Goal: Transaction & Acquisition: Purchase product/service

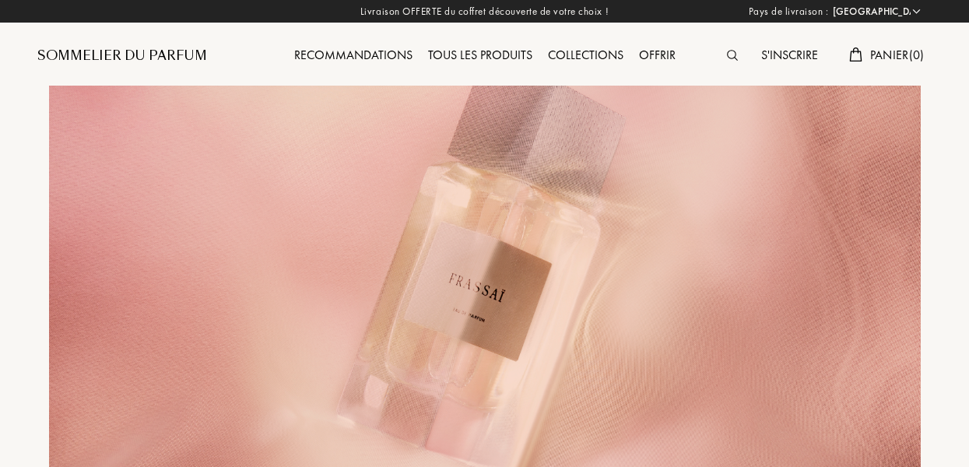
select select "FR"
click at [781, 58] on div "S'inscrire" at bounding box center [789, 56] width 72 height 20
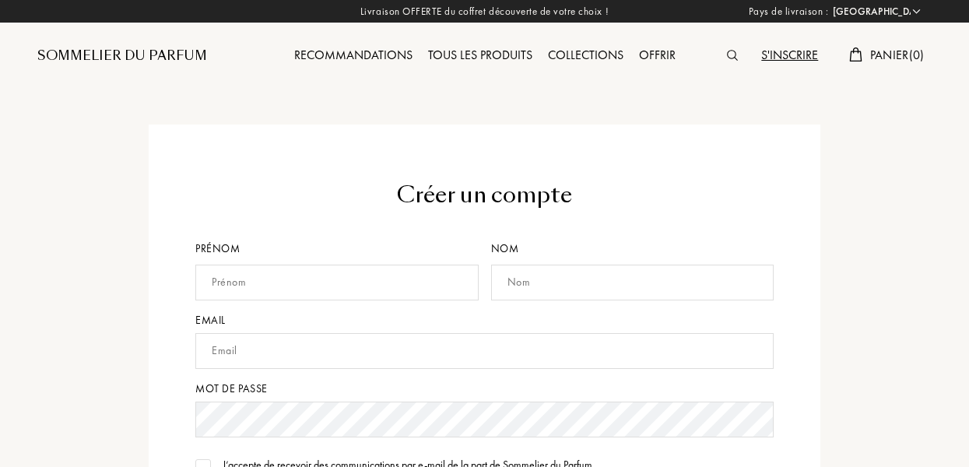
select select "FR"
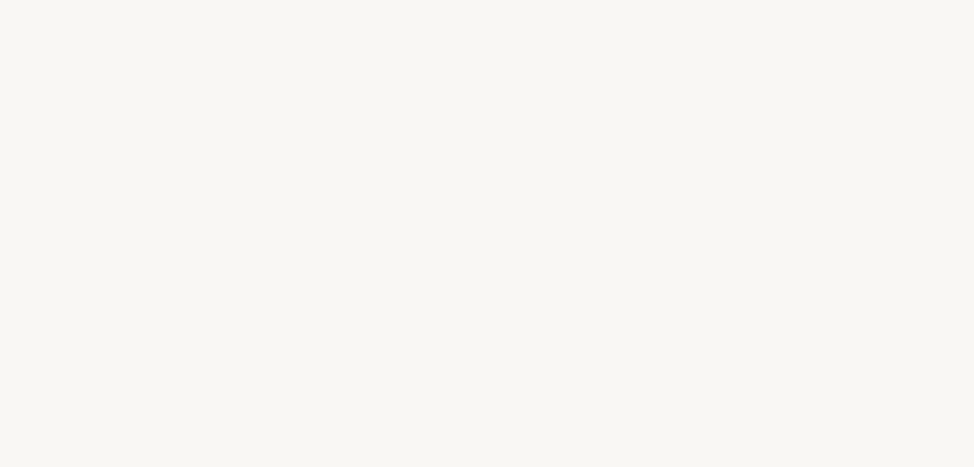
select select "FR"
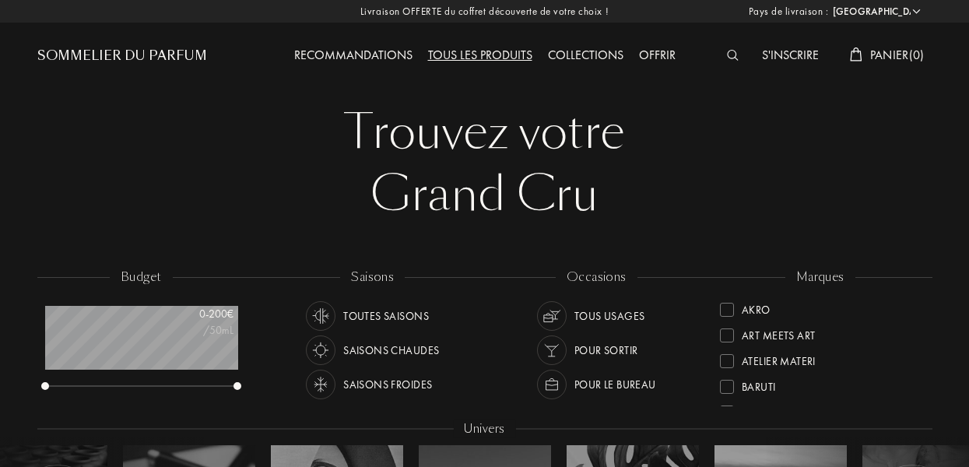
scroll to position [78, 192]
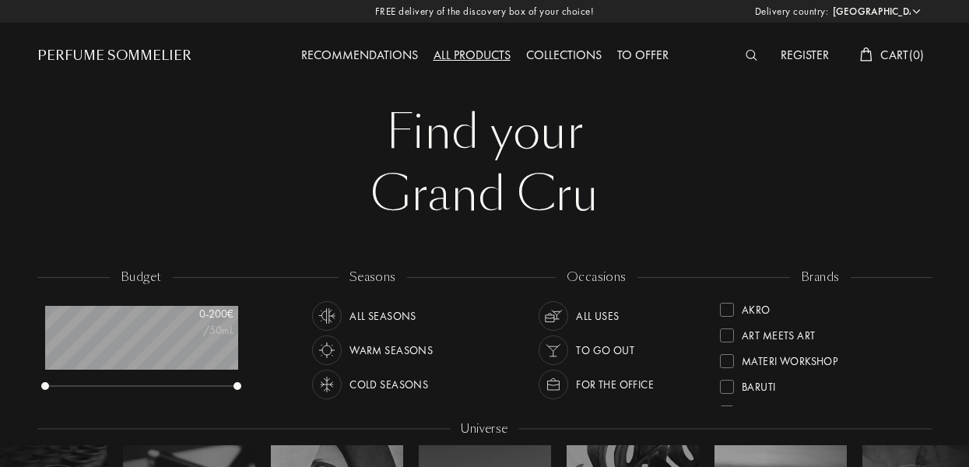
click at [904, 149] on div "Find your" at bounding box center [485, 132] width 872 height 62
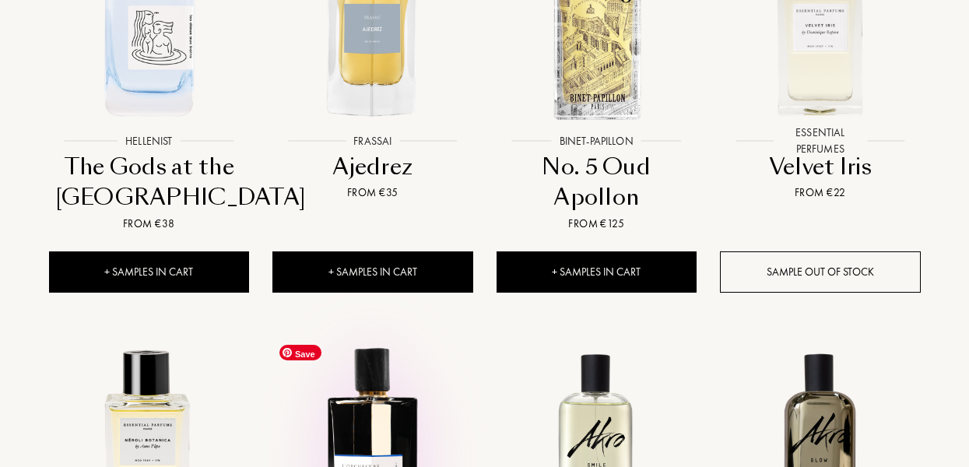
scroll to position [770, 0]
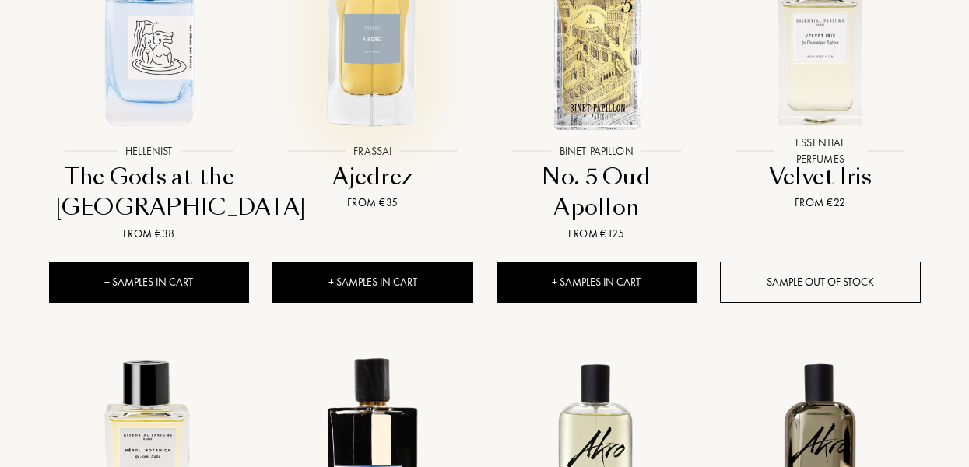
click at [384, 78] on img at bounding box center [373, 34] width 202 height 202
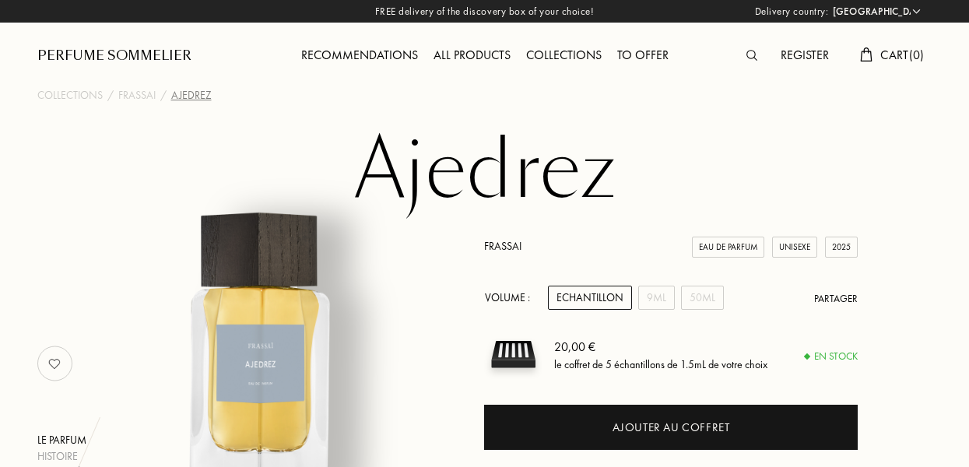
select select "FR"
click at [746, 53] on img at bounding box center [751, 55] width 11 height 11
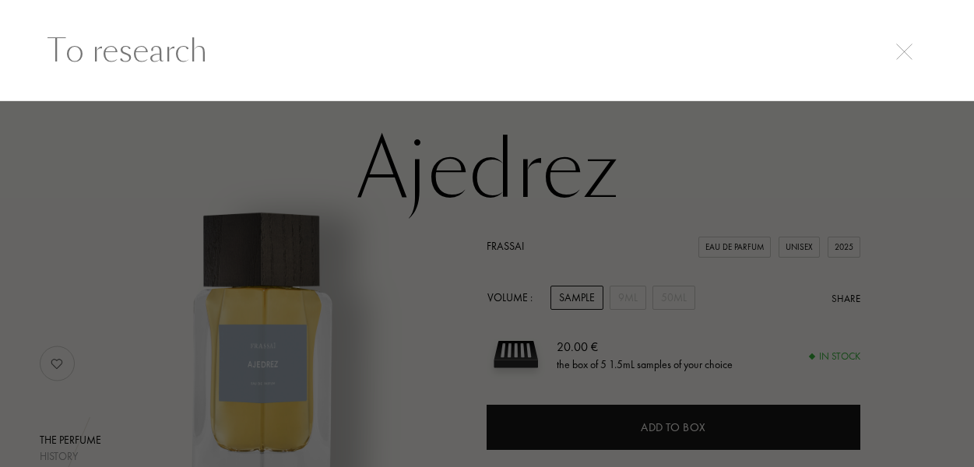
scroll to position [1, 0]
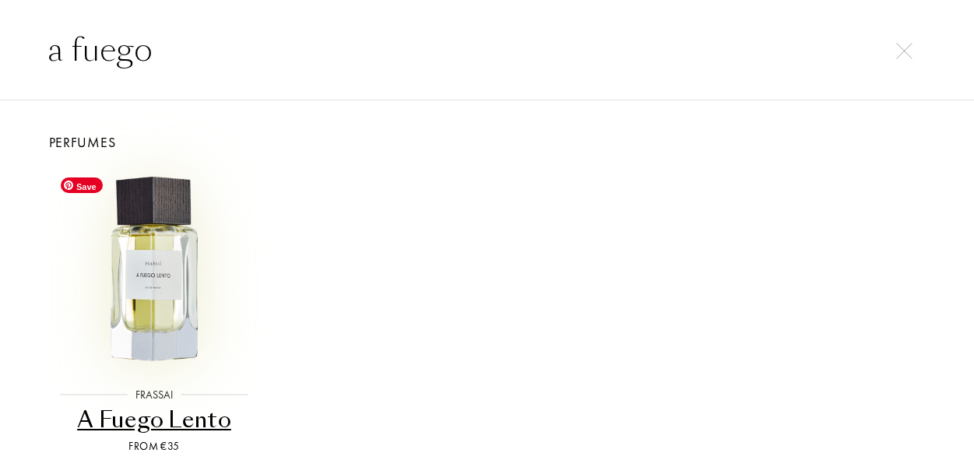
type input "a fuego"
click at [177, 301] on img at bounding box center [154, 270] width 200 height 200
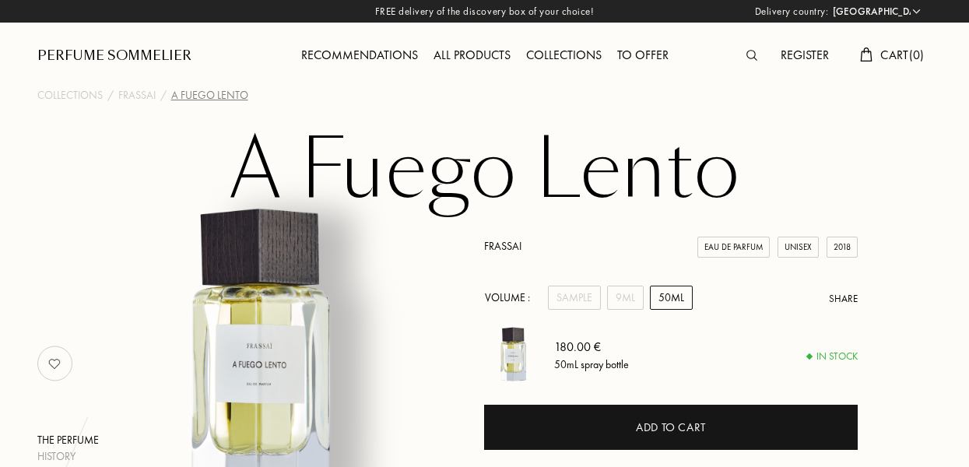
select select "FR"
click at [135, 95] on font "Frassai" at bounding box center [136, 95] width 37 height 14
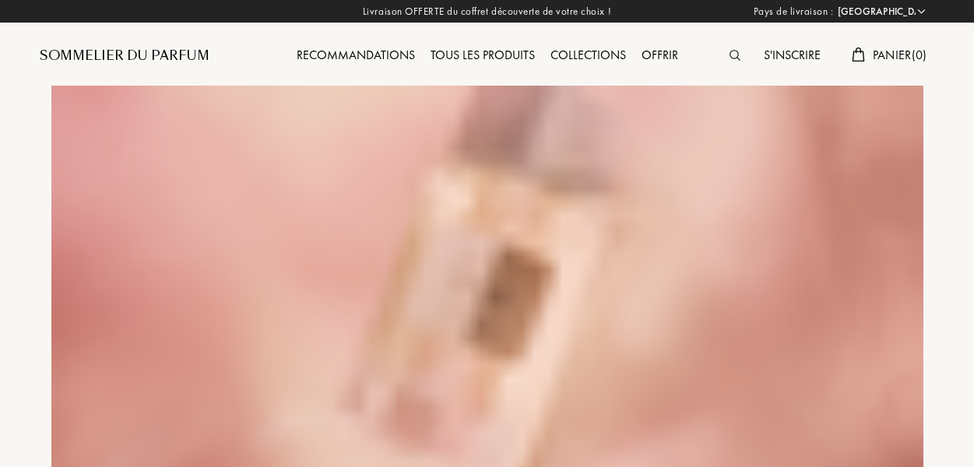
select select "FR"
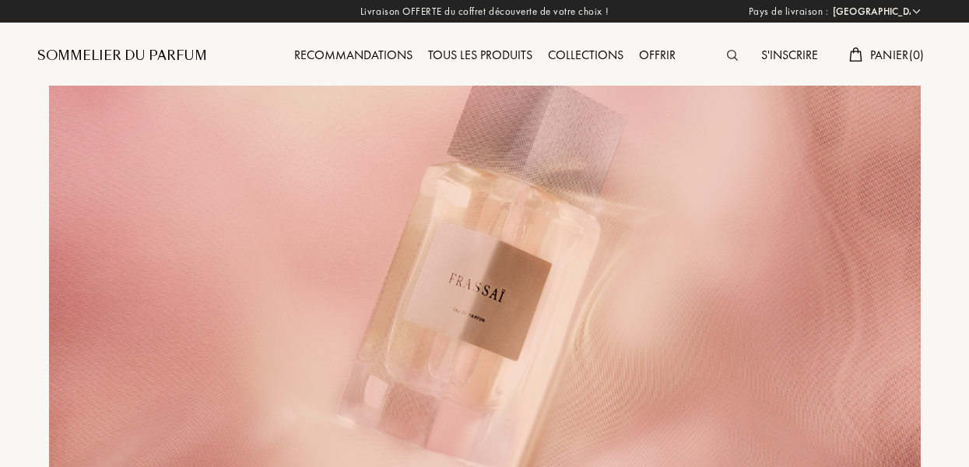
click at [591, 48] on div "Collections" at bounding box center [585, 56] width 91 height 20
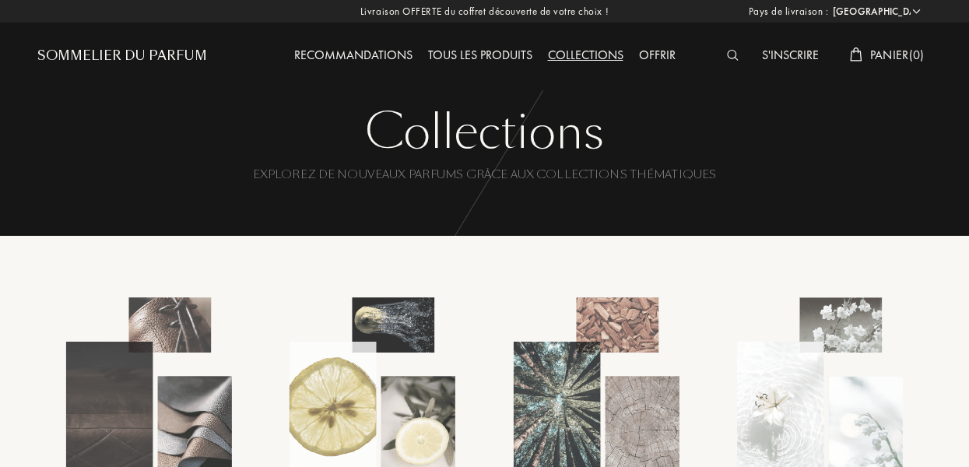
select select "FR"
click at [730, 54] on img at bounding box center [733, 55] width 12 height 11
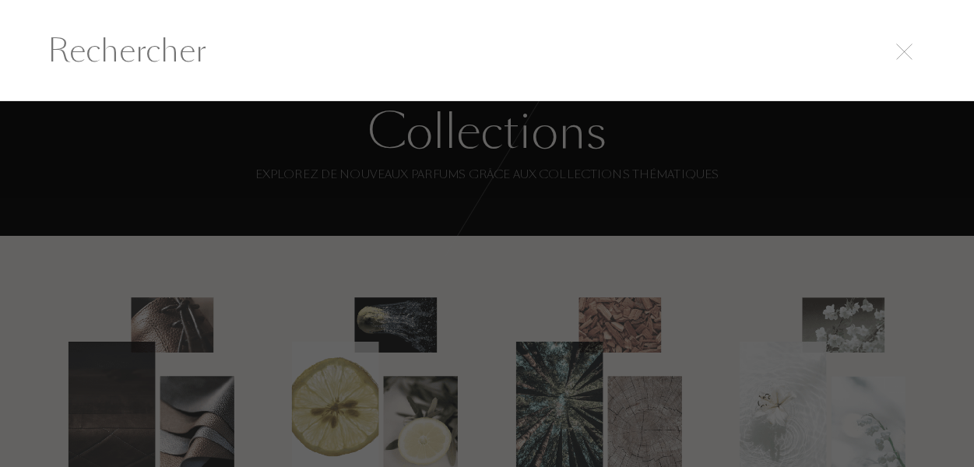
scroll to position [1, 0]
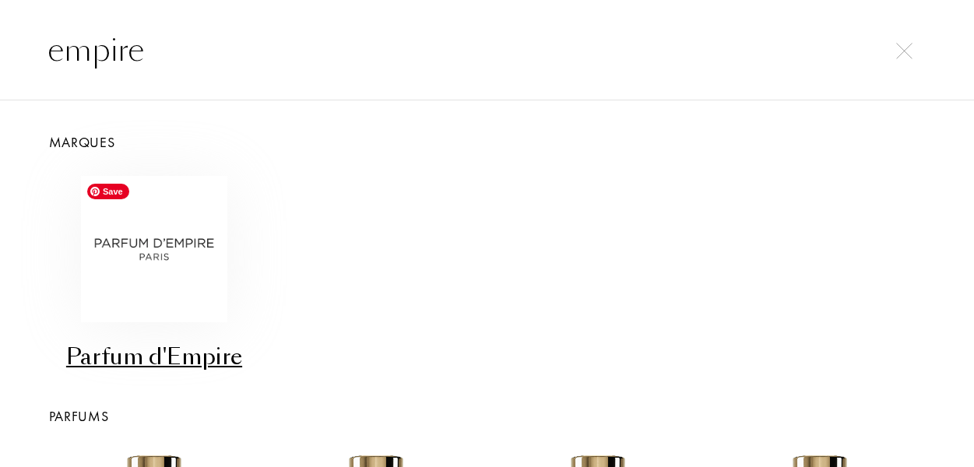
type input "empire"
click at [156, 244] on img at bounding box center [154, 249] width 146 height 146
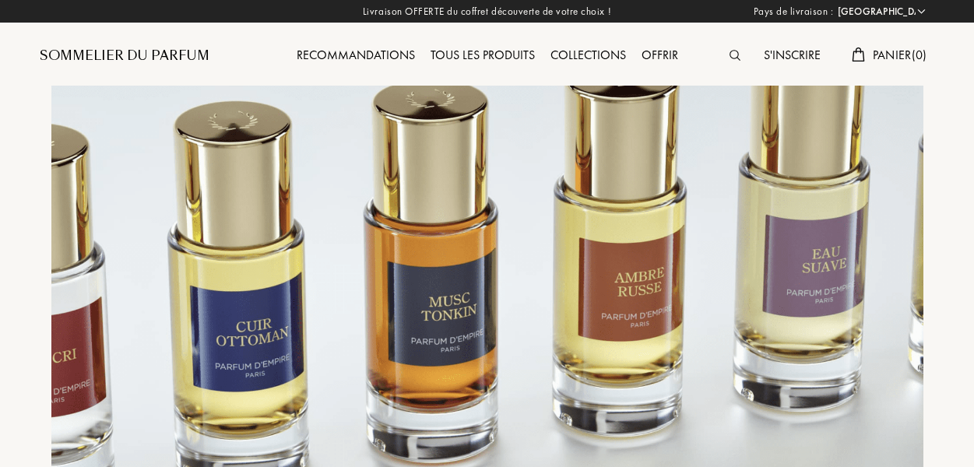
select select "FR"
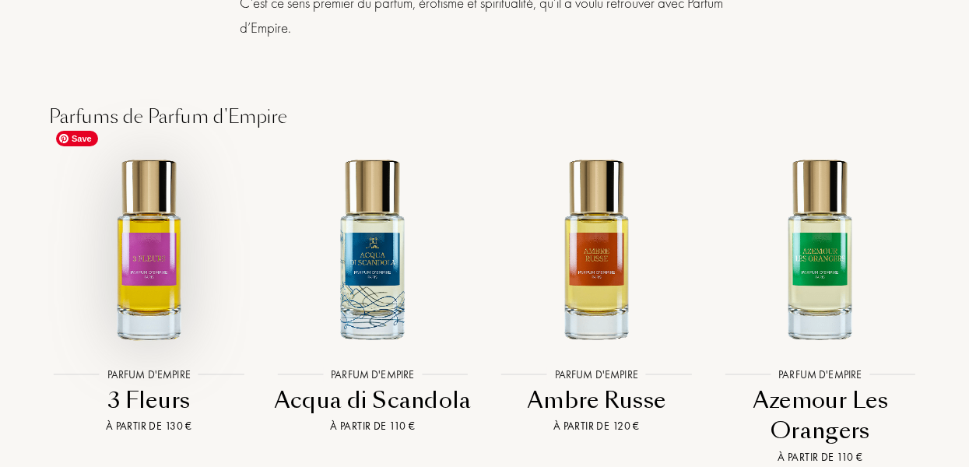
scroll to position [2848, 0]
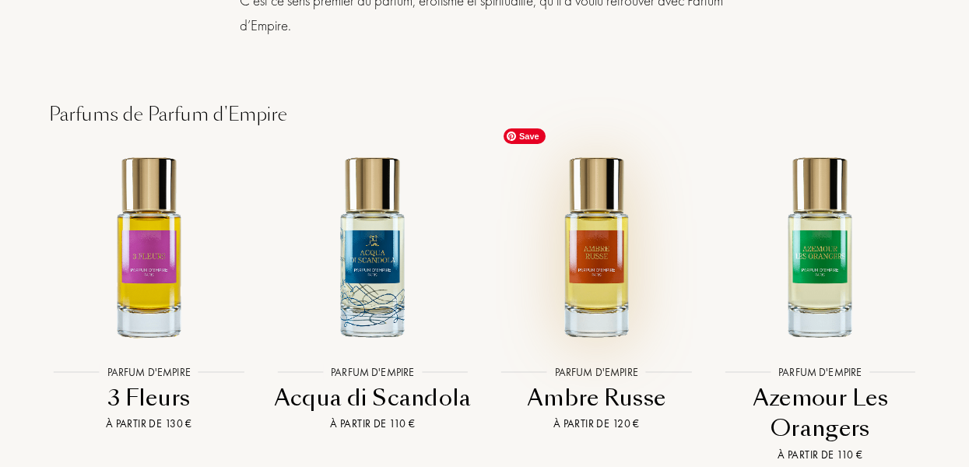
click at [582, 259] on img at bounding box center [597, 247] width 202 height 202
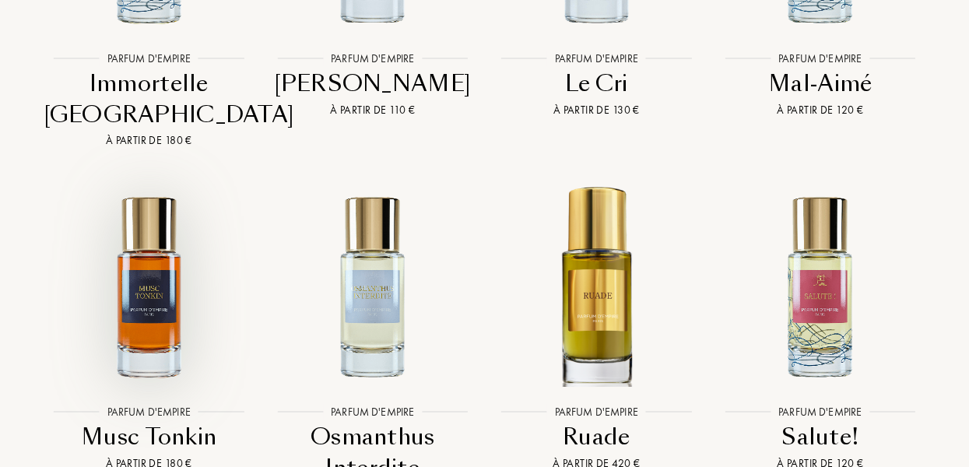
scroll to position [4209, 0]
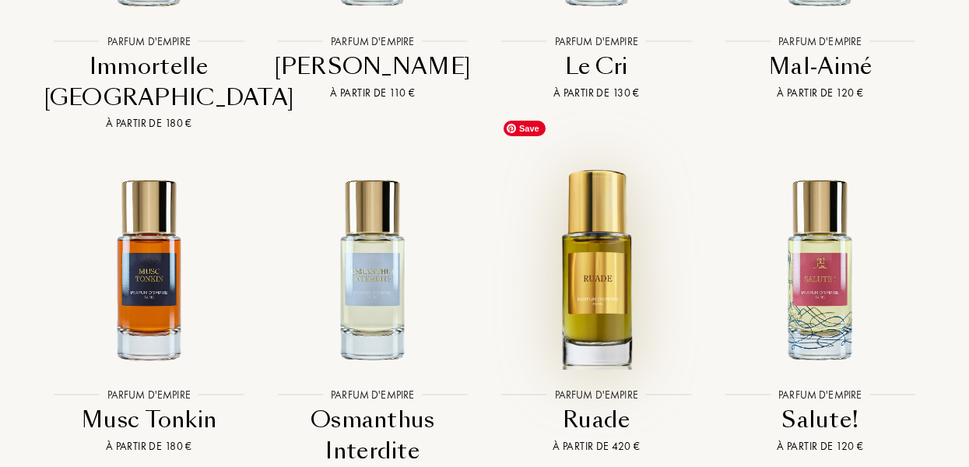
click at [595, 202] on img at bounding box center [597, 269] width 202 height 202
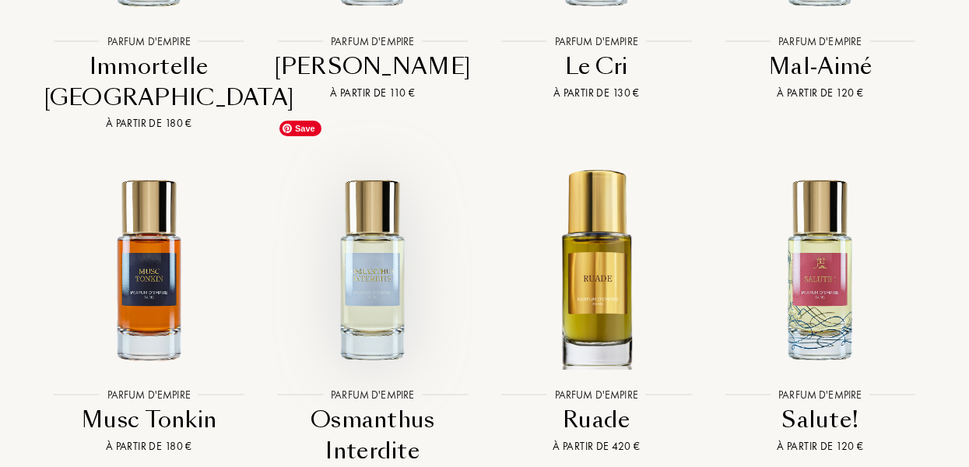
click at [381, 240] on img at bounding box center [373, 269] width 202 height 202
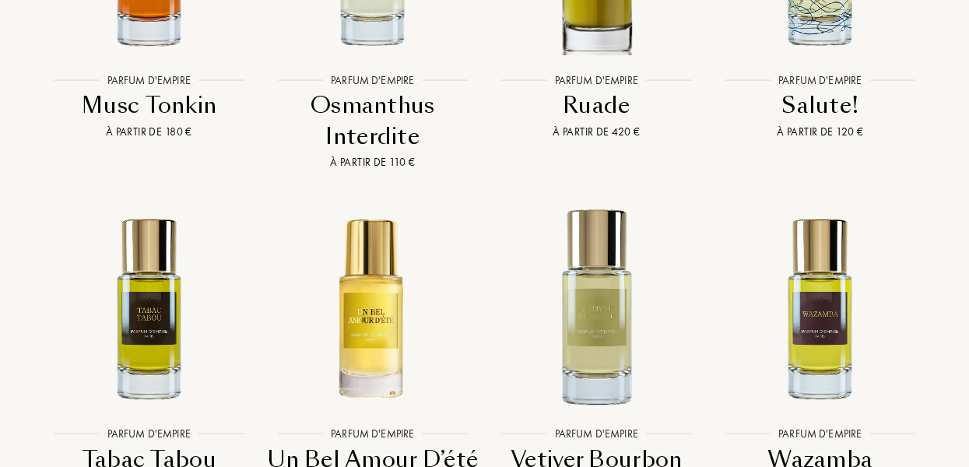
scroll to position [4526, 0]
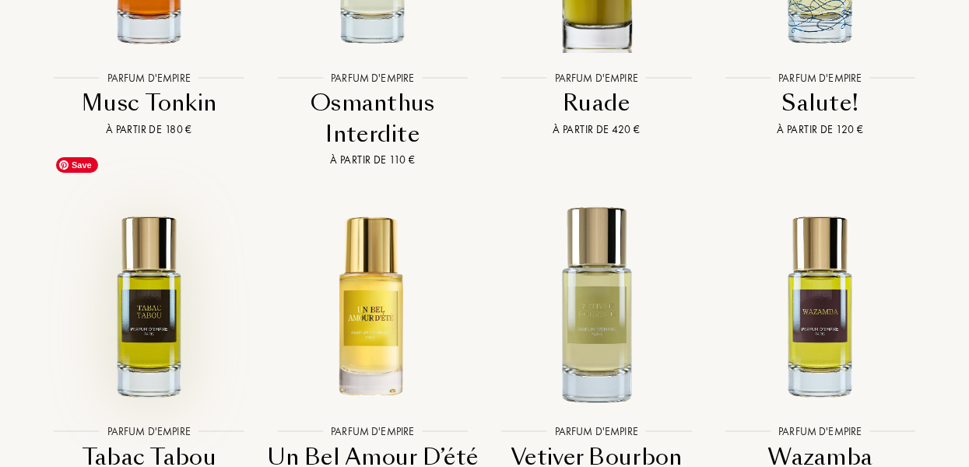
click at [163, 273] on img at bounding box center [149, 306] width 202 height 202
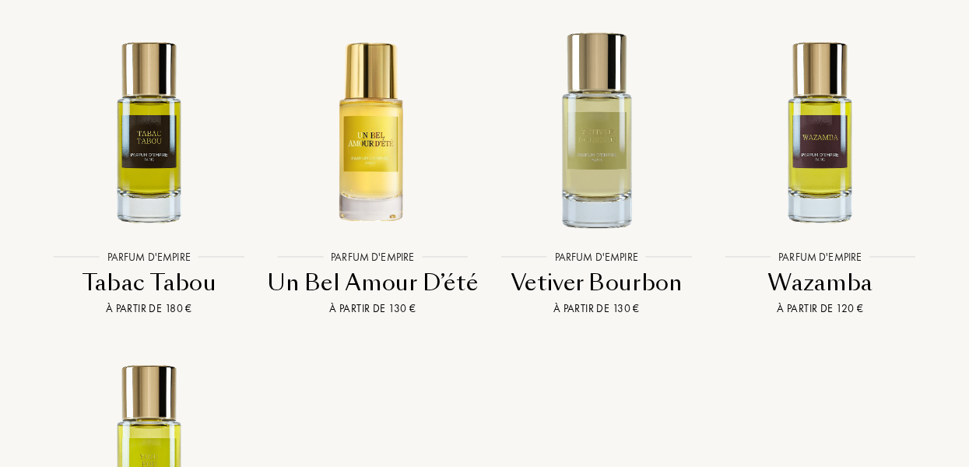
scroll to position [4698, 0]
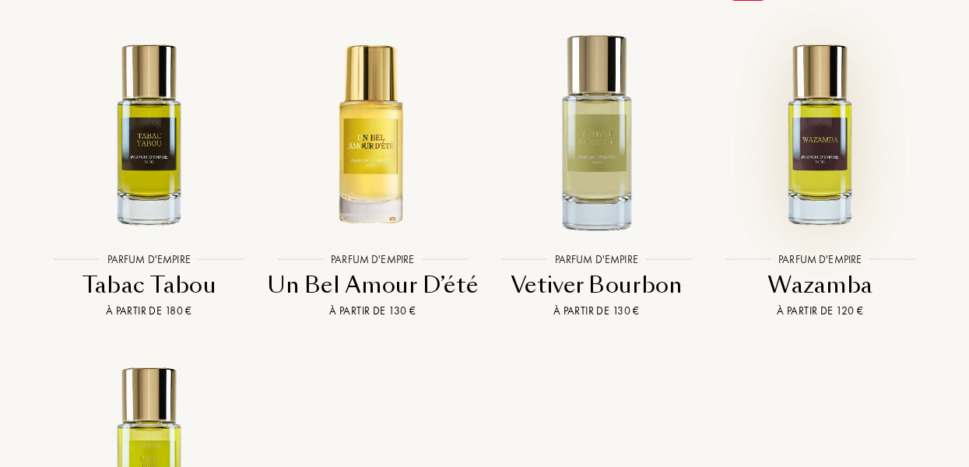
click at [796, 135] on img at bounding box center [820, 134] width 202 height 202
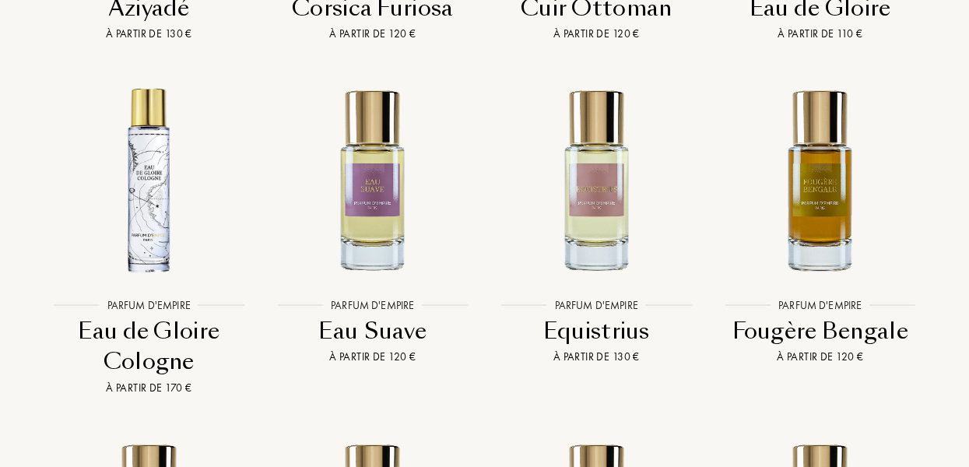
scroll to position [3520, 0]
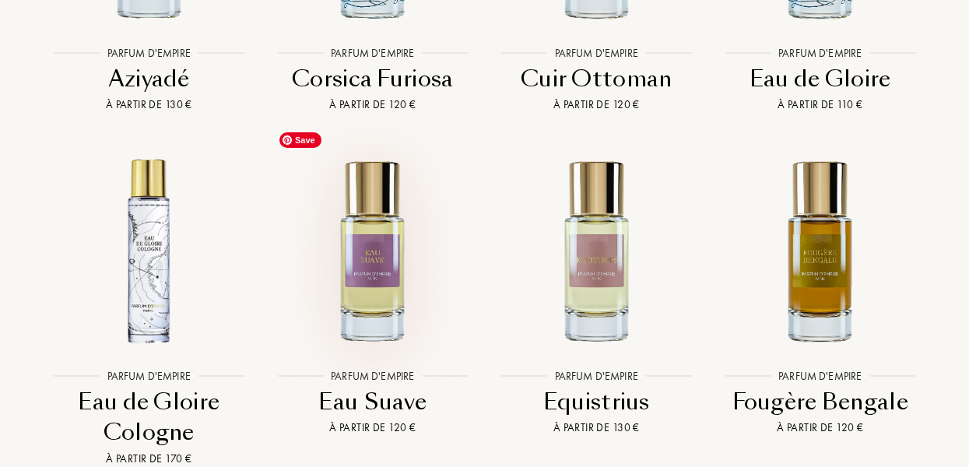
click at [372, 256] on img at bounding box center [373, 250] width 202 height 202
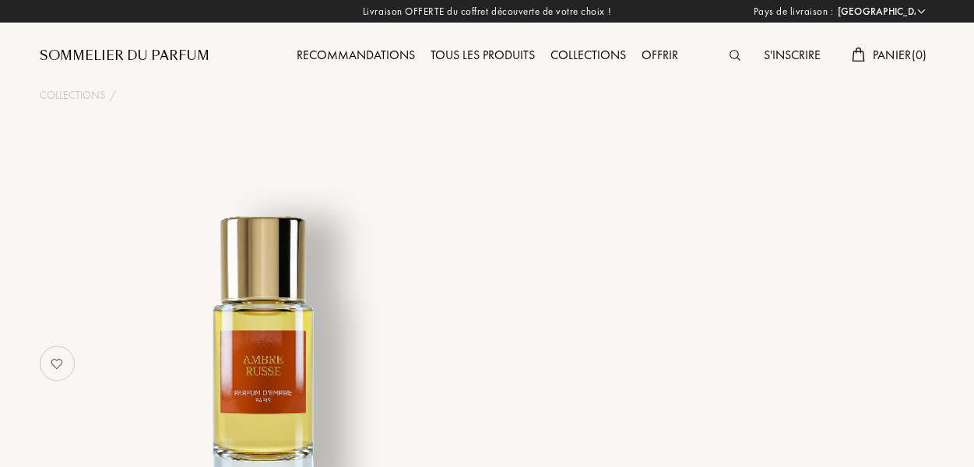
select select "FR"
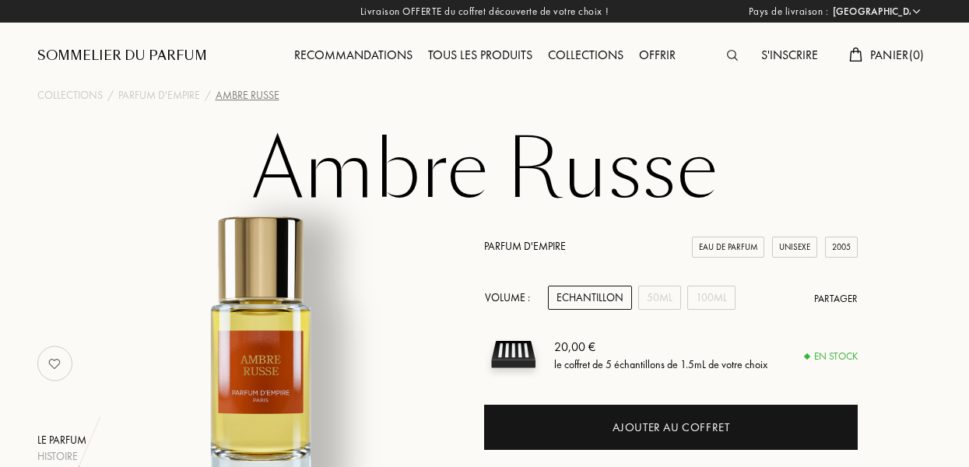
click at [576, 295] on div "Echantillon" at bounding box center [590, 298] width 84 height 24
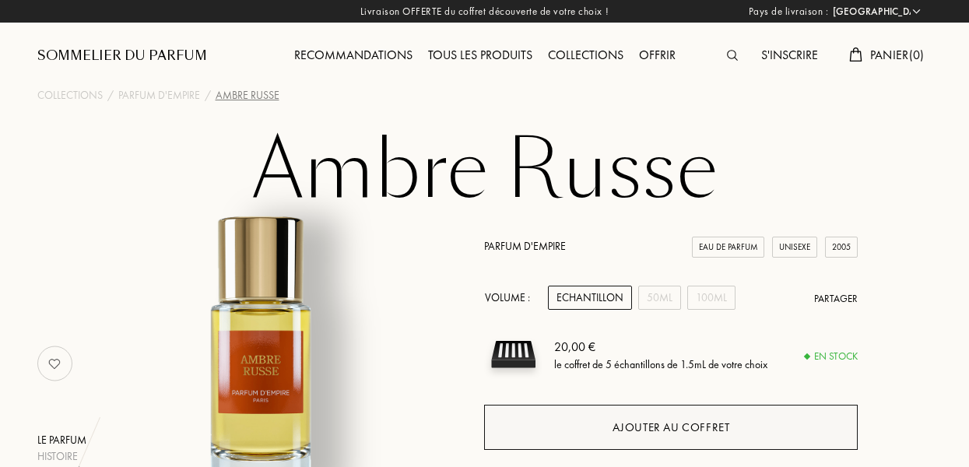
click at [644, 418] on div "Ajouter au coffret" at bounding box center [670, 427] width 373 height 45
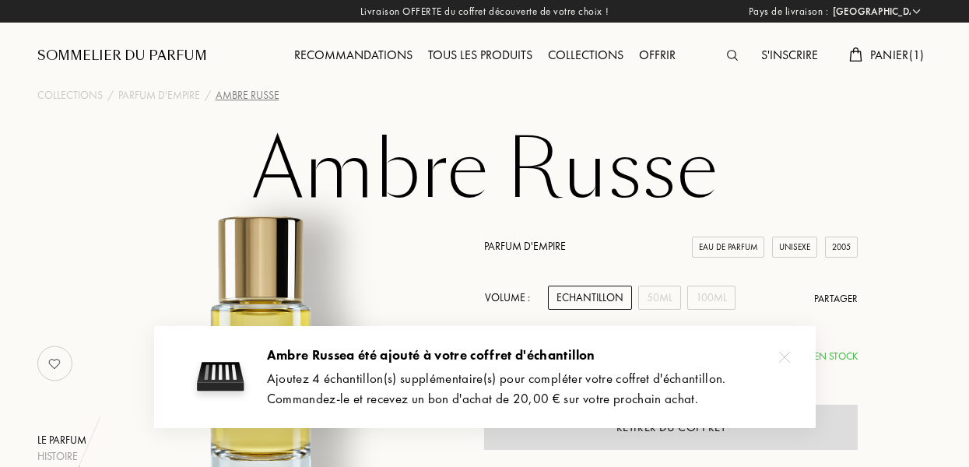
click at [782, 356] on img at bounding box center [784, 357] width 11 height 11
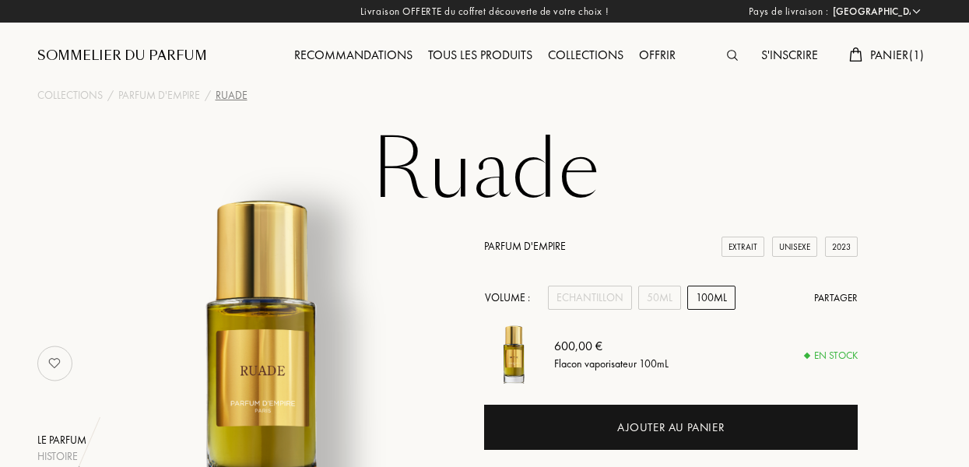
select select "FR"
click at [587, 302] on div "Echantillon" at bounding box center [590, 298] width 84 height 24
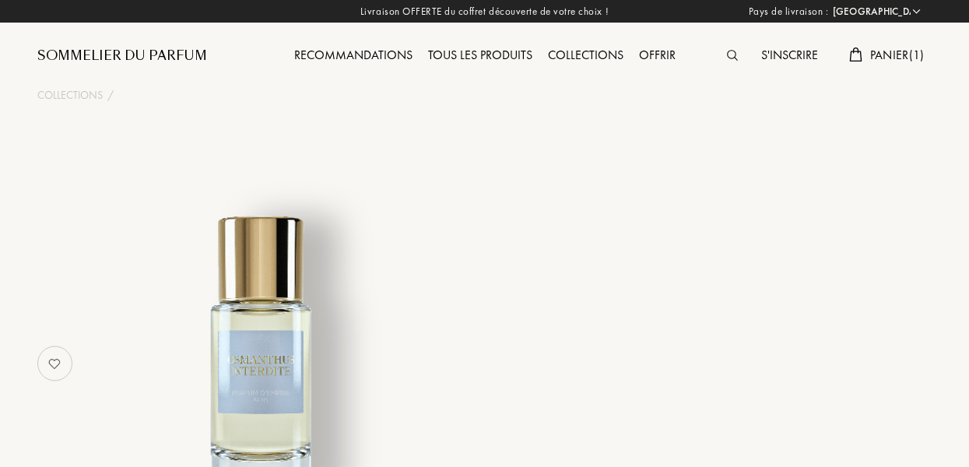
select select "FR"
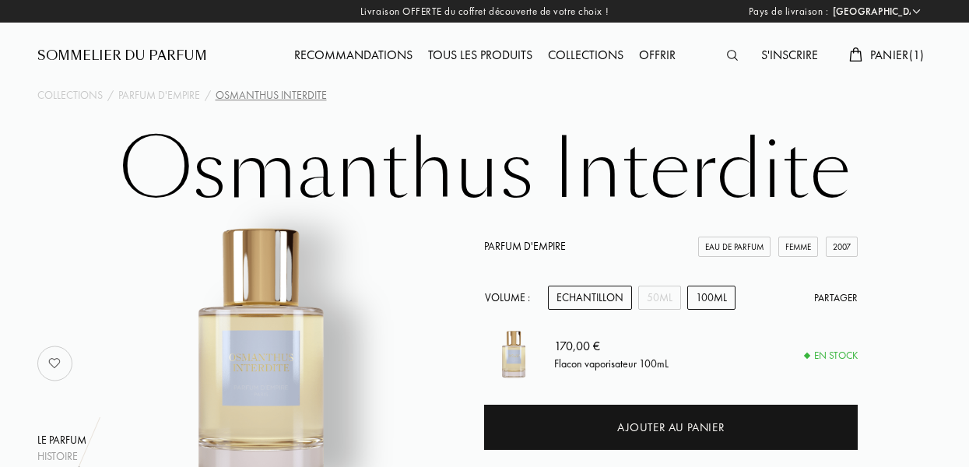
click at [587, 292] on div "Echantillon" at bounding box center [590, 298] width 84 height 24
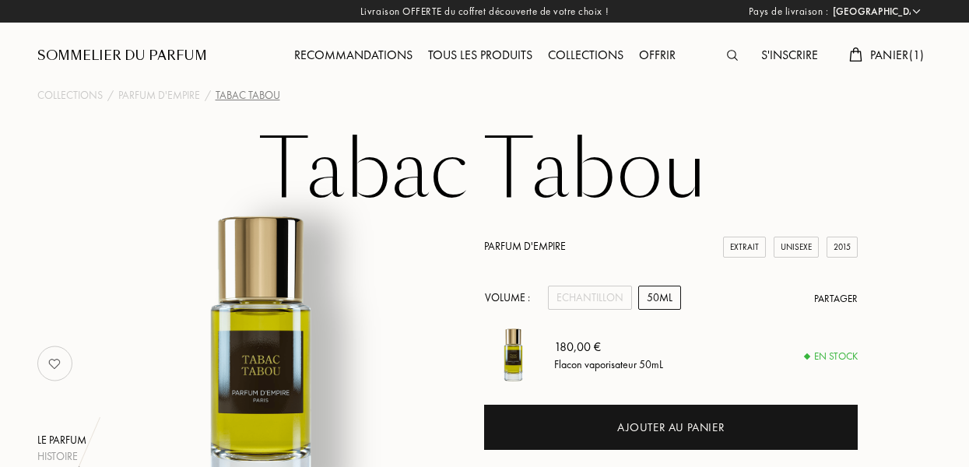
select select "FR"
click at [567, 294] on div "Echantillon" at bounding box center [590, 298] width 84 height 24
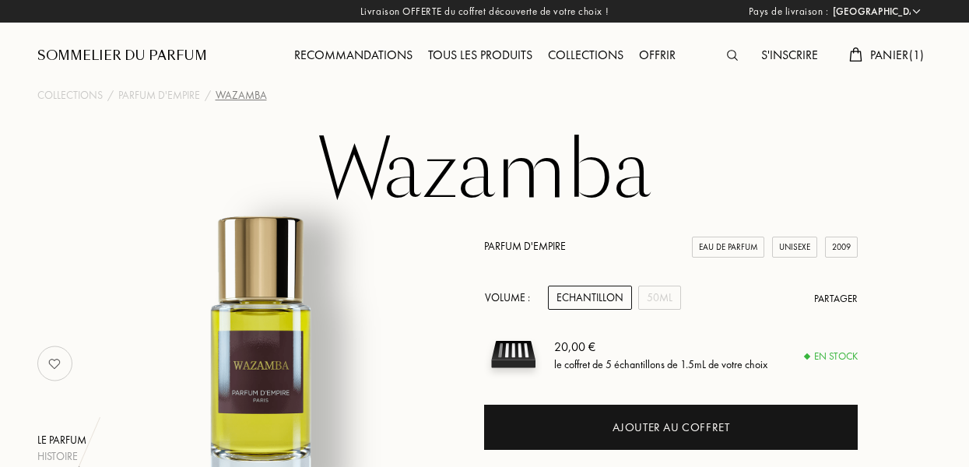
select select "FR"
click at [602, 303] on div "Echantillon" at bounding box center [590, 298] width 84 height 24
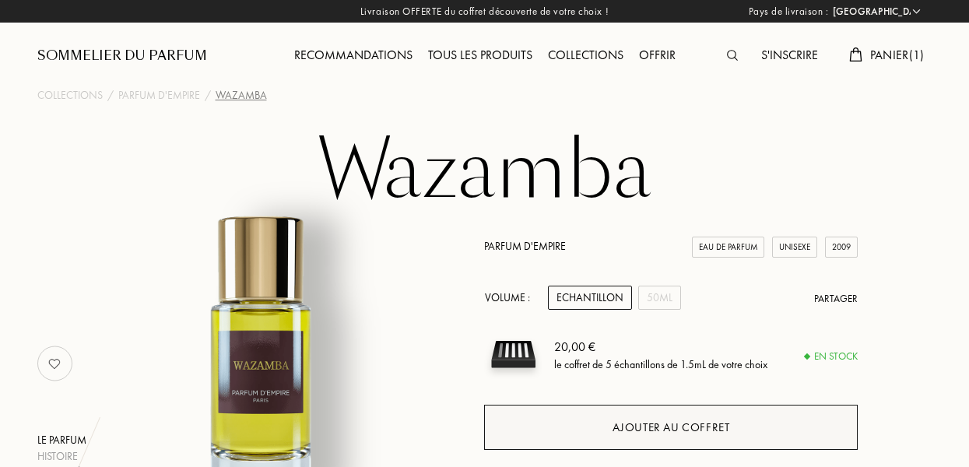
click at [591, 426] on div "Ajouter au coffret" at bounding box center [670, 427] width 373 height 45
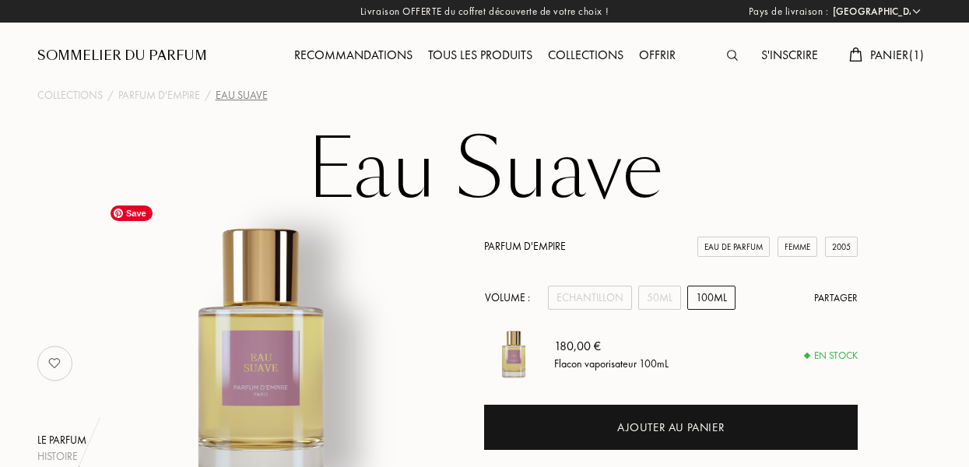
select select "FR"
click at [591, 297] on div "Echantillon" at bounding box center [590, 298] width 84 height 24
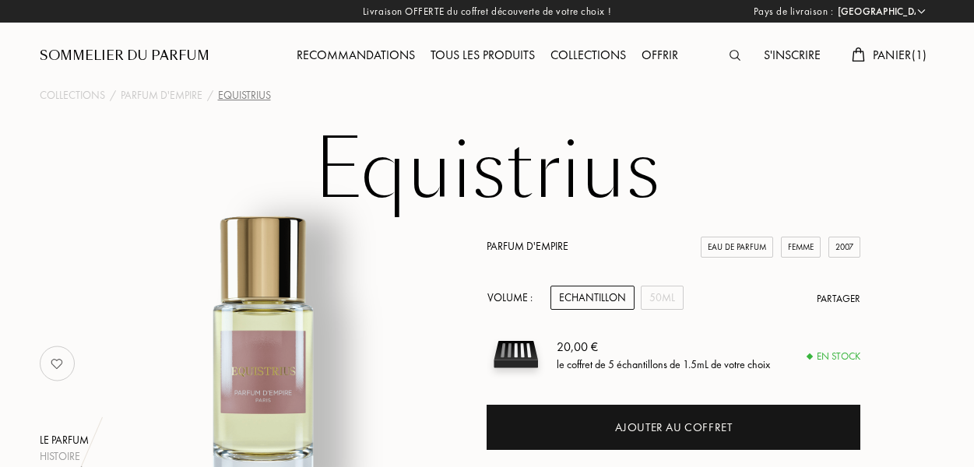
select select "FR"
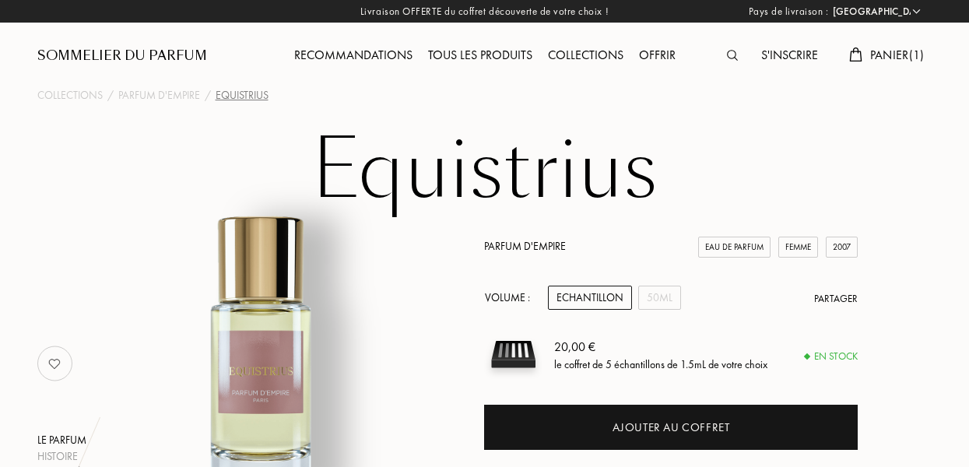
click at [596, 294] on div "Echantillon" at bounding box center [590, 298] width 84 height 24
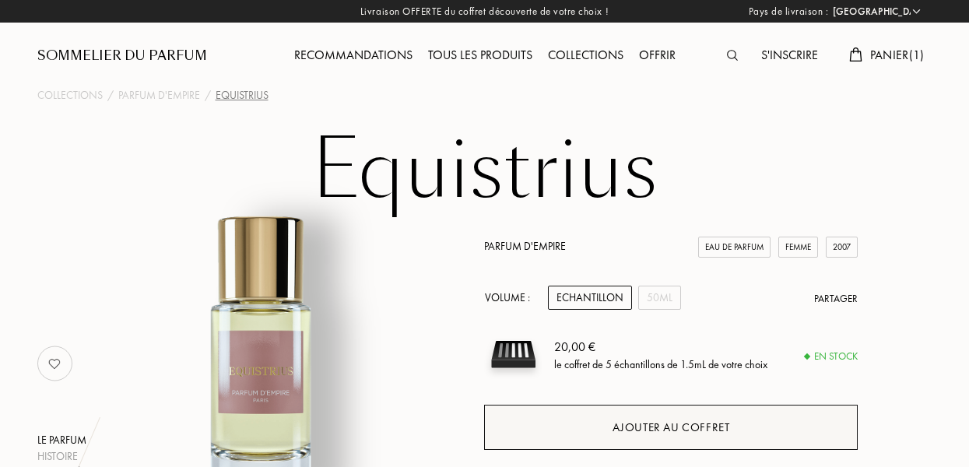
click at [622, 422] on div "Ajouter au coffret" at bounding box center [672, 428] width 118 height 18
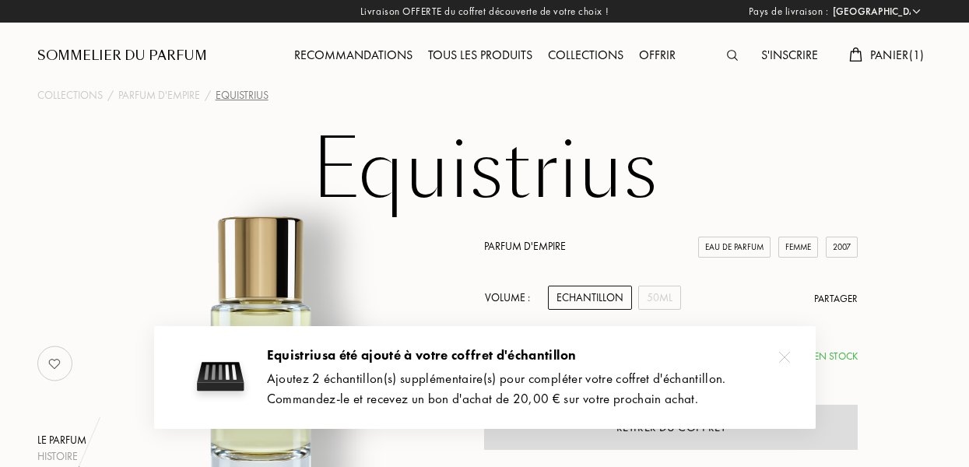
click at [784, 354] on img at bounding box center [784, 357] width 11 height 11
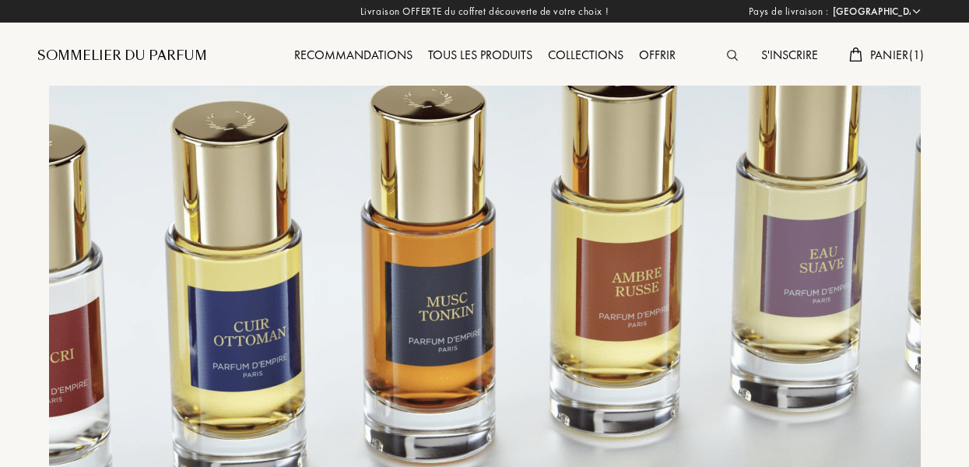
select select "FR"
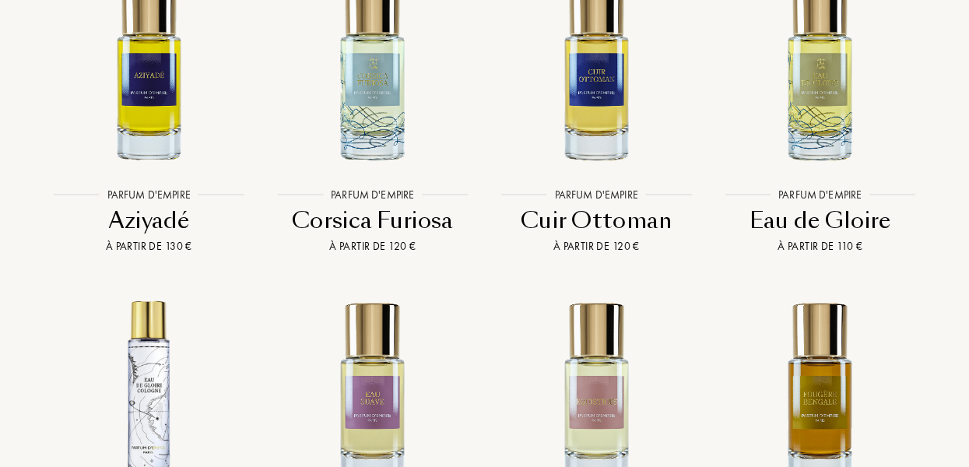
scroll to position [3376, 0]
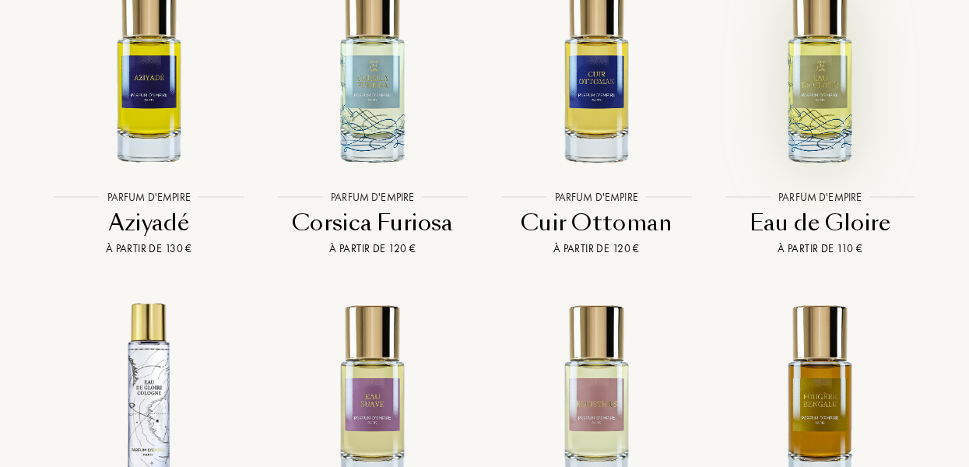
click at [813, 90] on img at bounding box center [820, 72] width 202 height 202
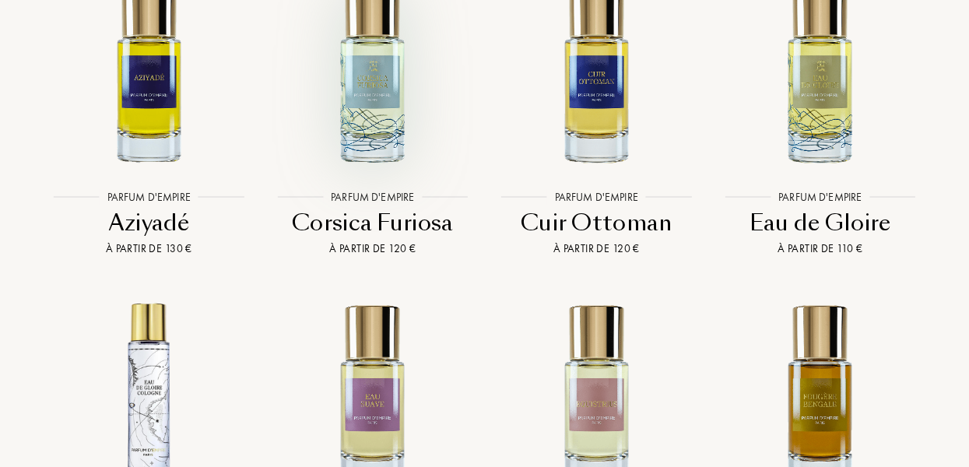
click at [391, 61] on img at bounding box center [373, 72] width 202 height 202
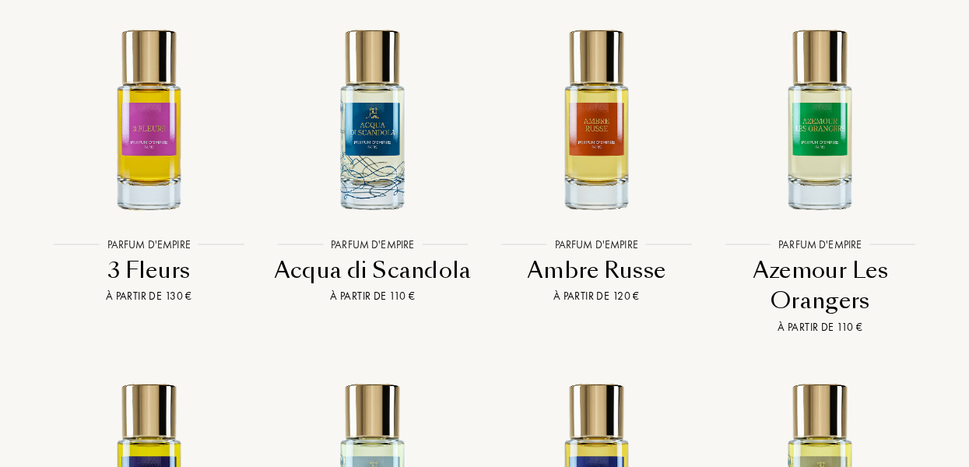
scroll to position [2967, 0]
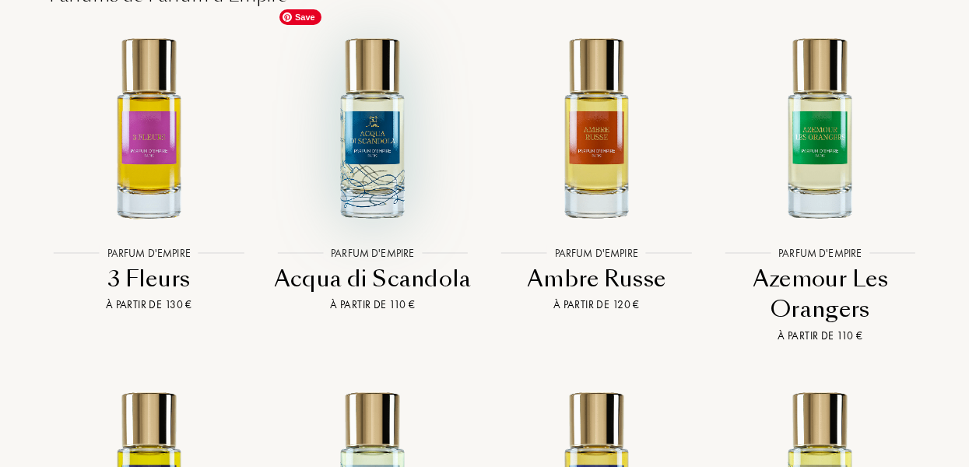
click at [355, 146] on img at bounding box center [373, 127] width 202 height 202
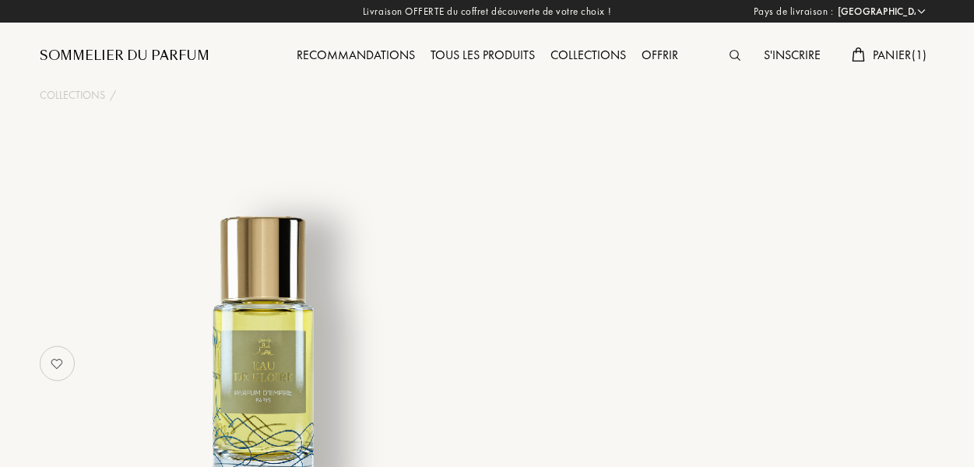
select select "FR"
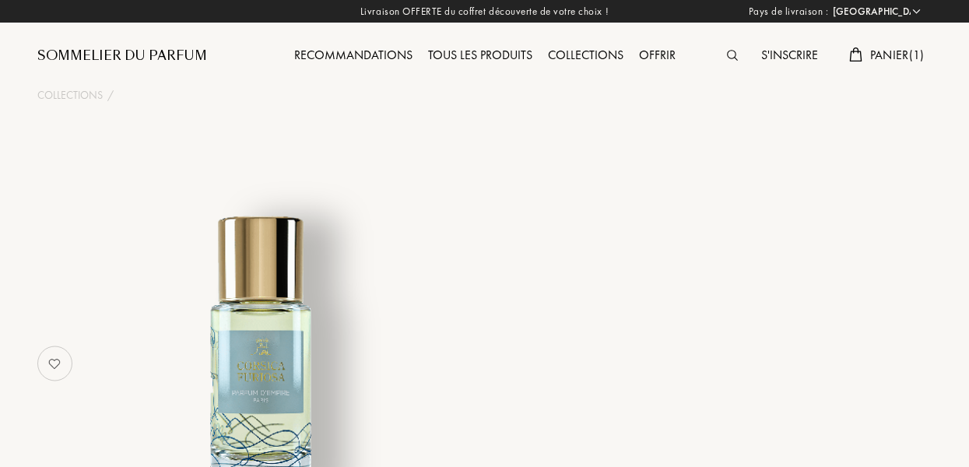
select select "FR"
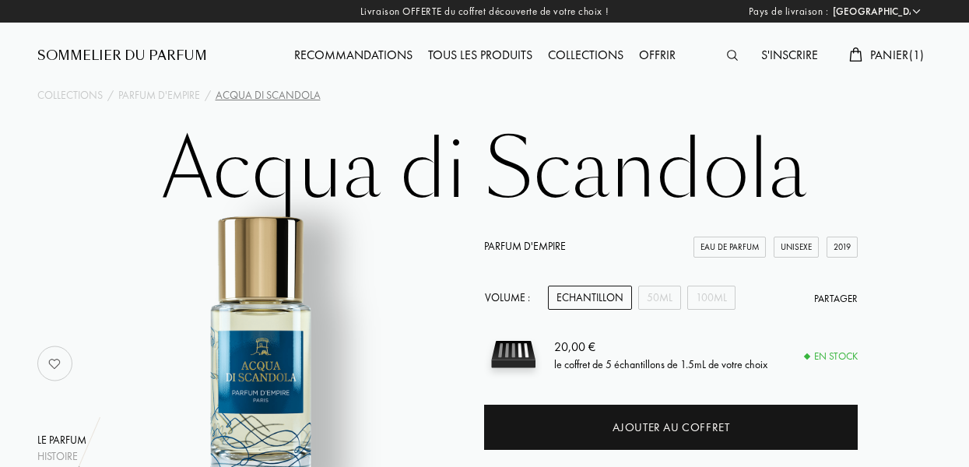
select select "FR"
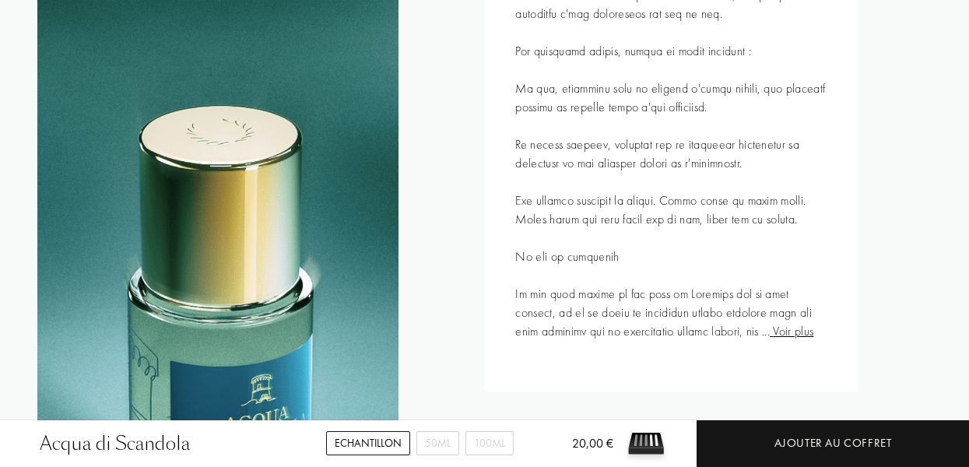
scroll to position [907, 0]
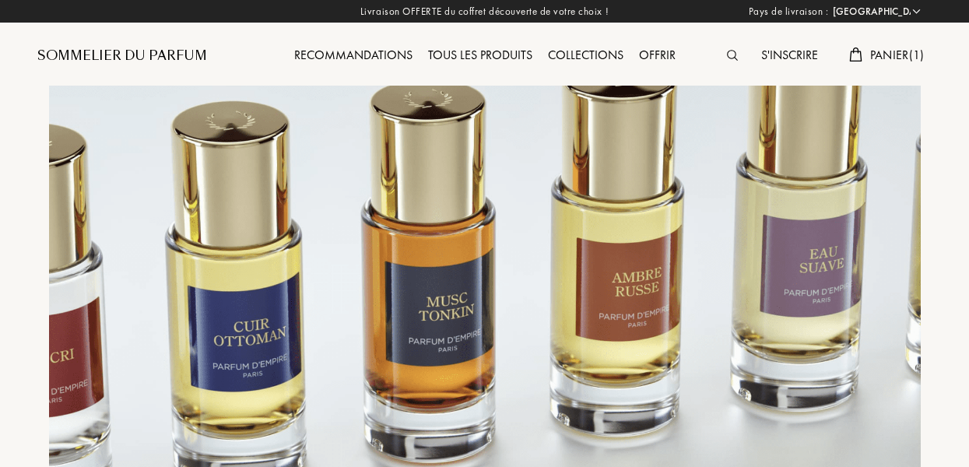
select select "FR"
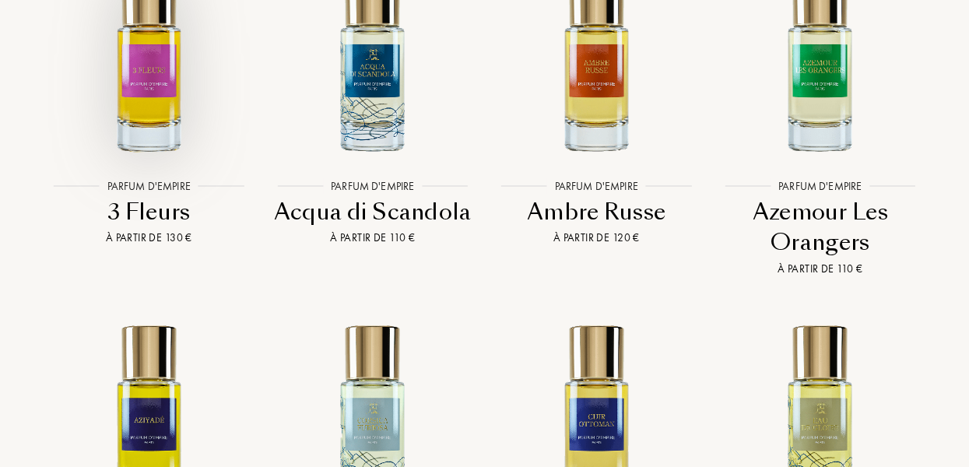
scroll to position [3042, 0]
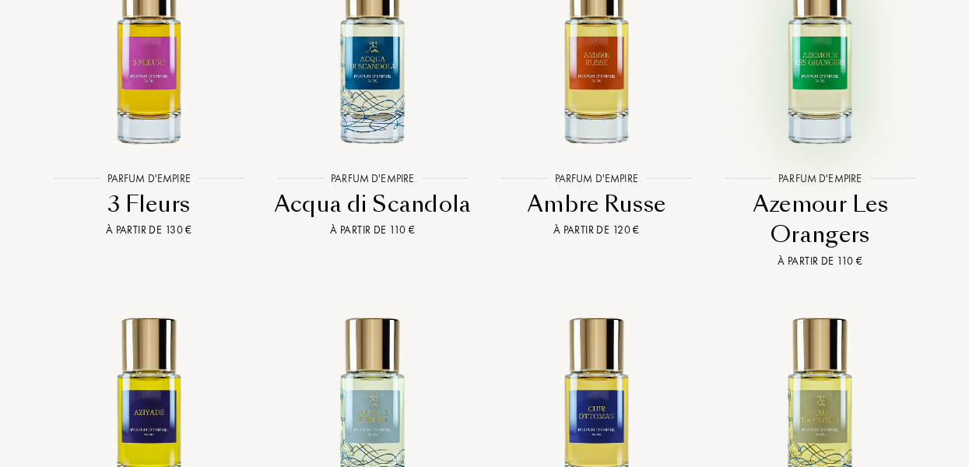
click at [814, 54] on img at bounding box center [820, 53] width 202 height 202
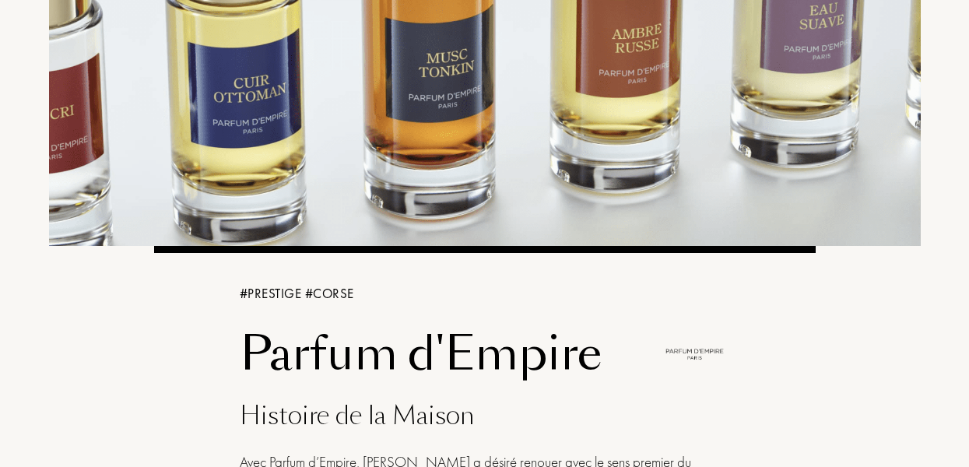
scroll to position [0, 0]
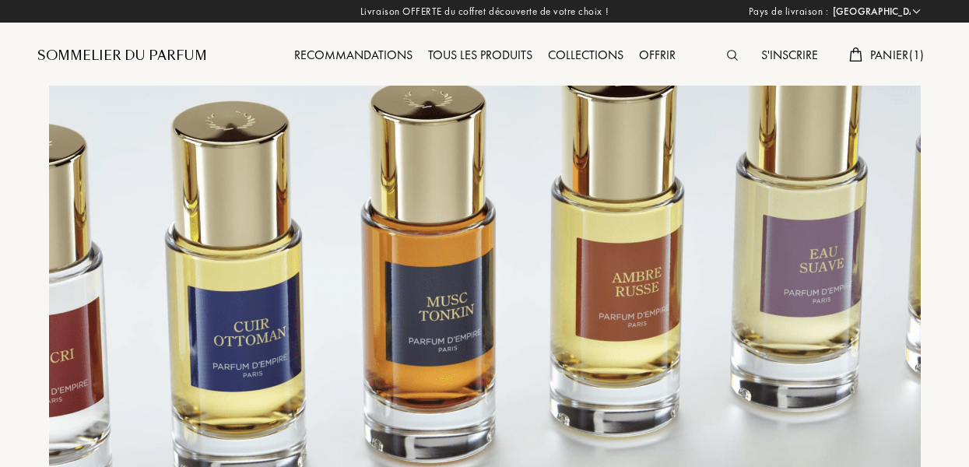
click at [465, 49] on div "Tous les produits" at bounding box center [480, 56] width 120 height 20
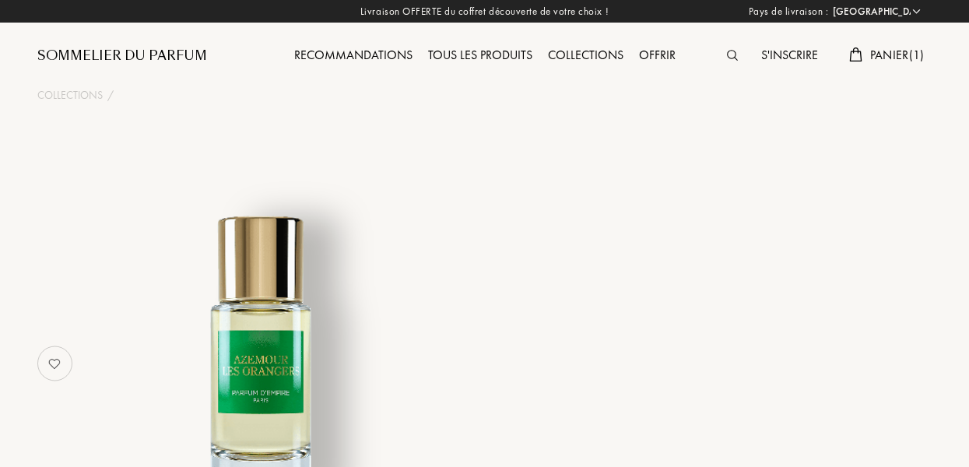
select select "FR"
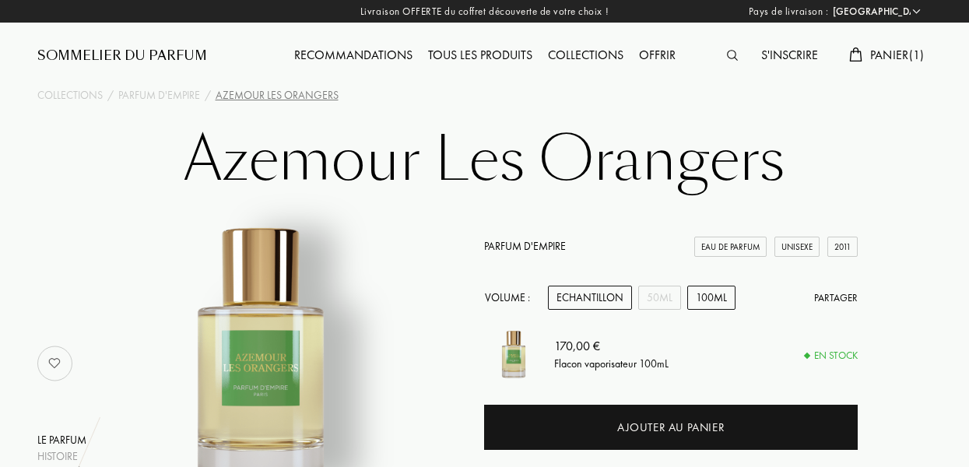
click at [594, 294] on div "Echantillon" at bounding box center [590, 298] width 84 height 24
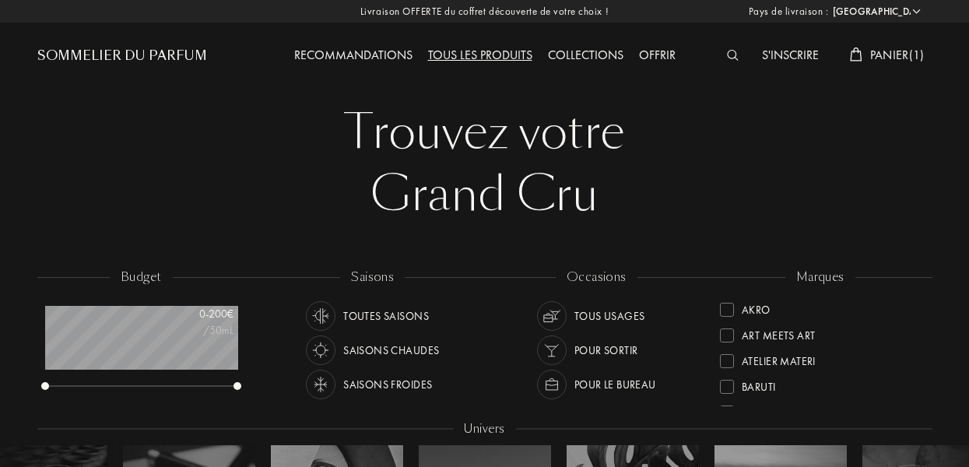
select select "FR"
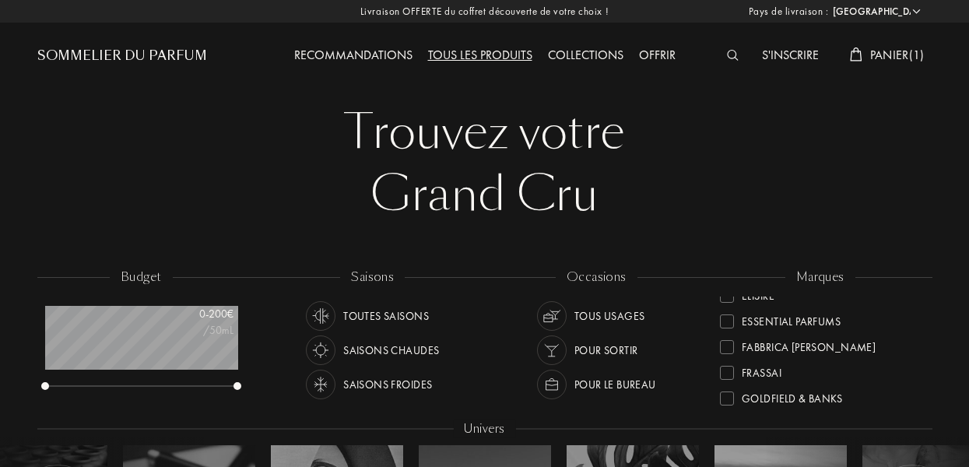
scroll to position [171, 0]
click at [728, 318] on div at bounding box center [727, 318] width 14 height 14
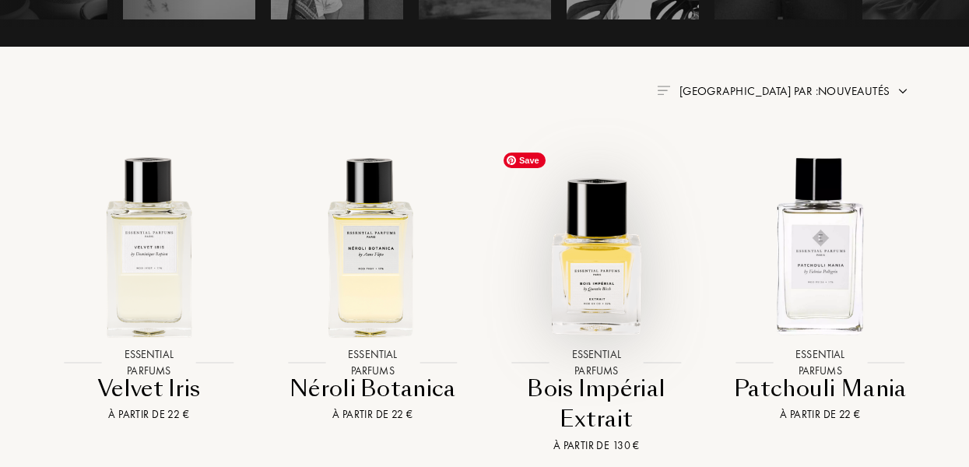
scroll to position [594, 0]
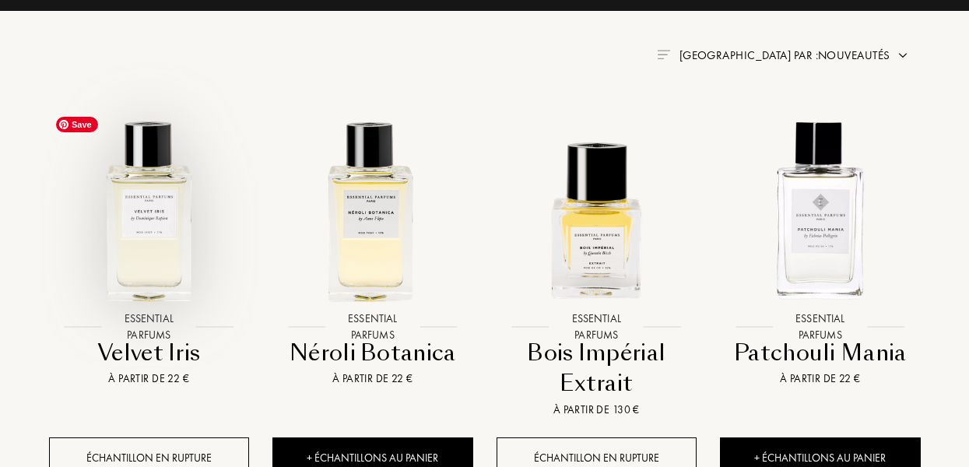
click at [160, 244] on img at bounding box center [149, 210] width 202 height 202
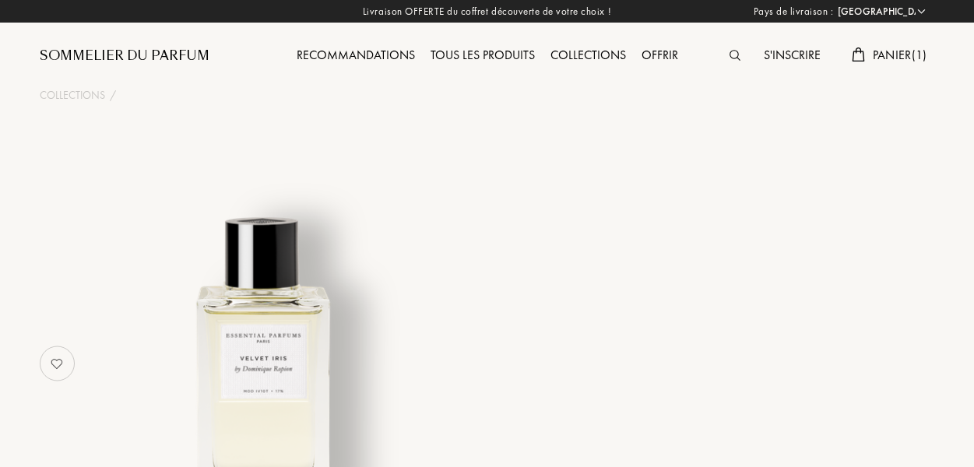
select select "FR"
select select "3"
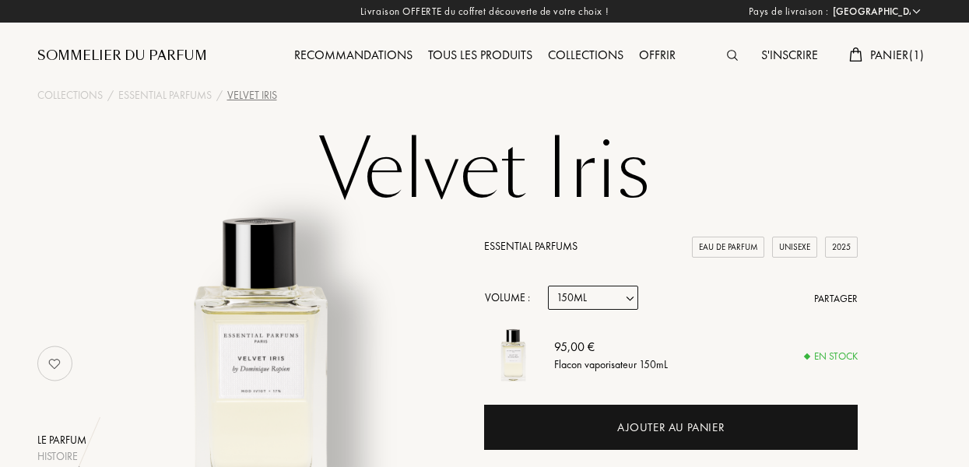
click at [601, 300] on select "Echantillon 10mL 100mL 150mL" at bounding box center [593, 298] width 90 height 24
select select "0"
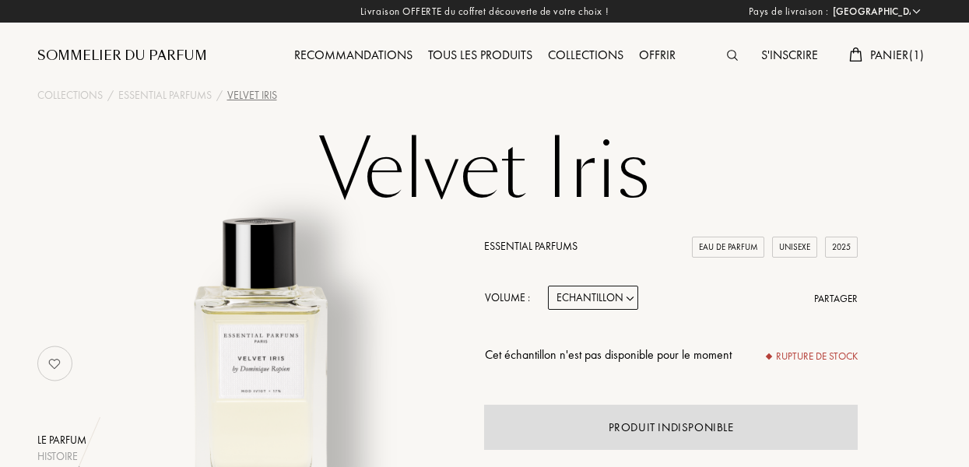
click at [591, 297] on select "Echantillon 10mL 100mL 150mL" at bounding box center [593, 298] width 90 height 24
select select "1"
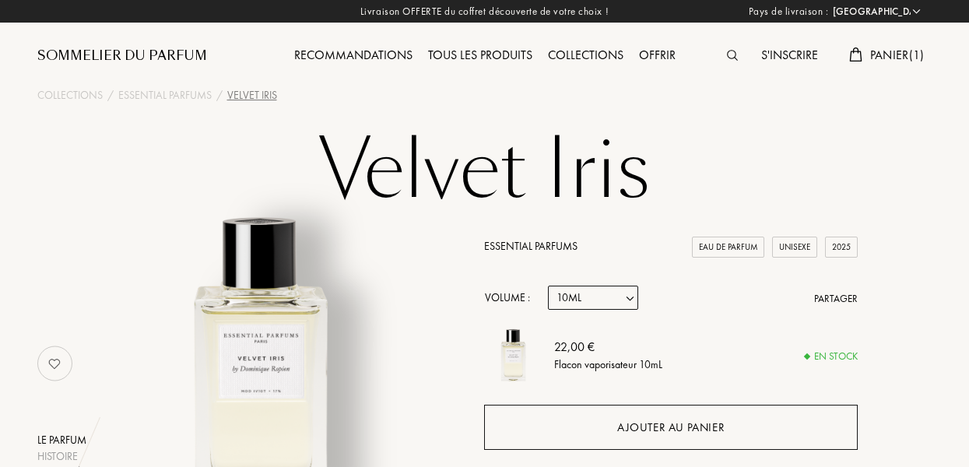
click at [624, 418] on div "Ajouter au panier" at bounding box center [670, 427] width 373 height 45
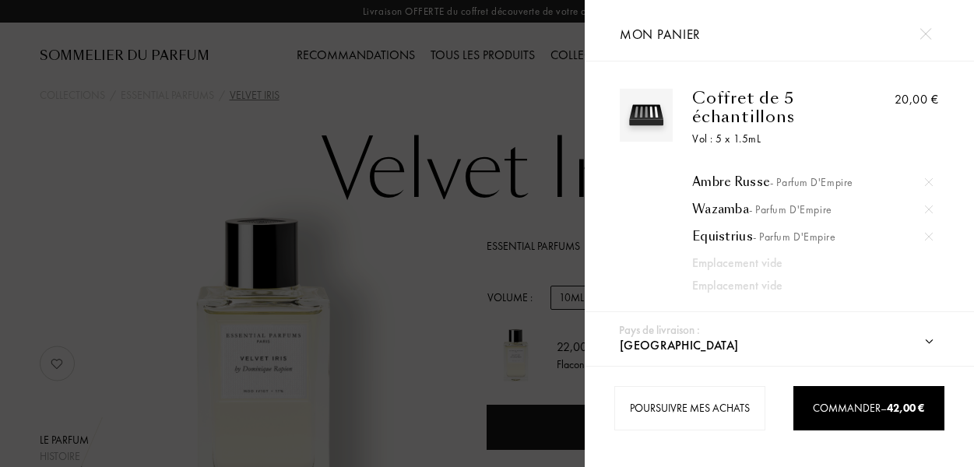
click at [925, 33] on img at bounding box center [925, 34] width 12 height 12
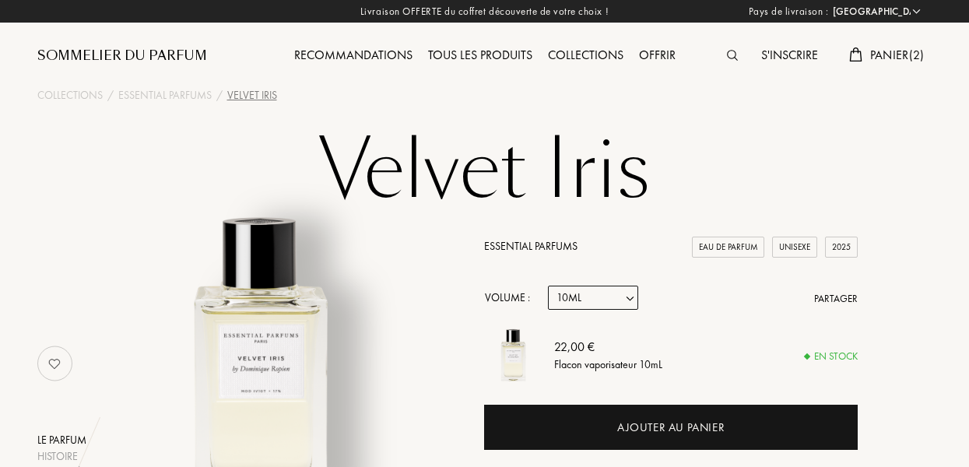
click at [728, 53] on img at bounding box center [732, 55] width 11 height 11
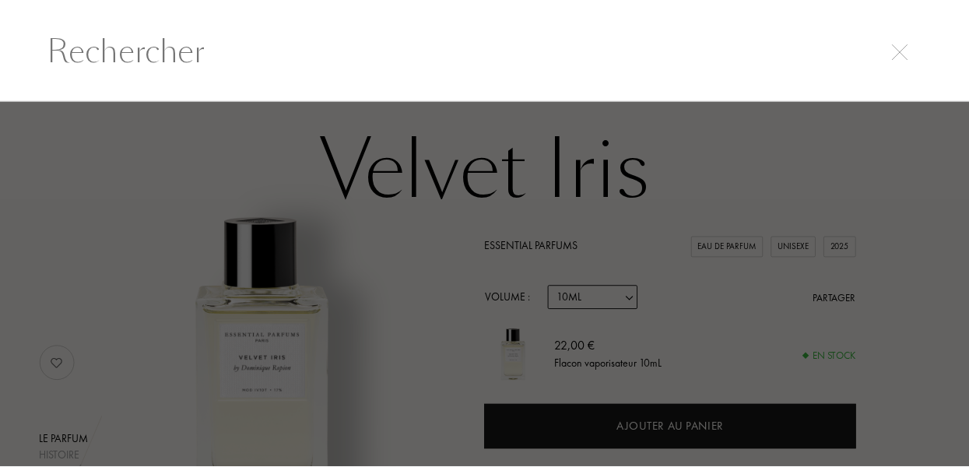
scroll to position [1, 0]
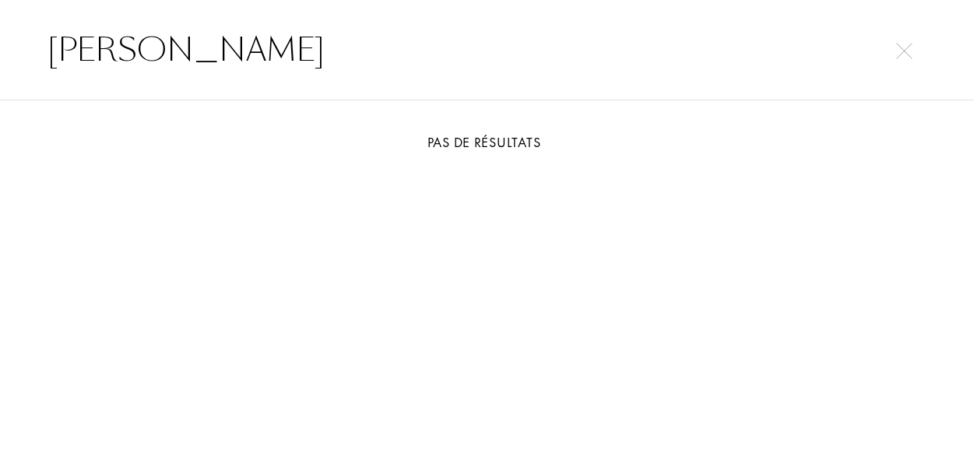
type input "dominique"
click at [906, 46] on img at bounding box center [904, 51] width 16 height 16
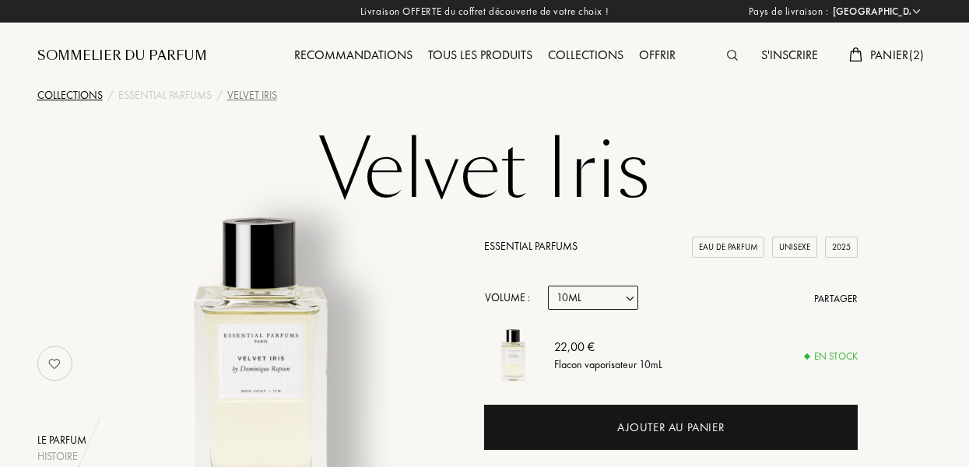
click at [86, 100] on div "Collections" at bounding box center [69, 95] width 65 height 16
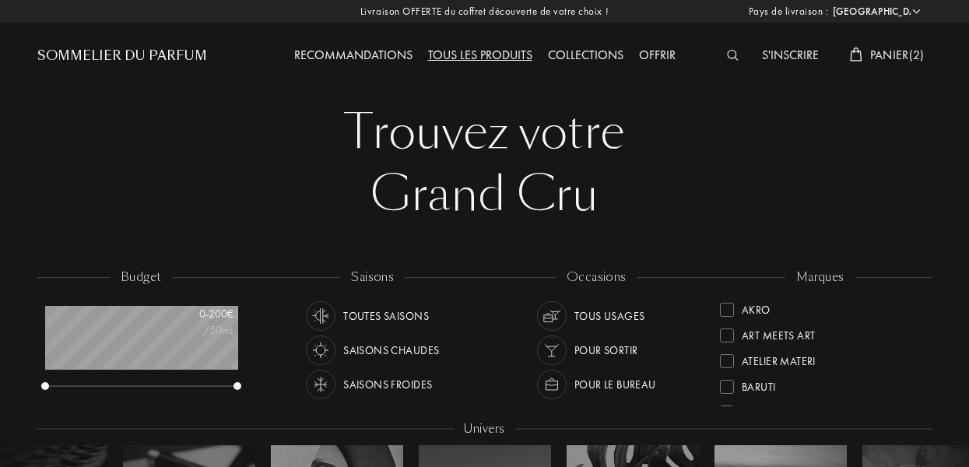
select select "FR"
click at [726, 332] on div at bounding box center [727, 335] width 14 height 14
click at [729, 354] on div at bounding box center [727, 361] width 14 height 14
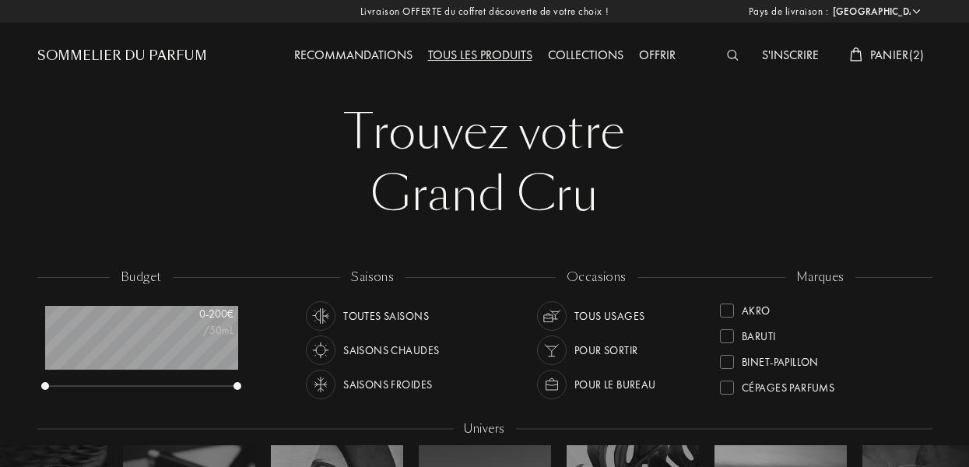
click at [727, 364] on div at bounding box center [727, 362] width 14 height 14
click at [728, 364] on div "Cépages Parfums" at bounding box center [777, 369] width 114 height 21
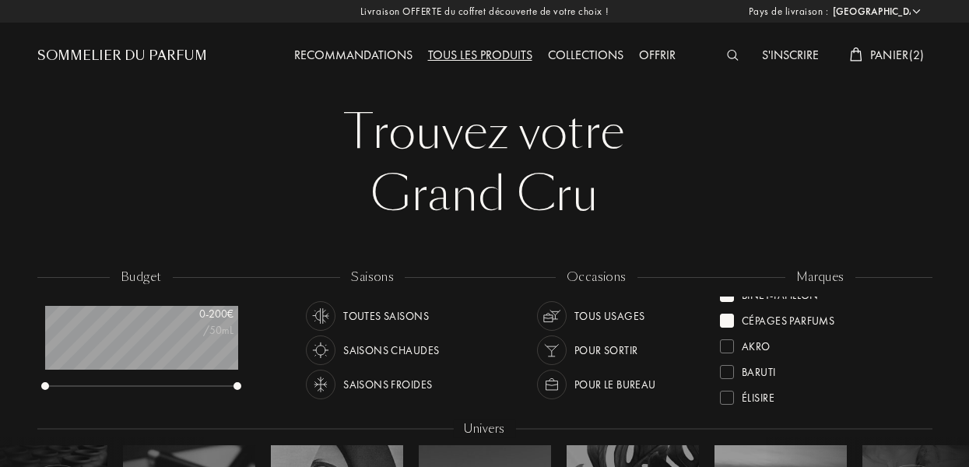
scroll to position [0, 0]
click at [732, 377] on div at bounding box center [727, 377] width 14 height 14
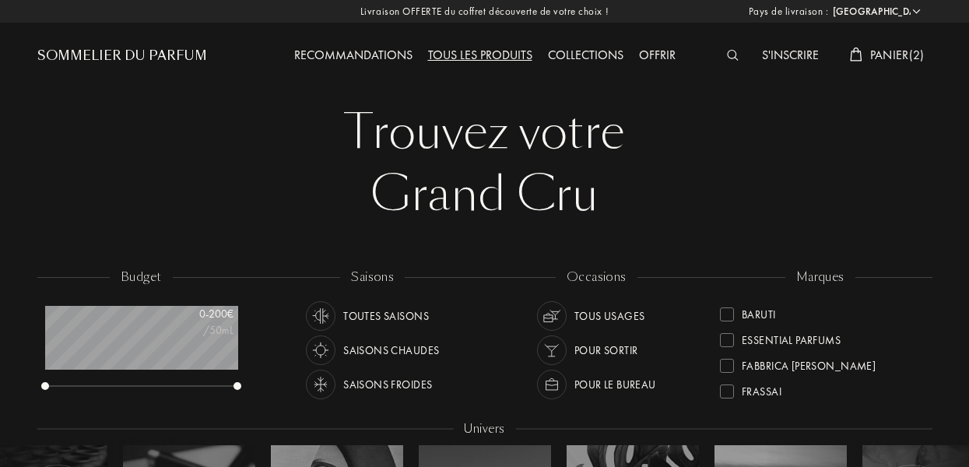
click at [728, 367] on div at bounding box center [727, 366] width 14 height 14
click at [727, 343] on div at bounding box center [727, 340] width 14 height 14
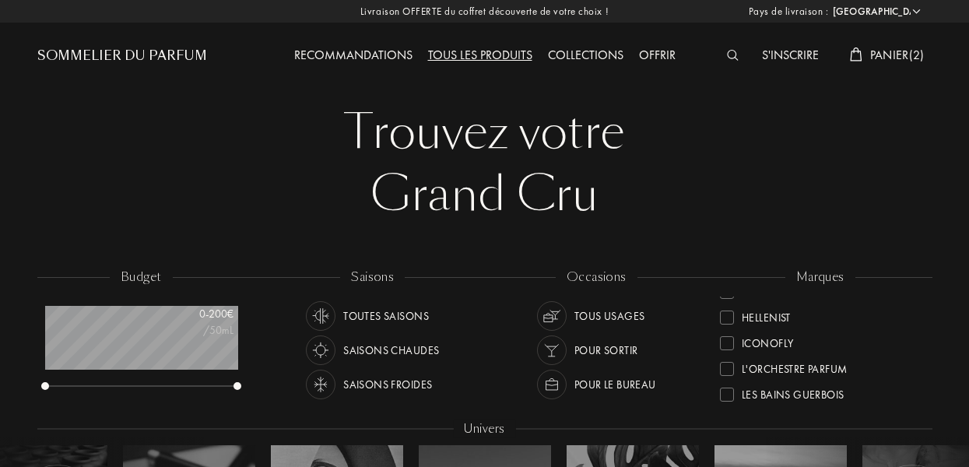
scroll to position [317, 0]
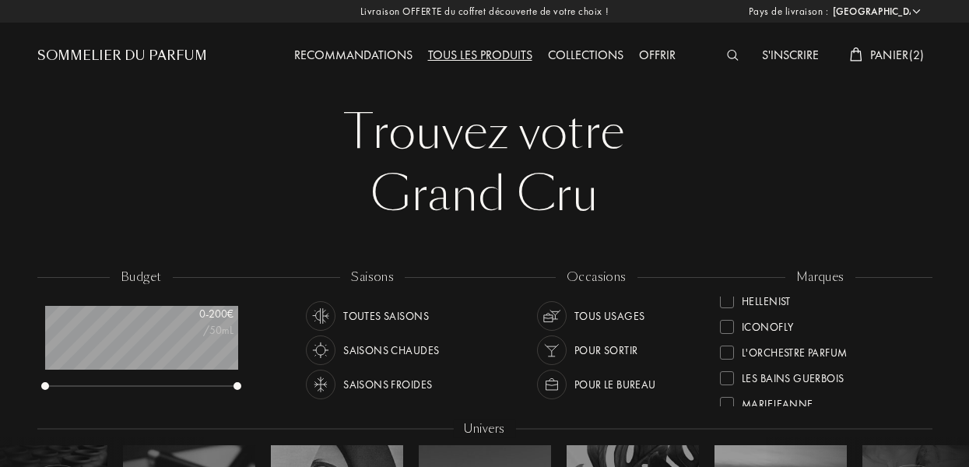
click at [728, 353] on div at bounding box center [727, 353] width 14 height 14
click at [729, 376] on div at bounding box center [727, 375] width 14 height 14
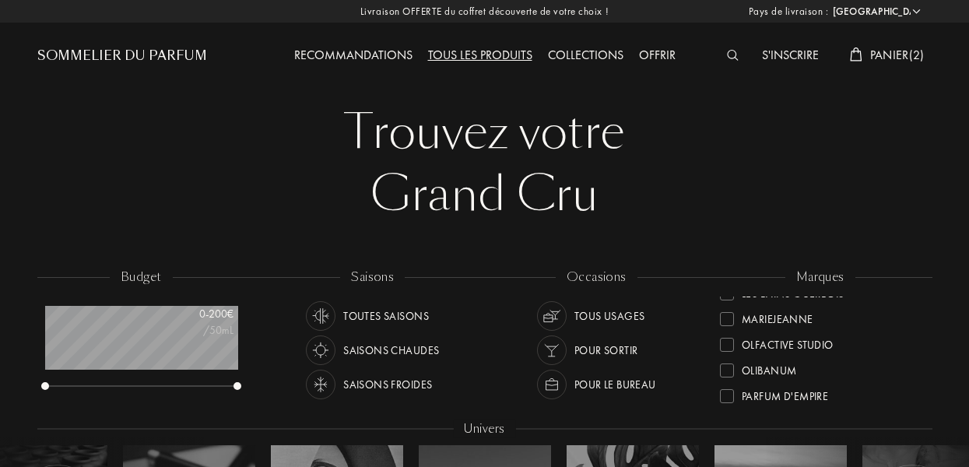
scroll to position [422, 0]
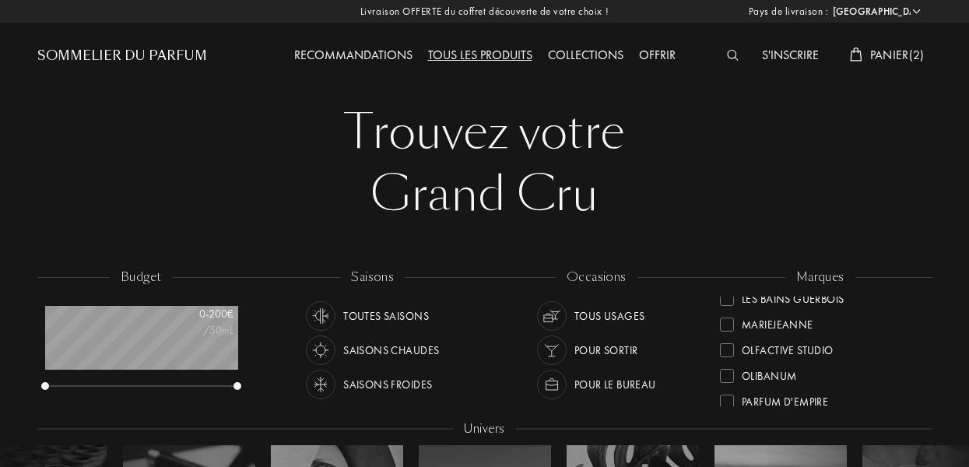
click at [725, 354] on div at bounding box center [727, 350] width 14 height 14
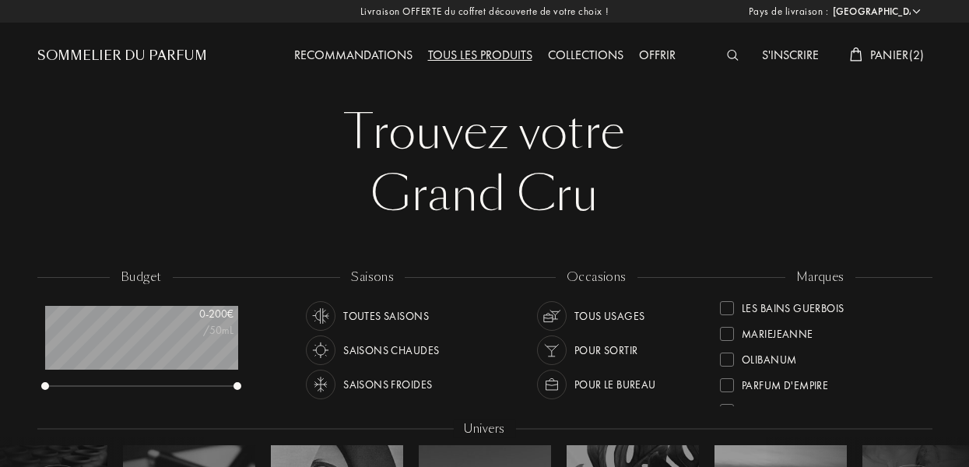
scroll to position [434, 0]
click at [728, 364] on div at bounding box center [727, 364] width 14 height 14
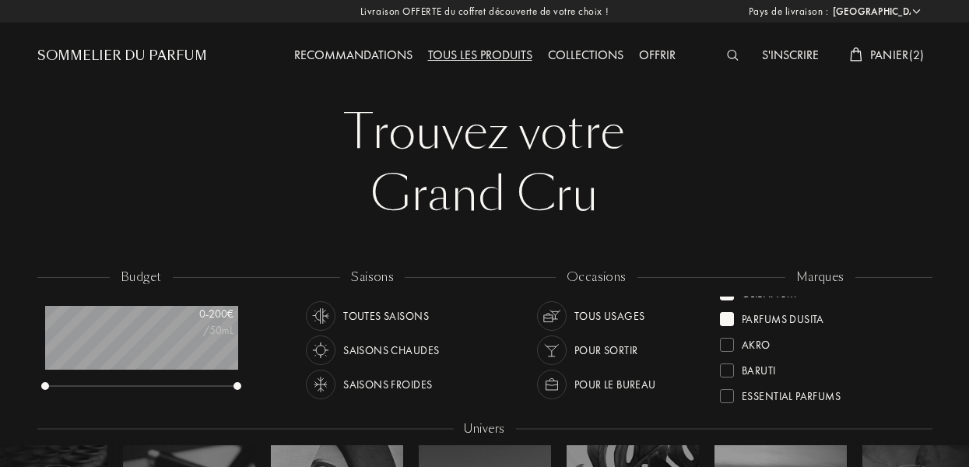
scroll to position [251, 0]
click at [728, 364] on div at bounding box center [727, 367] width 14 height 14
click at [728, 365] on div at bounding box center [727, 370] width 14 height 14
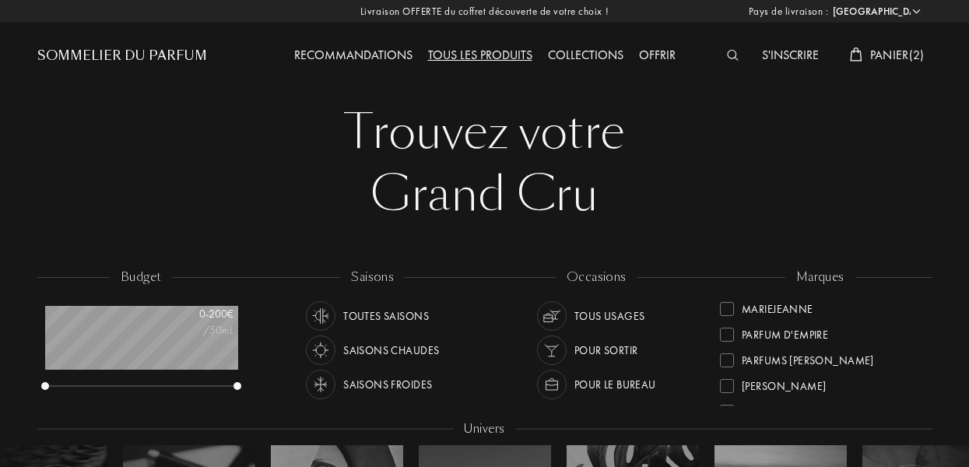
scroll to position [491, 0]
click at [727, 358] on div at bounding box center [727, 358] width 14 height 14
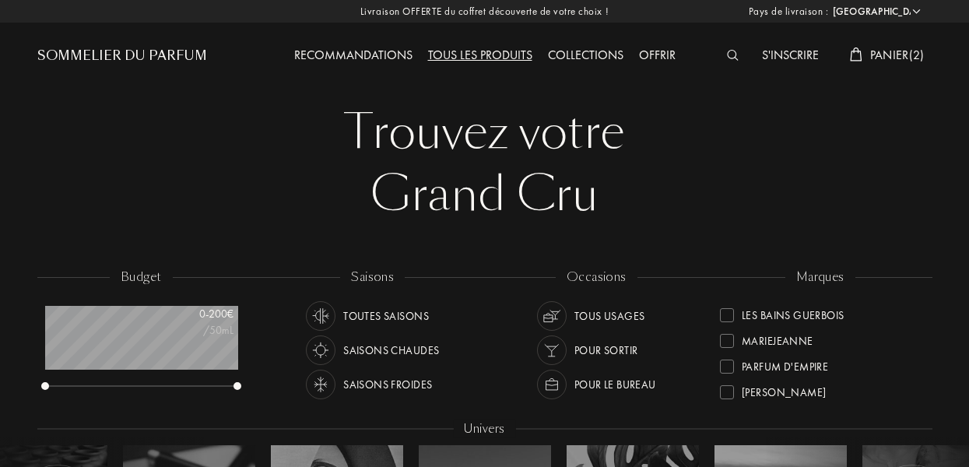
scroll to position [565, 0]
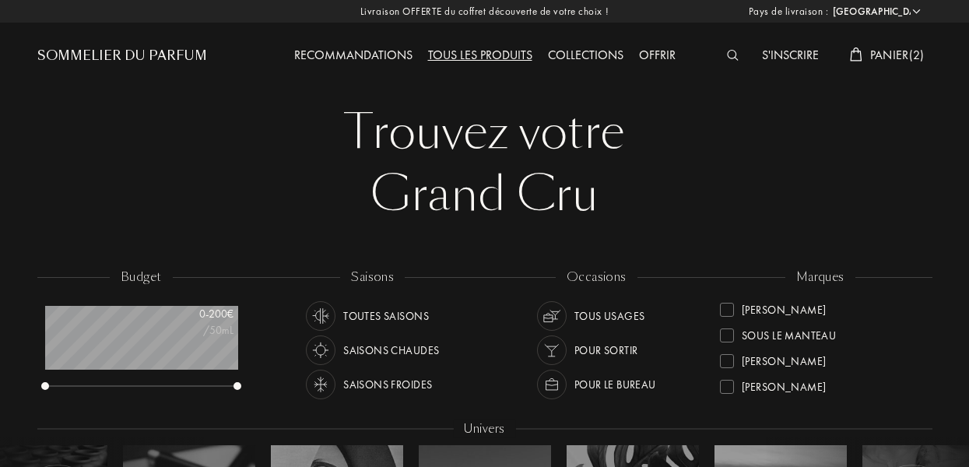
click at [727, 389] on div at bounding box center [727, 387] width 14 height 14
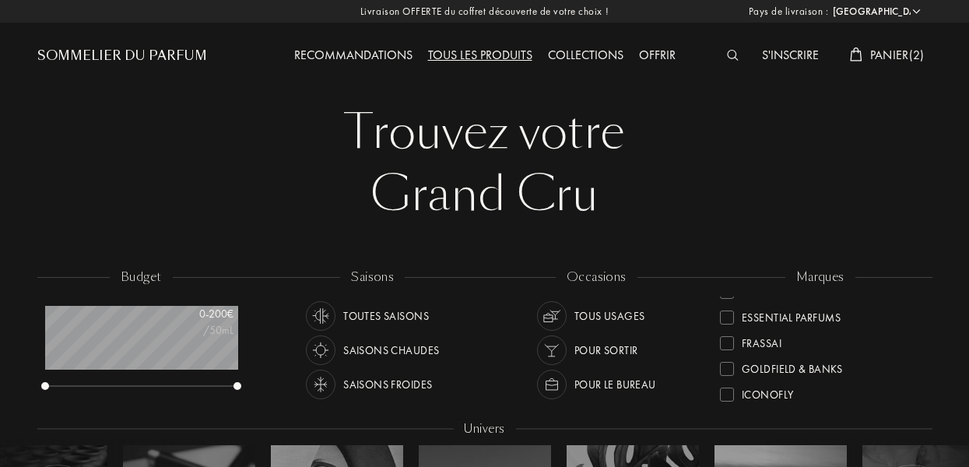
scroll to position [565, 0]
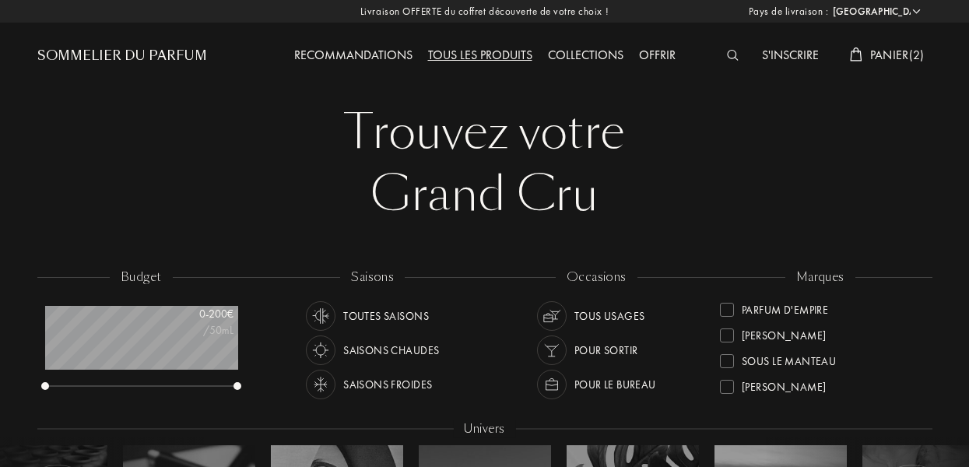
click at [727, 361] on div at bounding box center [727, 361] width 14 height 14
click at [728, 345] on div at bounding box center [727, 340] width 14 height 14
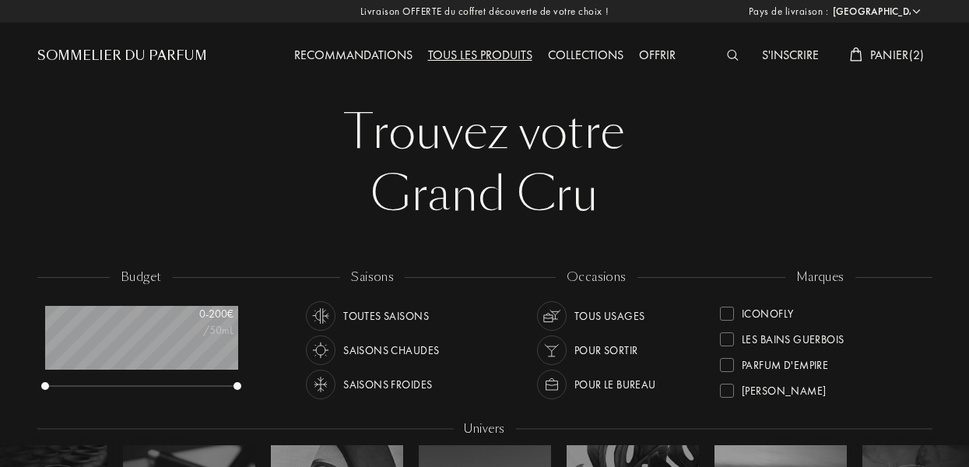
scroll to position [536, 0]
click at [726, 341] on div at bounding box center [727, 339] width 14 height 14
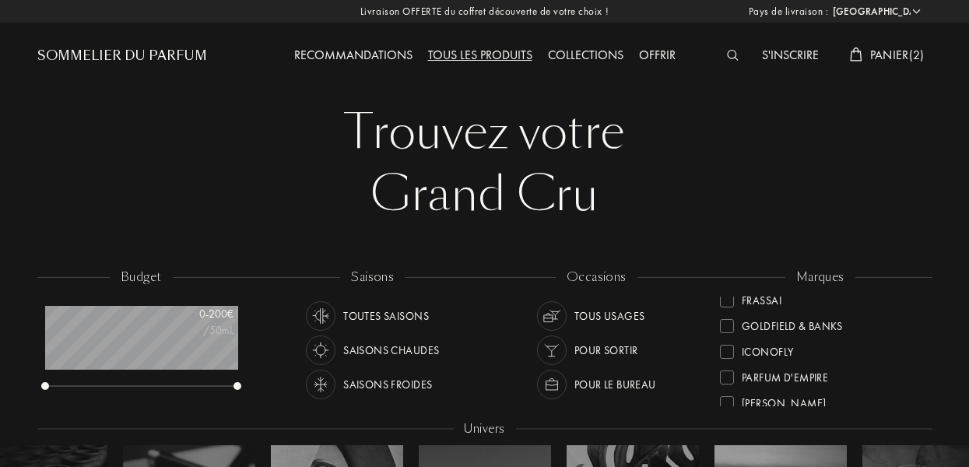
scroll to position [565, 0]
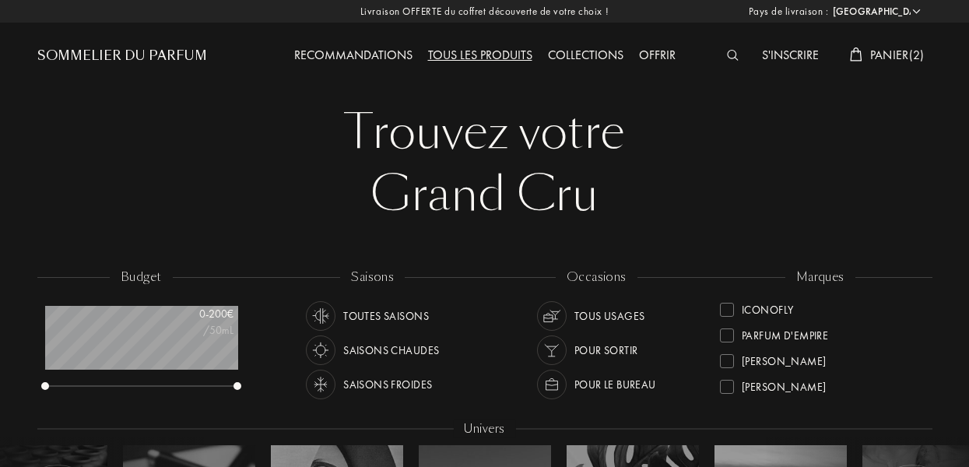
click at [727, 312] on div at bounding box center [727, 310] width 14 height 14
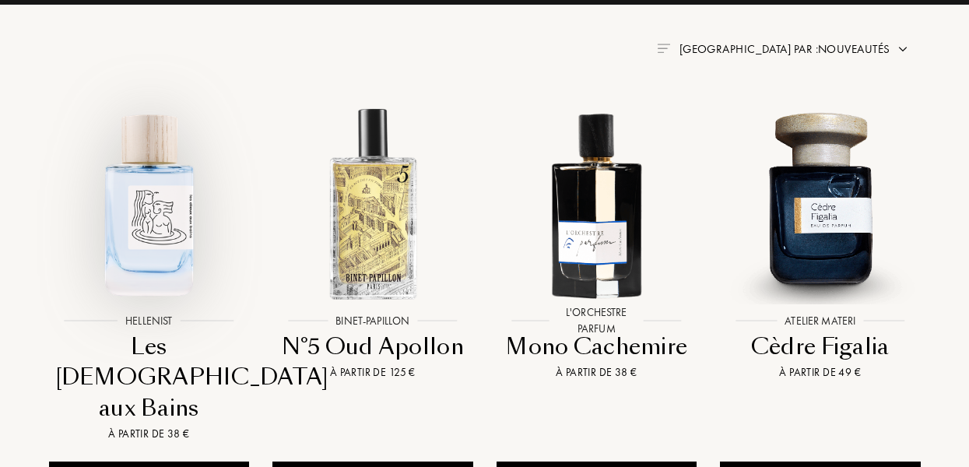
scroll to position [602, 0]
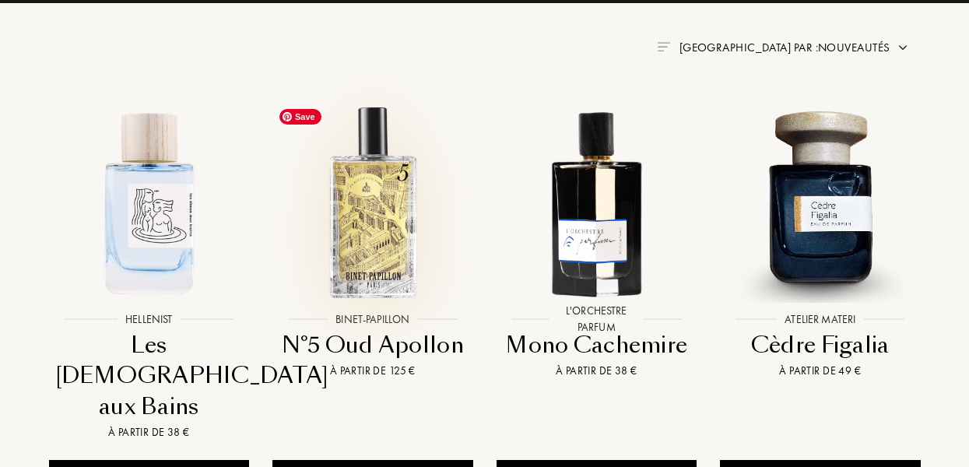
click at [397, 172] on img at bounding box center [373, 202] width 202 height 202
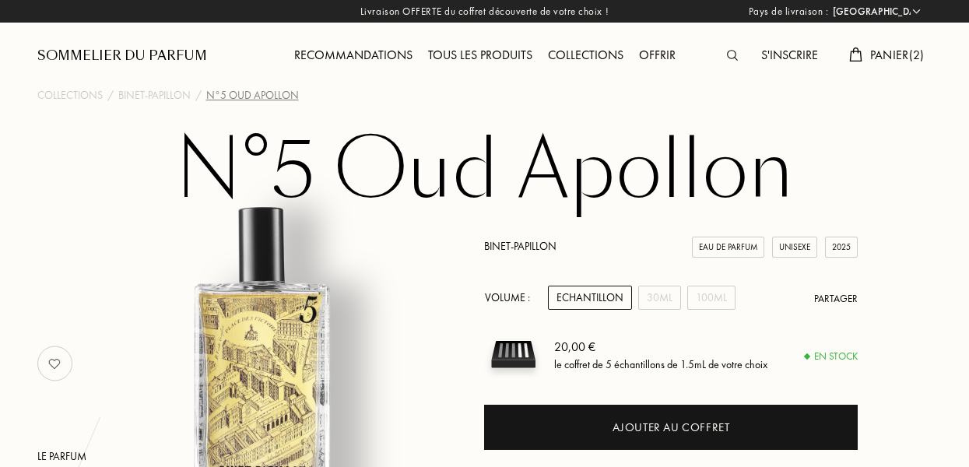
select select "FR"
click at [157, 100] on div "Binet-Papillon" at bounding box center [154, 95] width 72 height 16
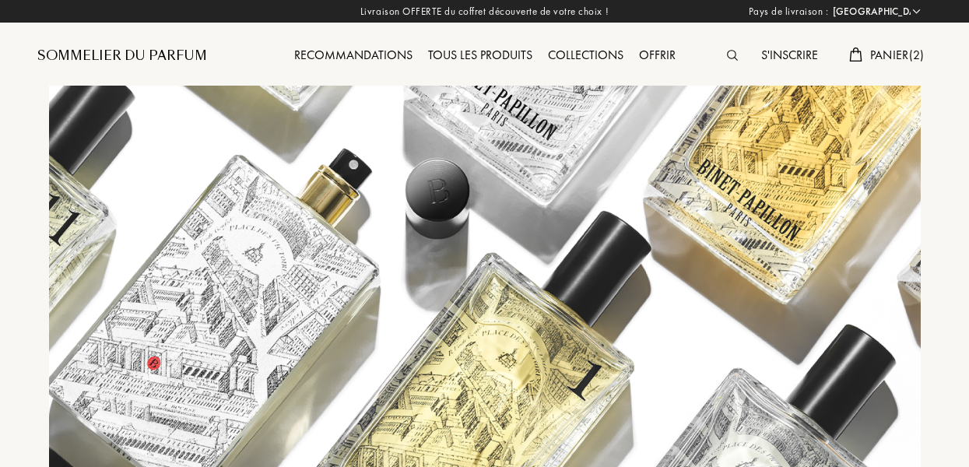
select select "FR"
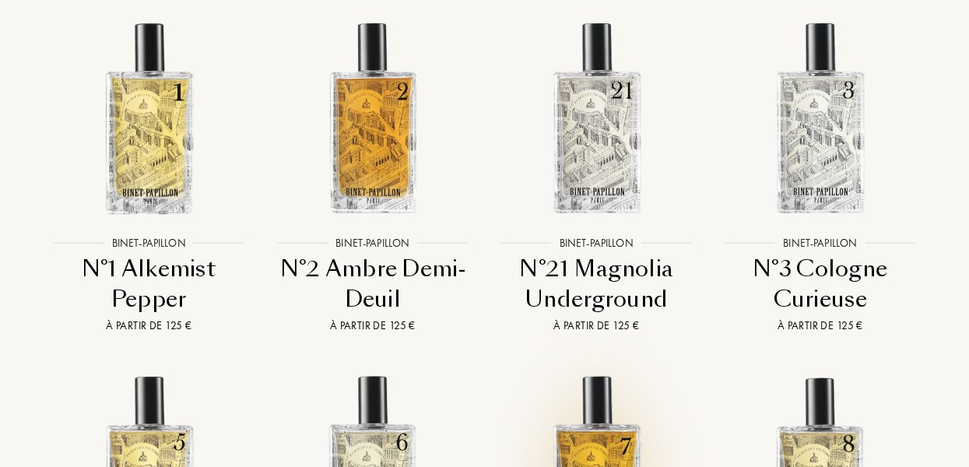
scroll to position [2561, 0]
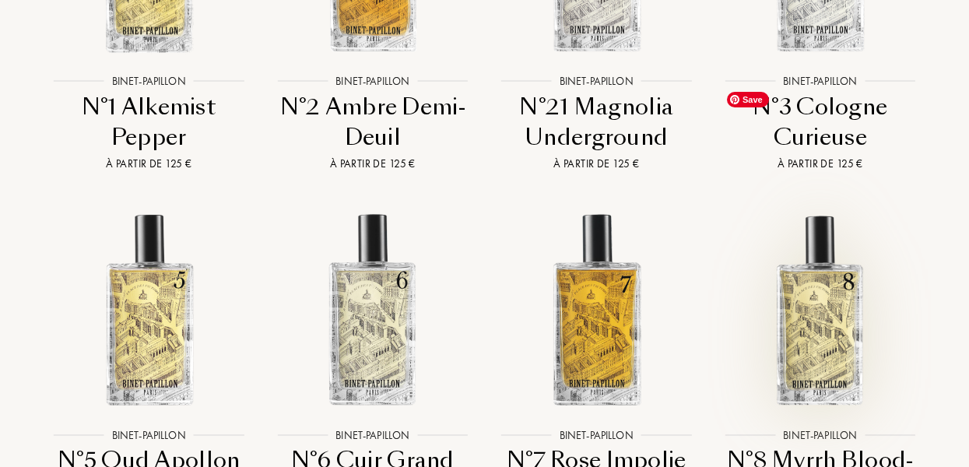
click at [798, 209] on img at bounding box center [820, 310] width 202 height 202
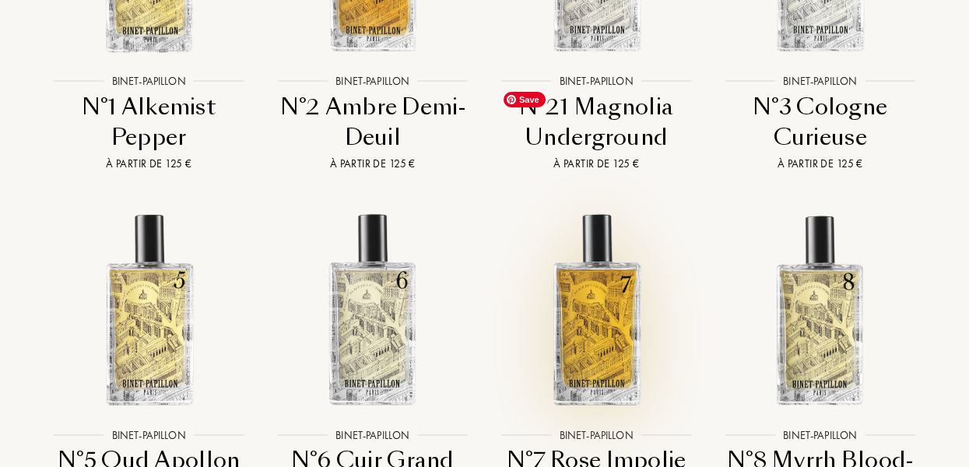
click at [634, 209] on img at bounding box center [597, 310] width 202 height 202
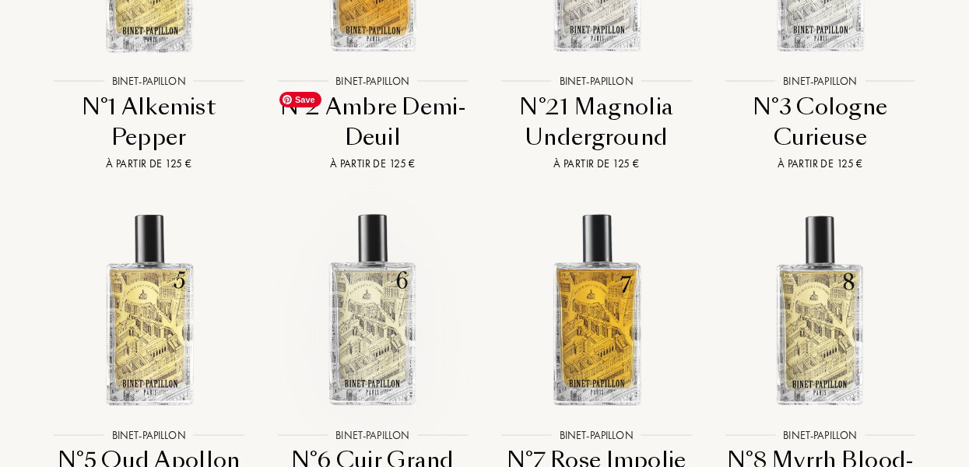
click at [419, 209] on img at bounding box center [373, 310] width 202 height 202
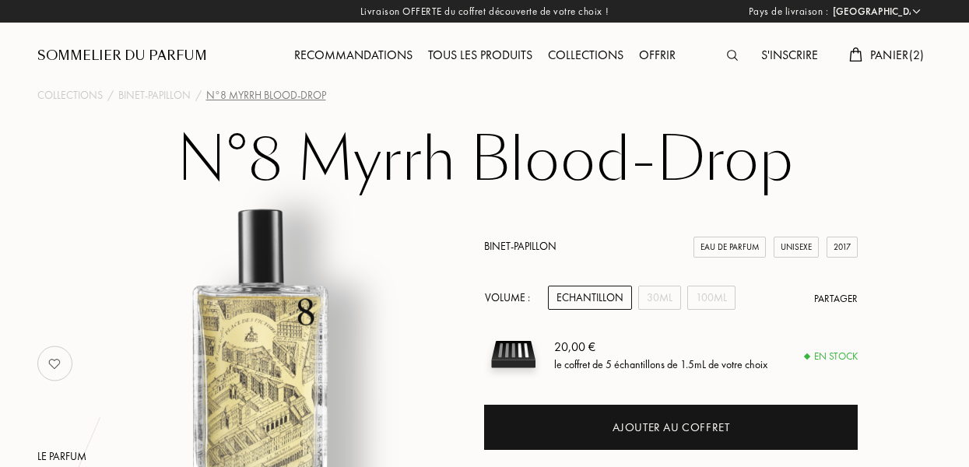
select select "FR"
click at [593, 300] on div "Echantillon" at bounding box center [590, 298] width 84 height 24
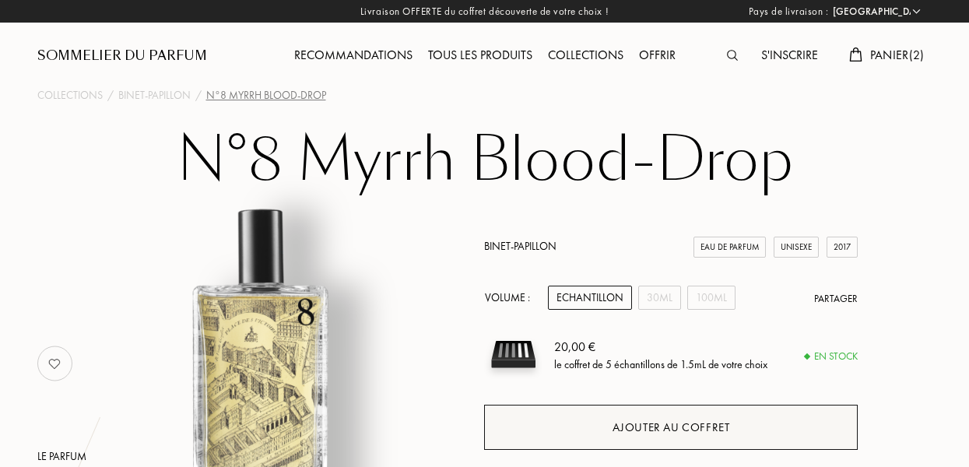
click at [629, 428] on div "Ajouter au coffret" at bounding box center [672, 428] width 118 height 18
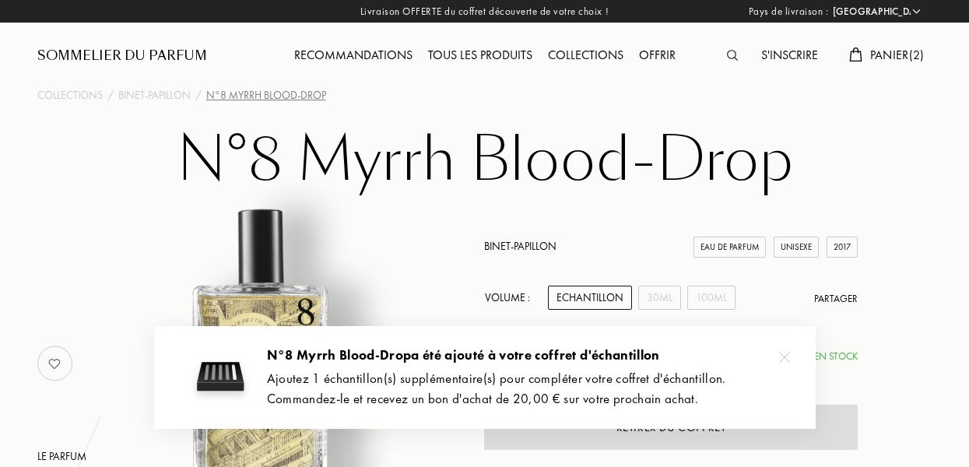
click at [788, 356] on img at bounding box center [784, 357] width 11 height 11
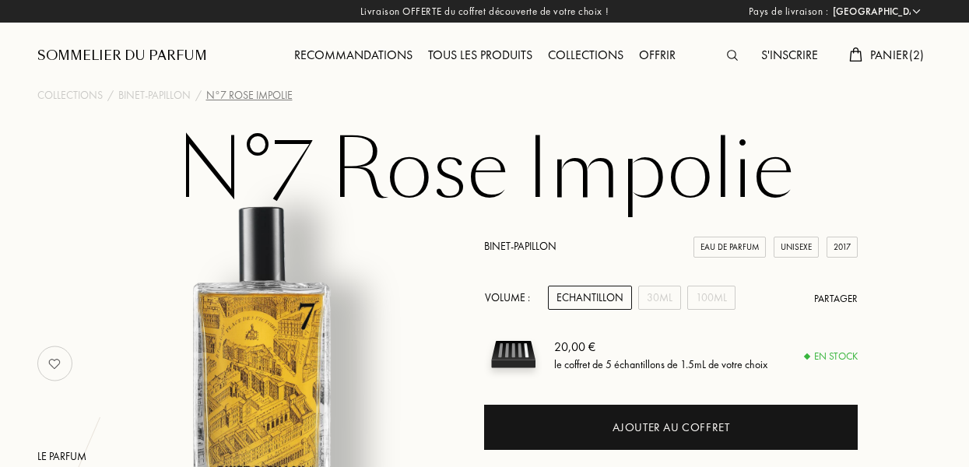
select select "FR"
click at [586, 299] on div "Echantillon" at bounding box center [590, 298] width 84 height 24
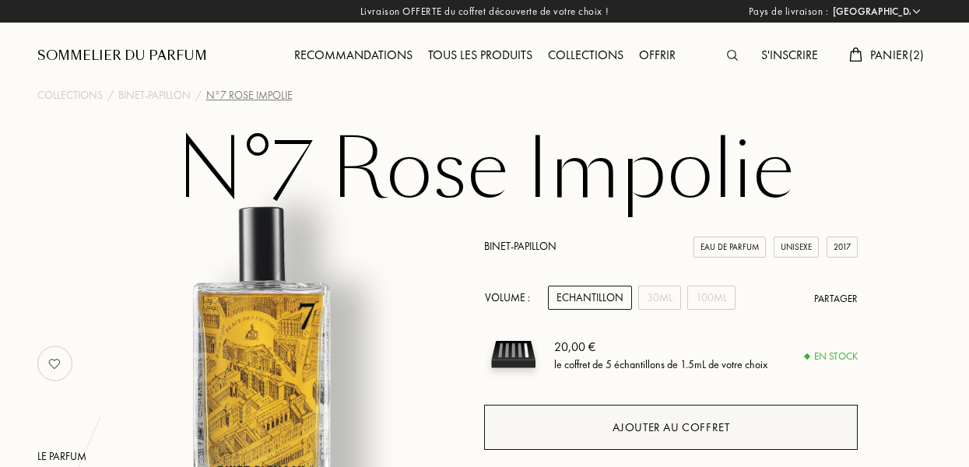
click at [642, 427] on div "Ajouter au coffret" at bounding box center [672, 428] width 118 height 18
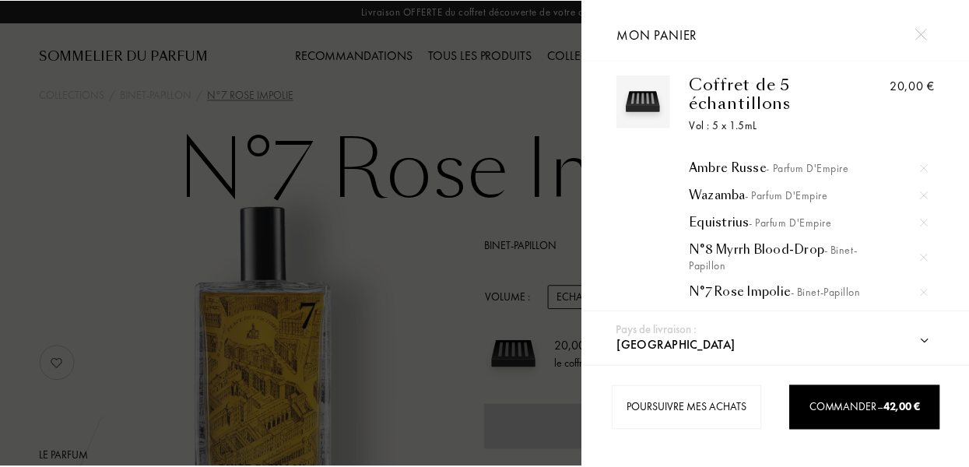
scroll to position [21, 0]
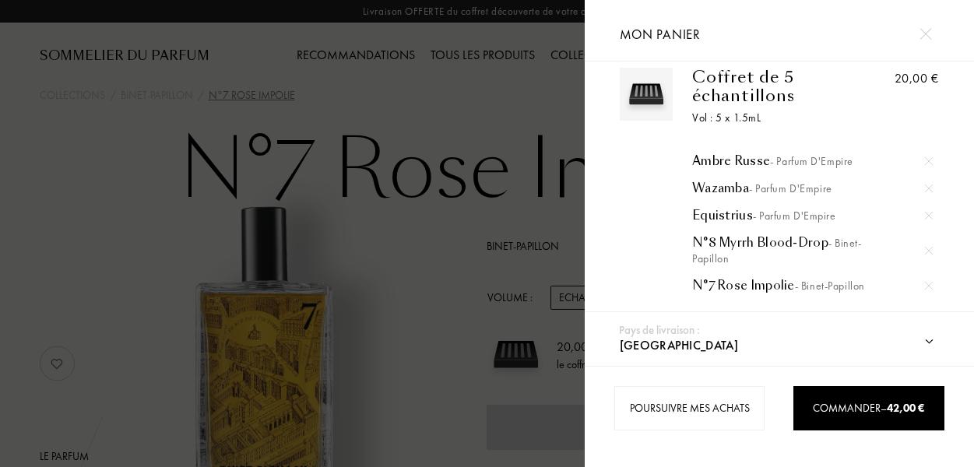
click at [926, 216] on img at bounding box center [929, 216] width 8 height 8
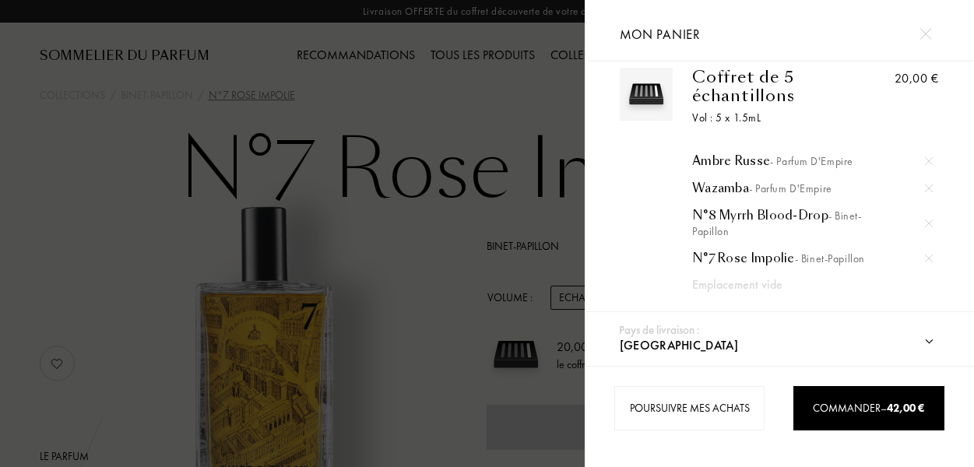
click at [925, 187] on img at bounding box center [929, 188] width 8 height 8
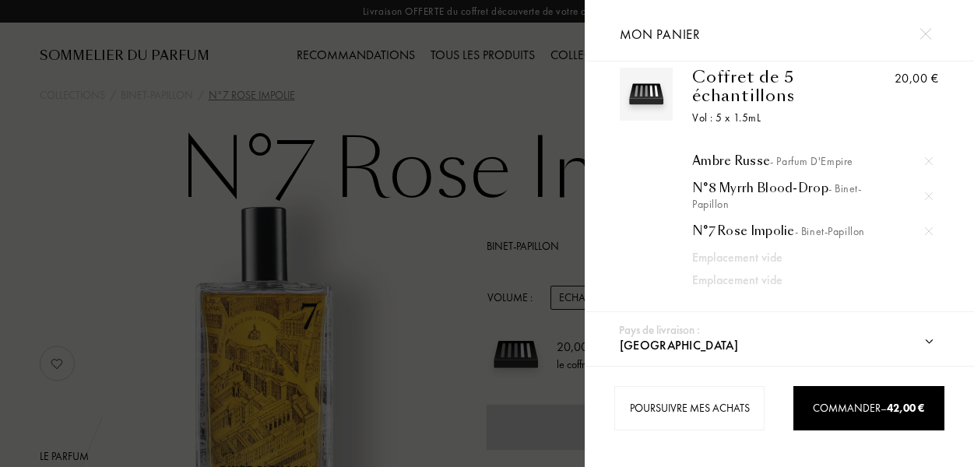
click at [451, 209] on div at bounding box center [292, 233] width 584 height 467
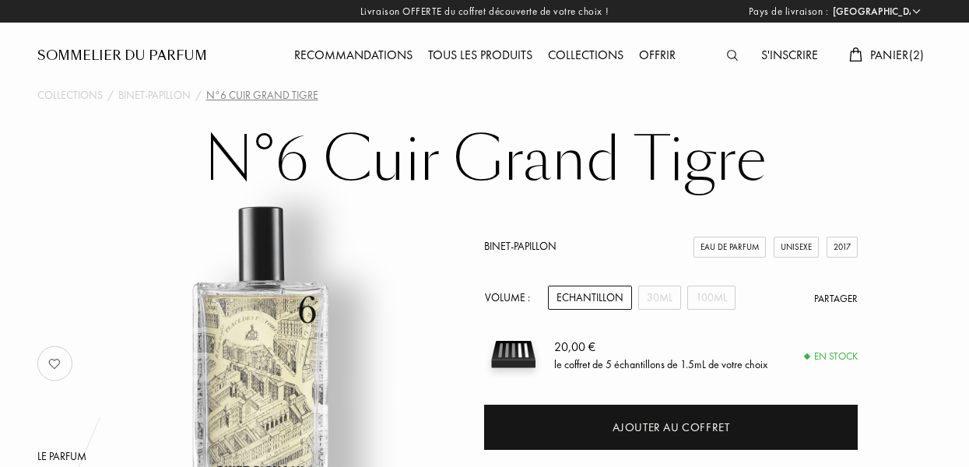
select select "FR"
click at [897, 51] on span "Panier ( 2 )" at bounding box center [897, 55] width 54 height 16
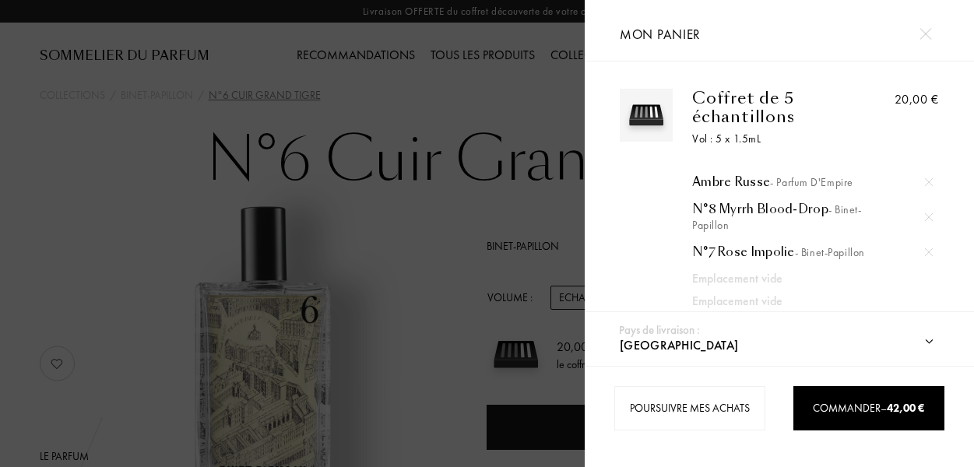
click at [443, 217] on div at bounding box center [292, 233] width 584 height 467
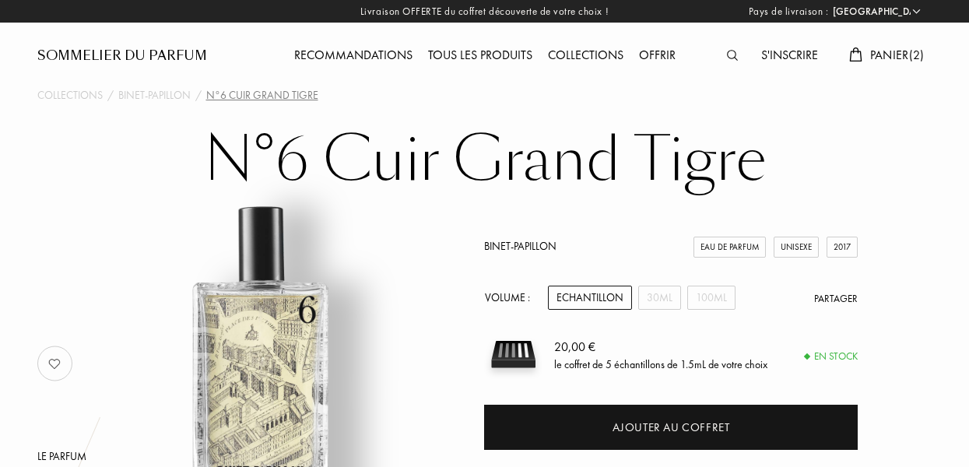
click at [586, 296] on div "Echantillon" at bounding box center [590, 298] width 84 height 24
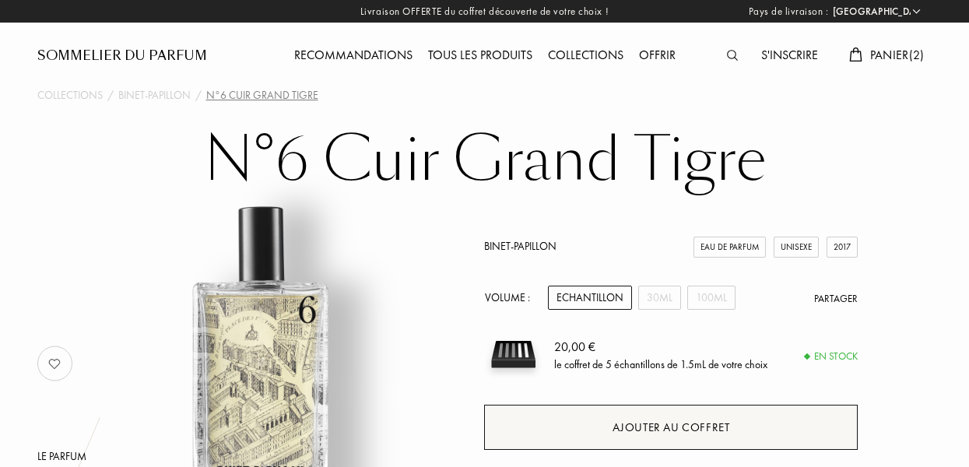
click at [548, 430] on div "Ajouter au coffret" at bounding box center [670, 427] width 373 height 45
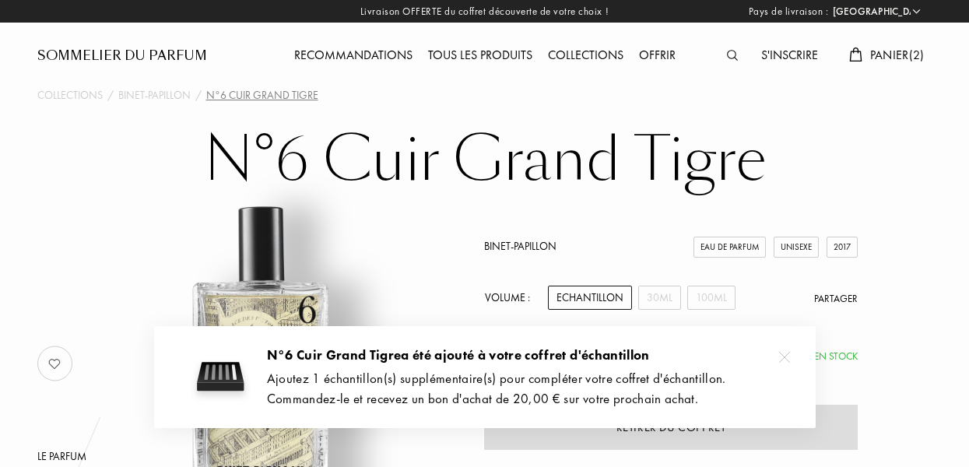
click at [787, 356] on div "20,00 € le coffret de 5 échantillons de 1.5mL de votre choix" at bounding box center [705, 354] width 303 height 58
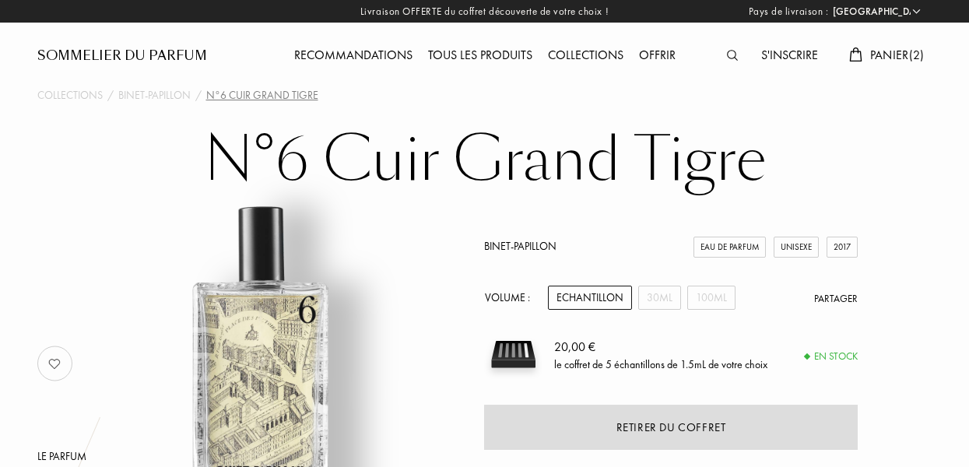
click at [883, 54] on span "Panier ( 2 )" at bounding box center [897, 55] width 54 height 16
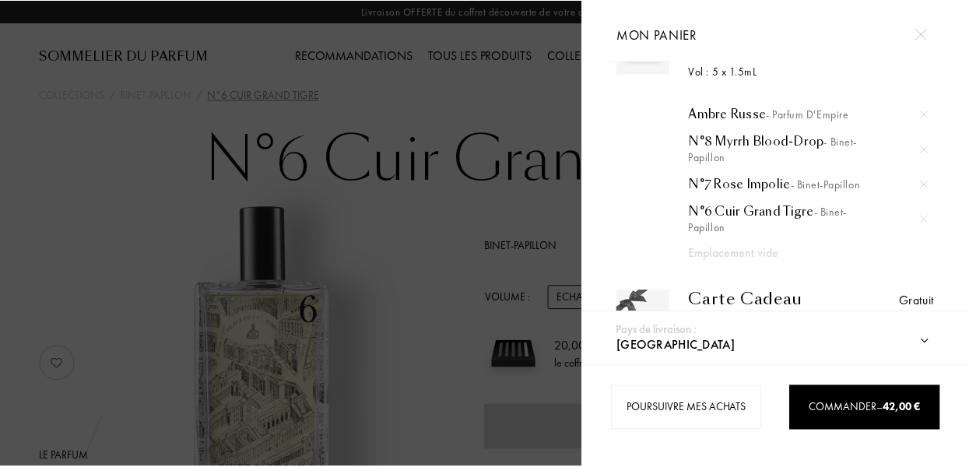
scroll to position [69, 0]
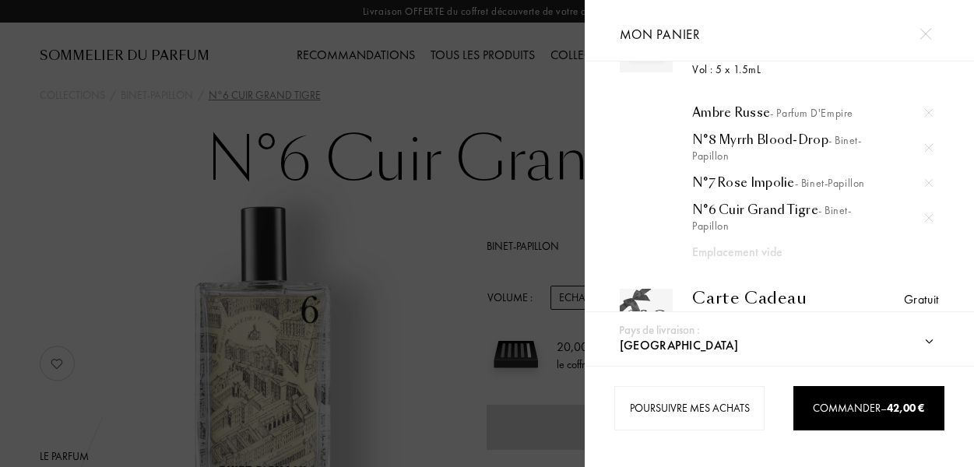
click at [80, 200] on div at bounding box center [292, 233] width 584 height 467
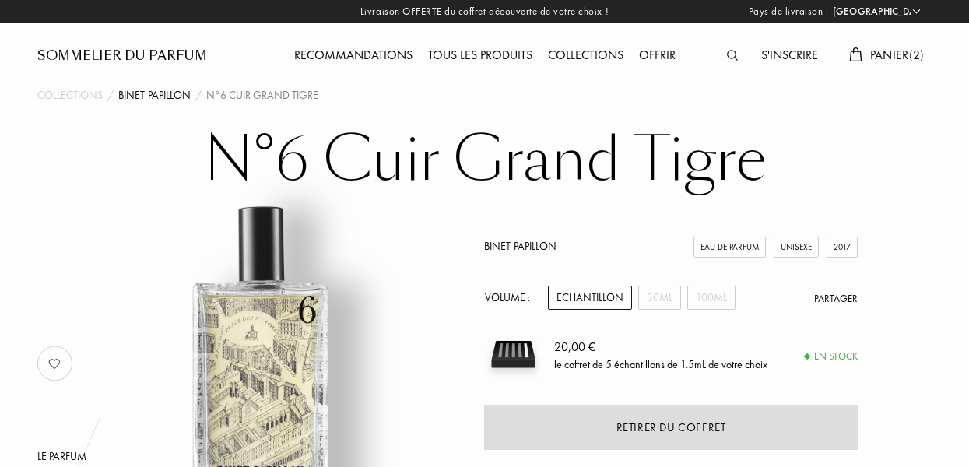
click at [149, 89] on div "Binet-Papillon" at bounding box center [154, 95] width 72 height 16
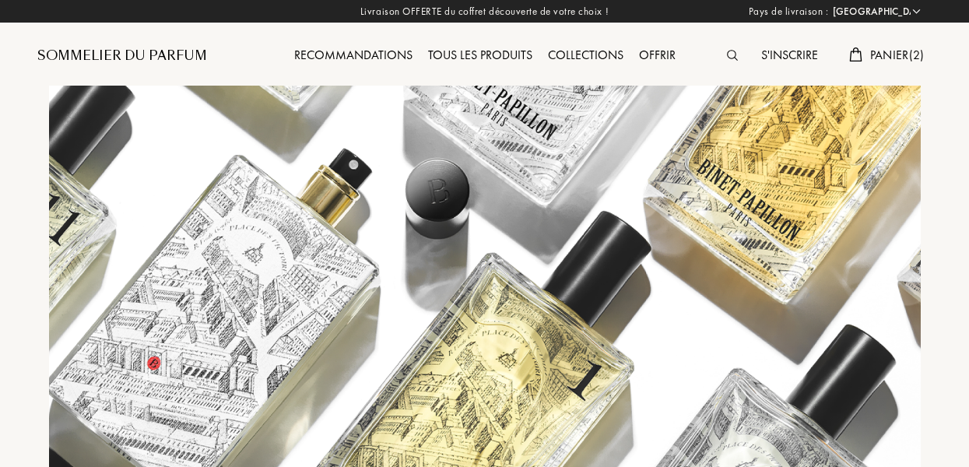
select select "FR"
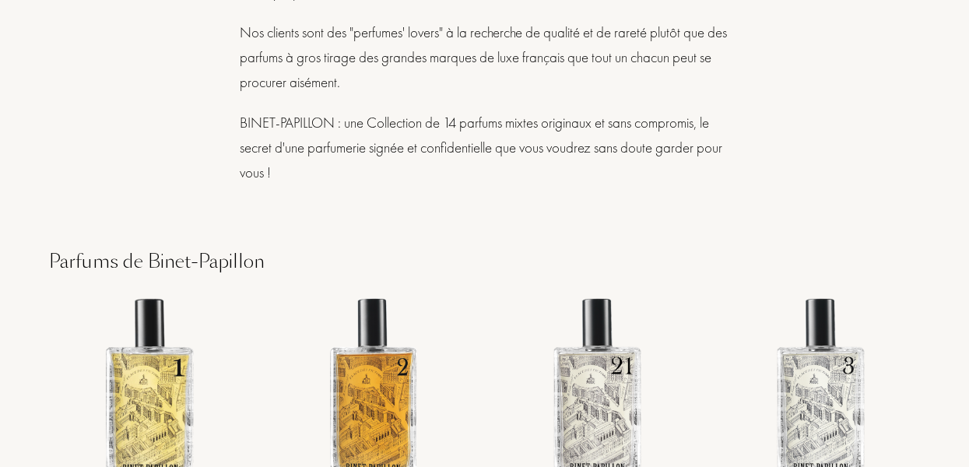
scroll to position [2128, 0]
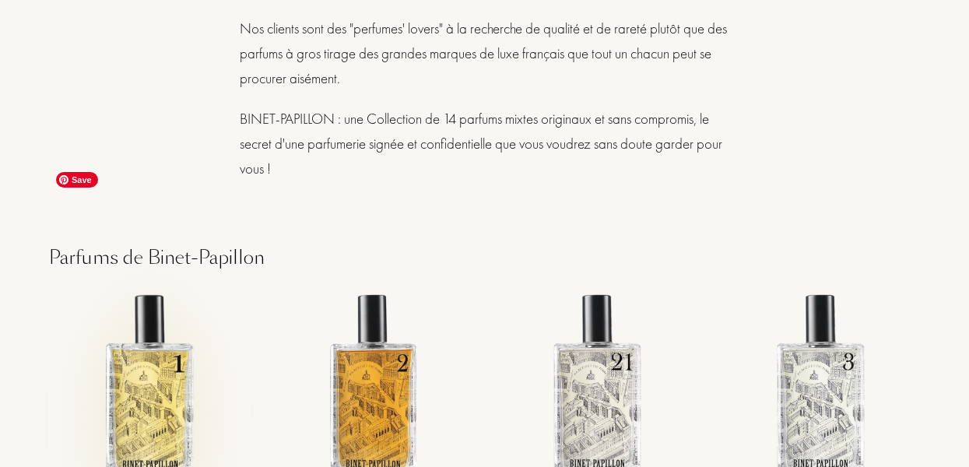
click at [149, 289] on img at bounding box center [149, 390] width 202 height 202
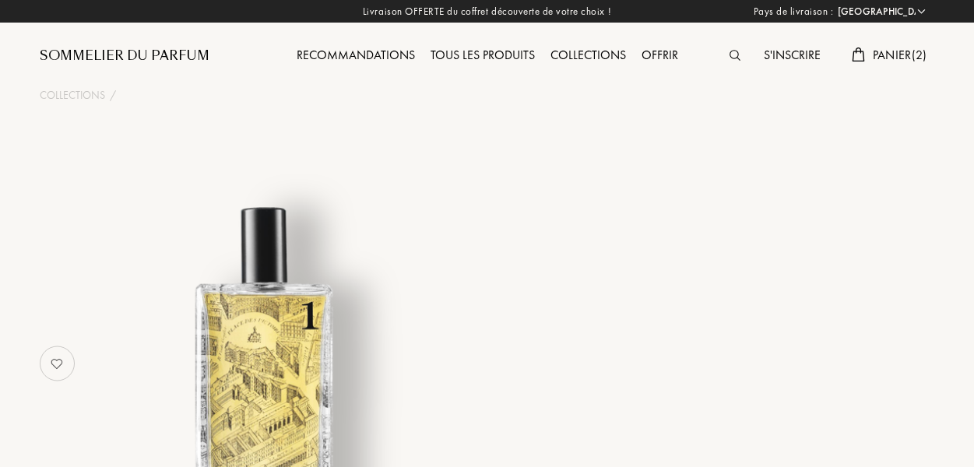
select select "FR"
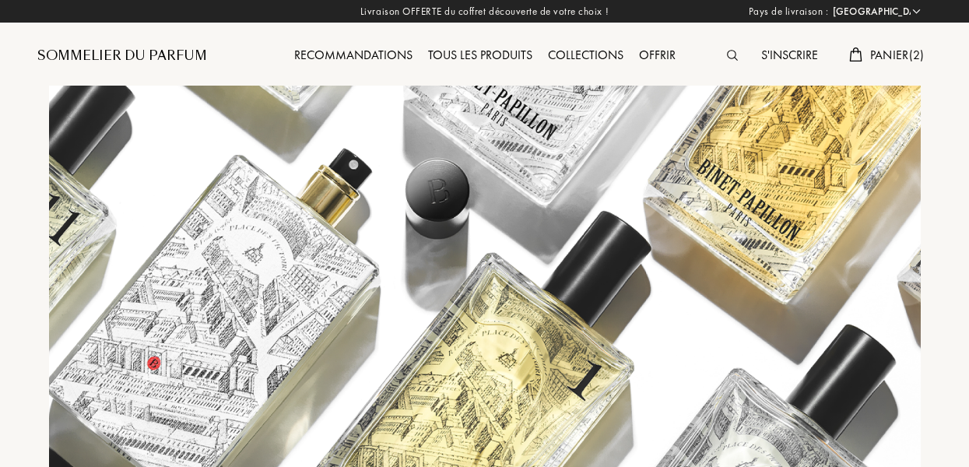
select select "FR"
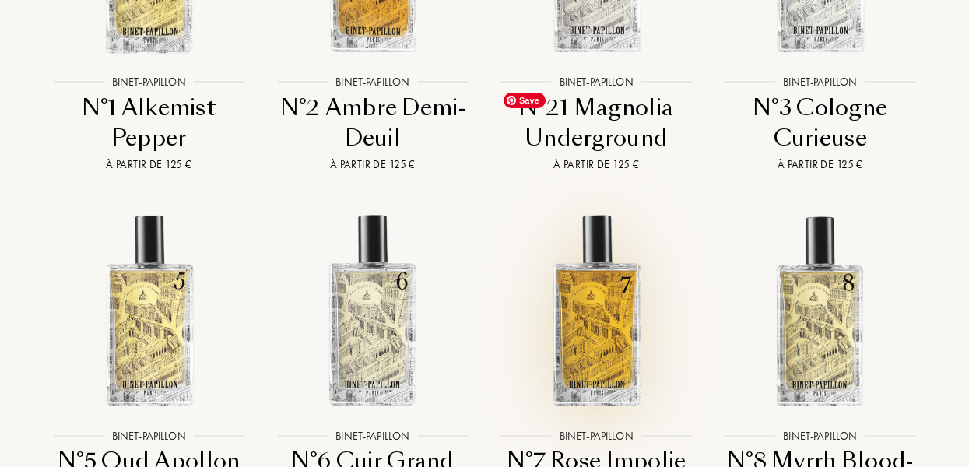
scroll to position [2561, 0]
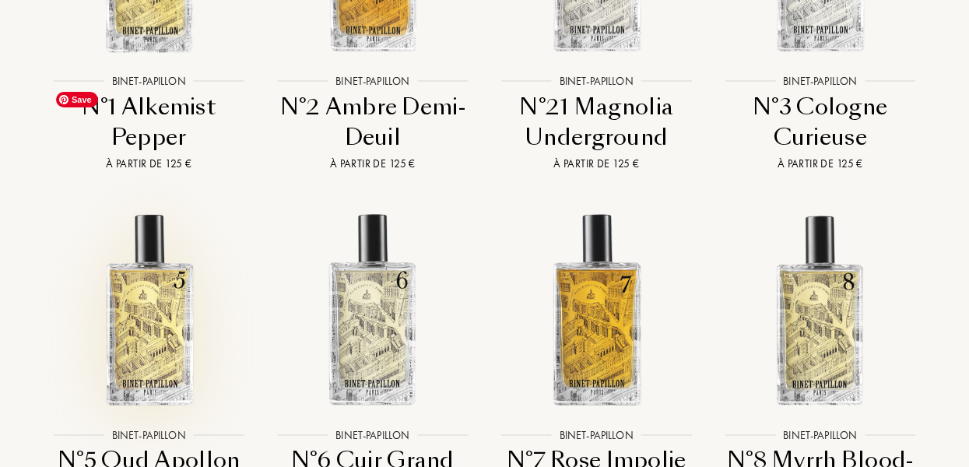
click at [163, 248] on img at bounding box center [149, 310] width 202 height 202
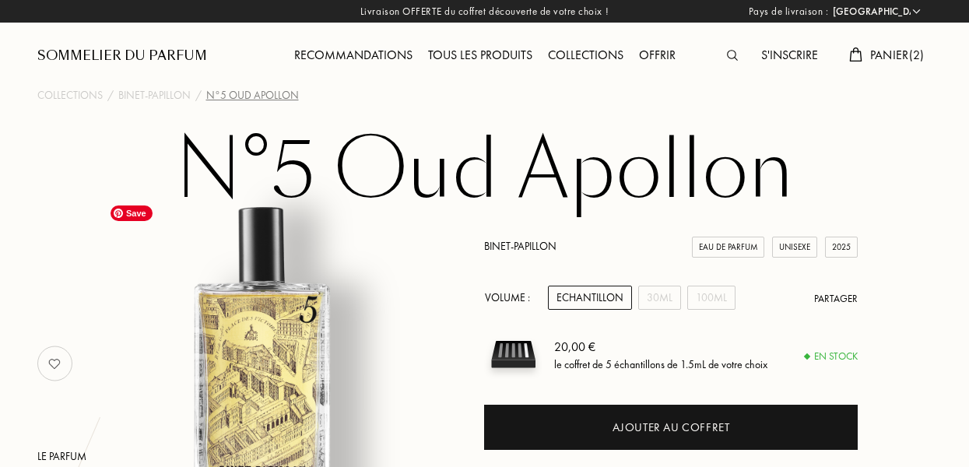
select select "FR"
click at [600, 291] on div "Echantillon" at bounding box center [590, 298] width 84 height 24
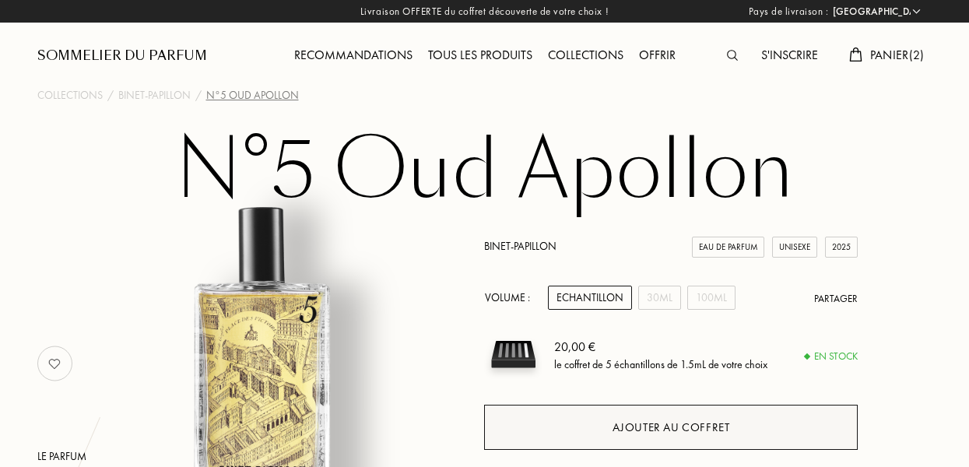
click at [611, 431] on div "Ajouter au coffret" at bounding box center [670, 427] width 373 height 45
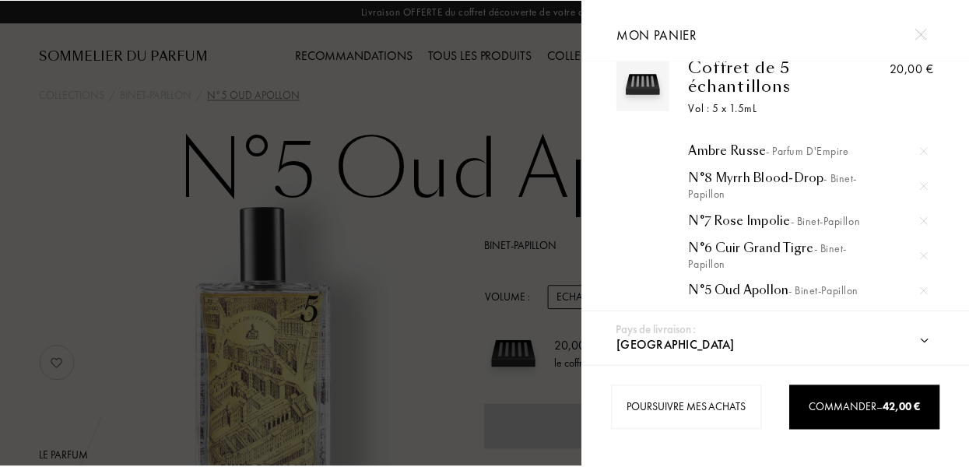
scroll to position [29, 0]
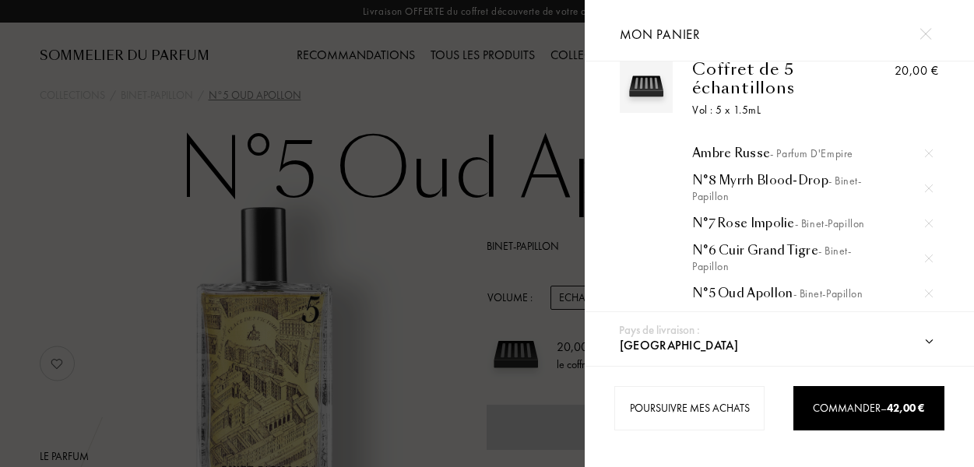
click at [926, 153] on img at bounding box center [929, 153] width 8 height 8
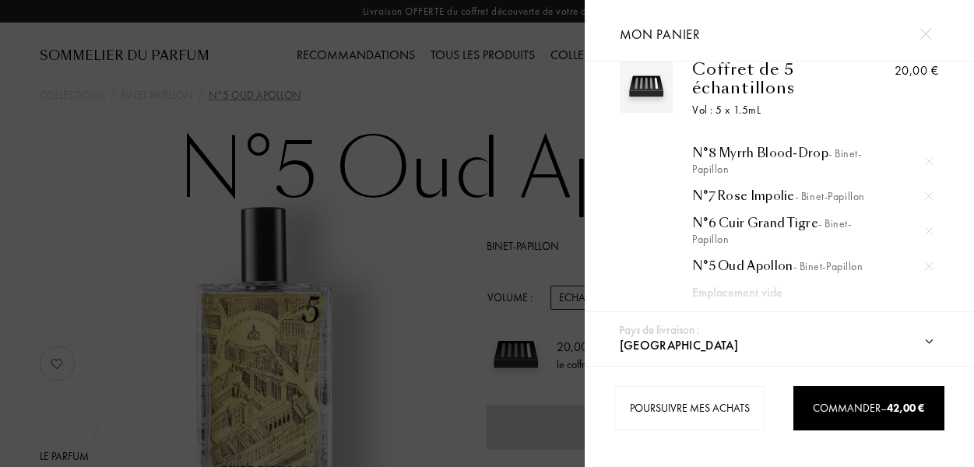
click at [378, 245] on div at bounding box center [292, 233] width 584 height 467
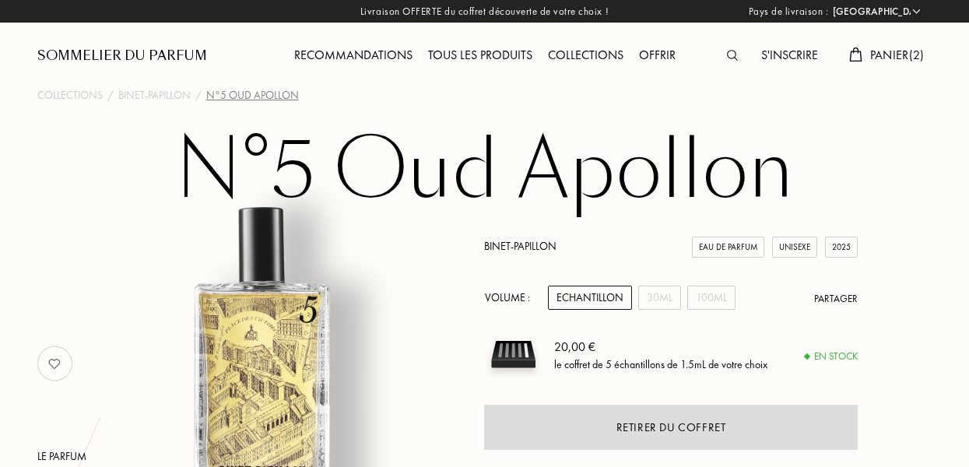
click at [569, 286] on div "Echantillon" at bounding box center [590, 298] width 84 height 24
click at [573, 294] on div "Echantillon" at bounding box center [590, 298] width 84 height 24
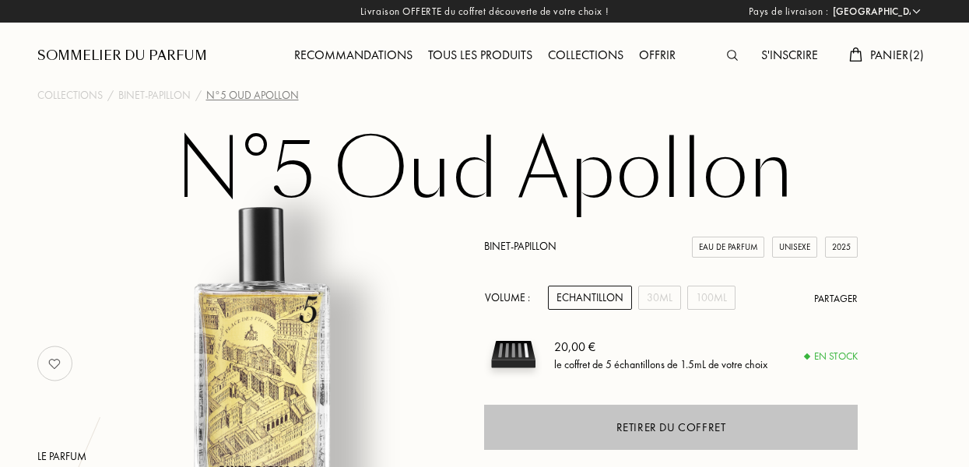
click at [649, 433] on div "Retirer du coffret" at bounding box center [671, 428] width 110 height 18
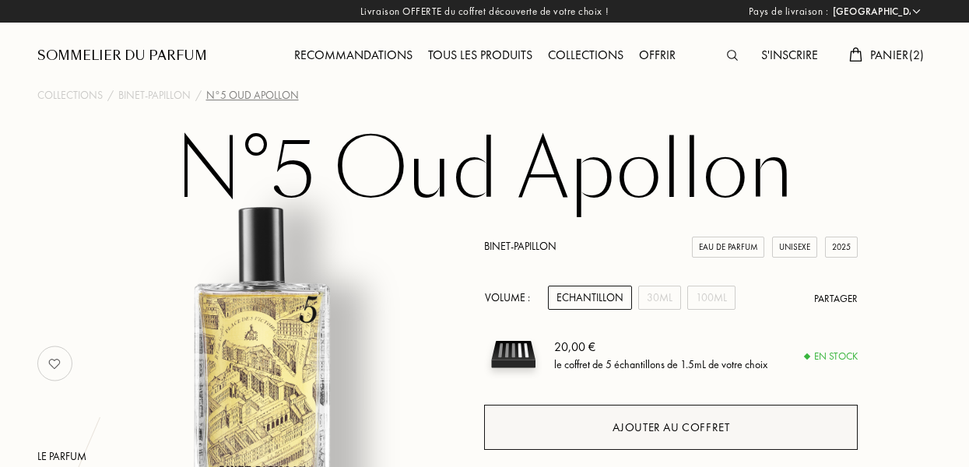
click at [649, 433] on div "Ajouter au coffret" at bounding box center [672, 428] width 118 height 18
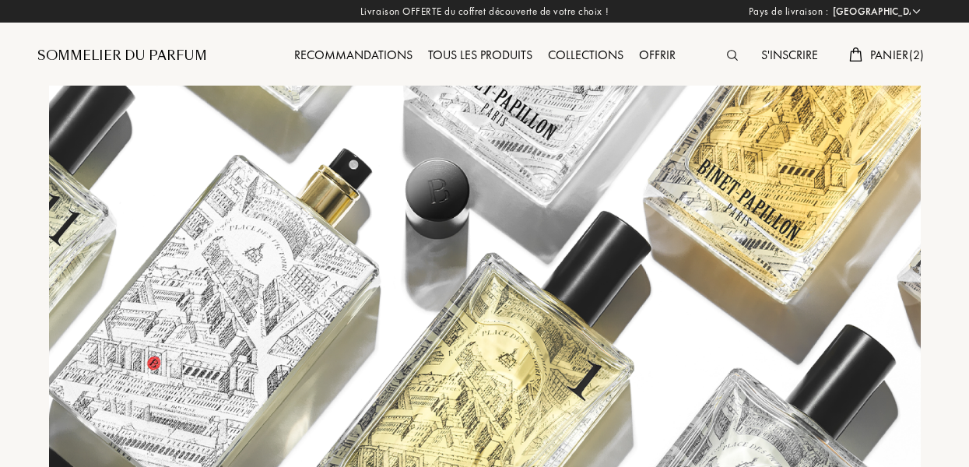
select select "FR"
click at [727, 52] on img at bounding box center [732, 55] width 11 height 11
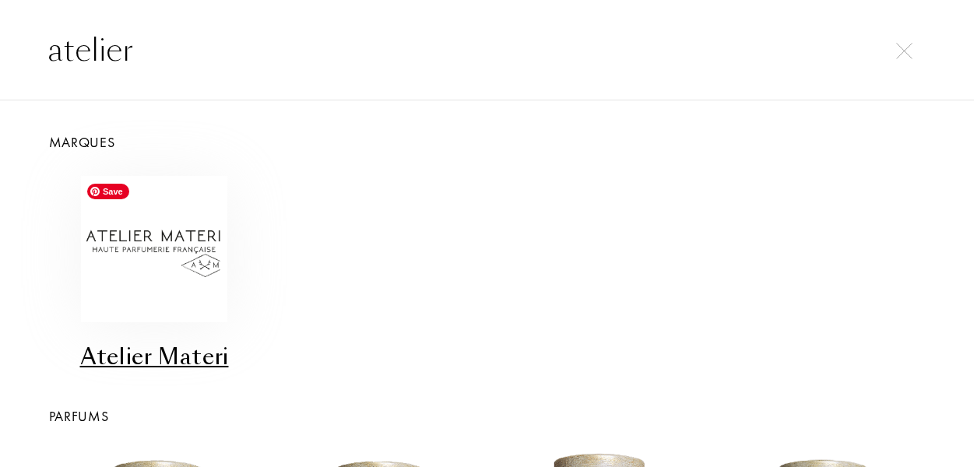
type input "atelier"
click at [142, 244] on img at bounding box center [154, 249] width 146 height 146
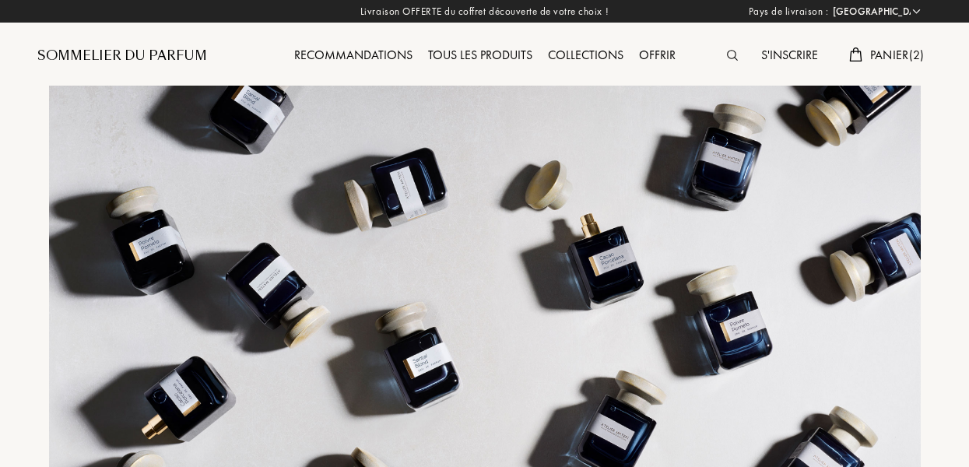
select select "FR"
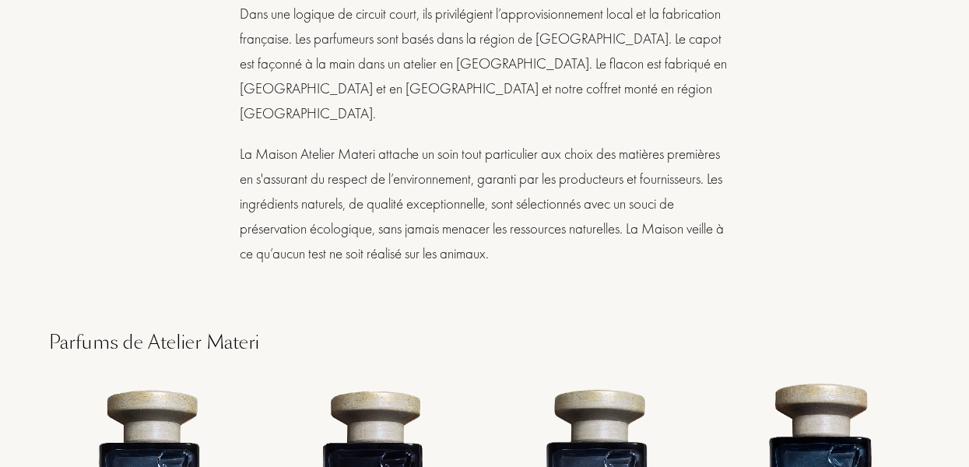
scroll to position [3611, 0]
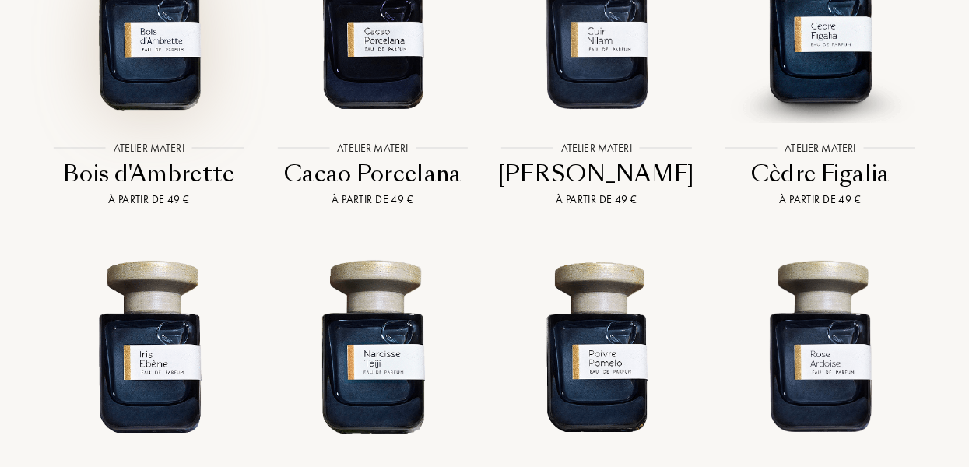
click at [160, 54] on img at bounding box center [149, 23] width 202 height 202
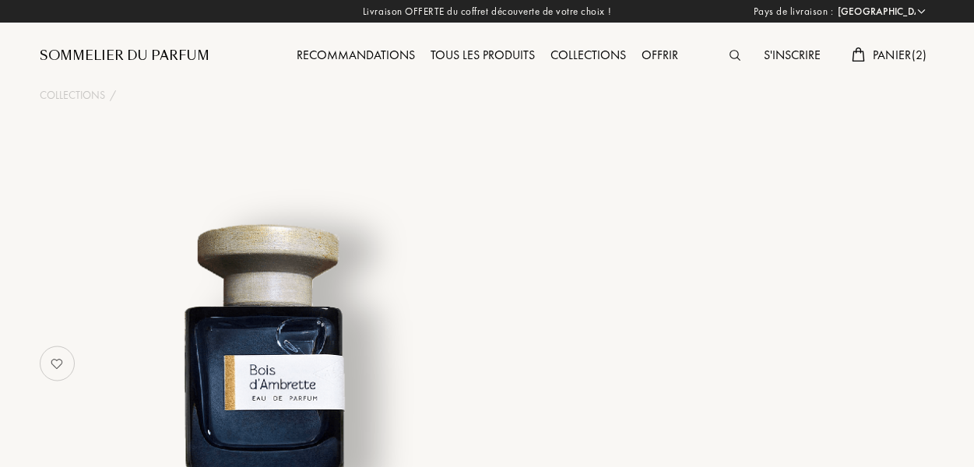
select select "FR"
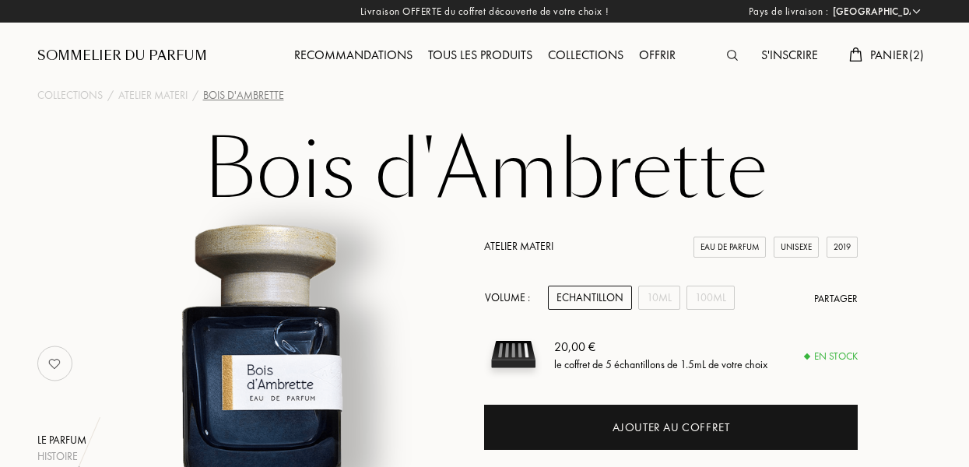
click at [560, 290] on div "Echantillon" at bounding box center [590, 298] width 84 height 24
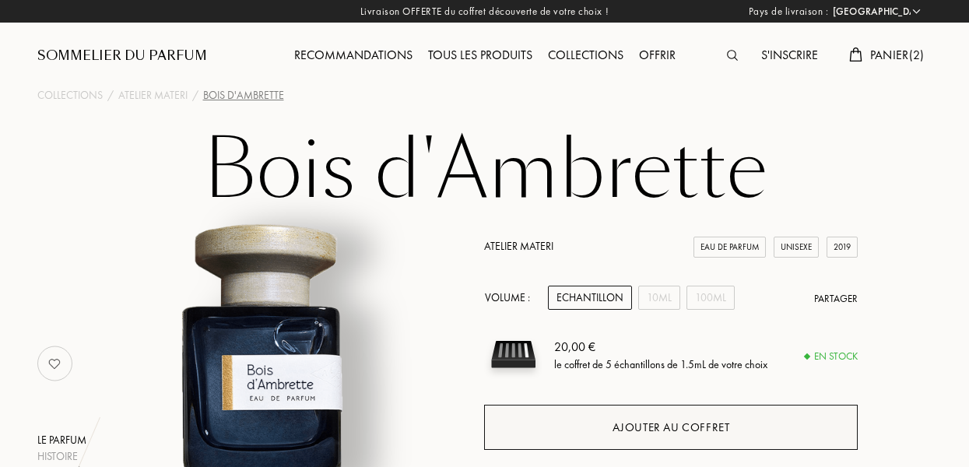
click at [612, 428] on div "Ajouter au coffret" at bounding box center [670, 427] width 373 height 45
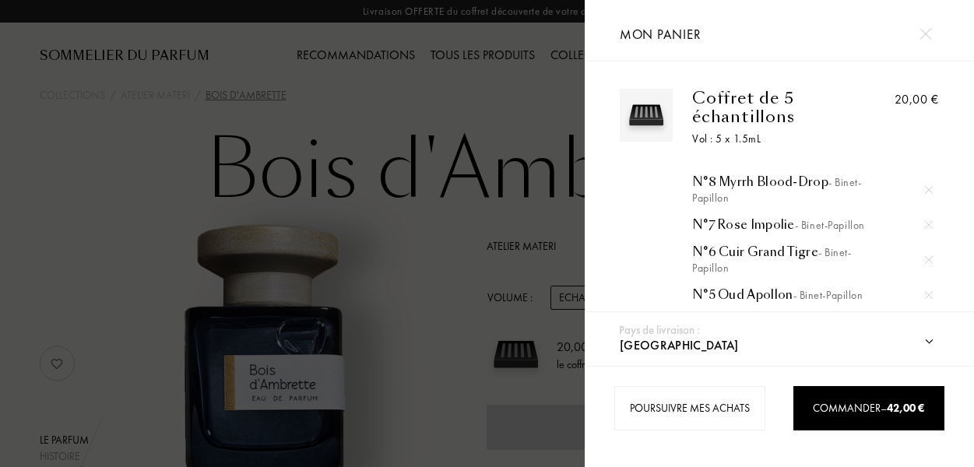
click at [363, 153] on div at bounding box center [292, 233] width 584 height 467
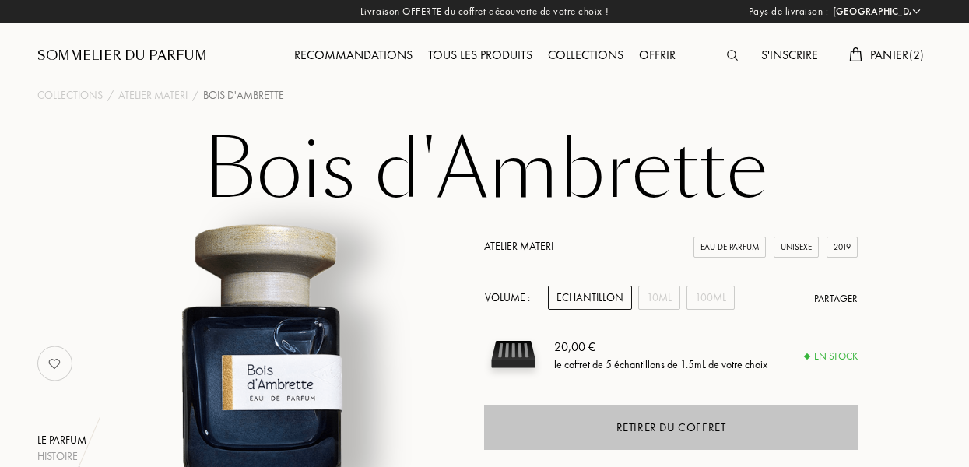
click at [641, 431] on div "Retirer du coffret" at bounding box center [671, 428] width 110 height 18
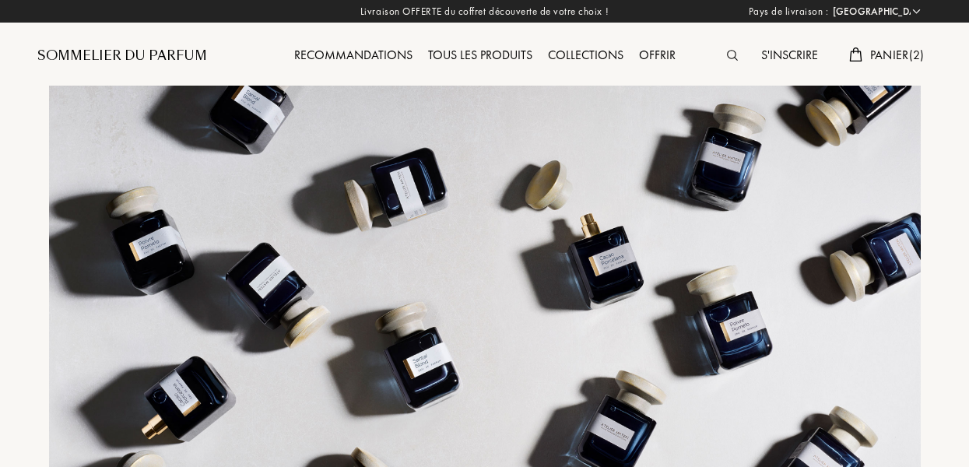
select select "FR"
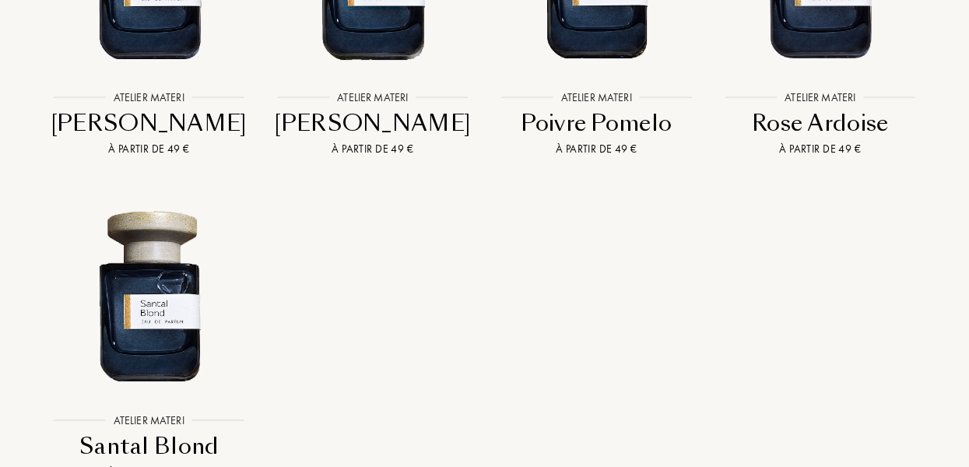
scroll to position [3986, 0]
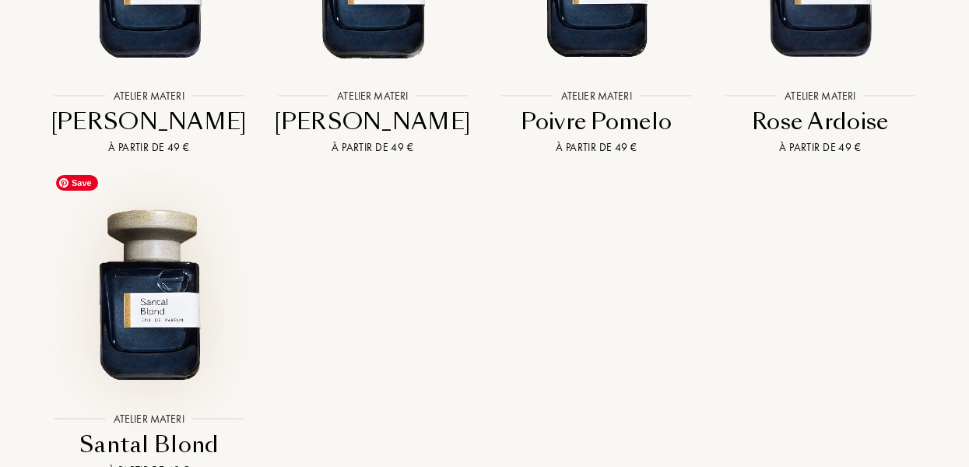
click at [170, 305] on img at bounding box center [149, 293] width 202 height 202
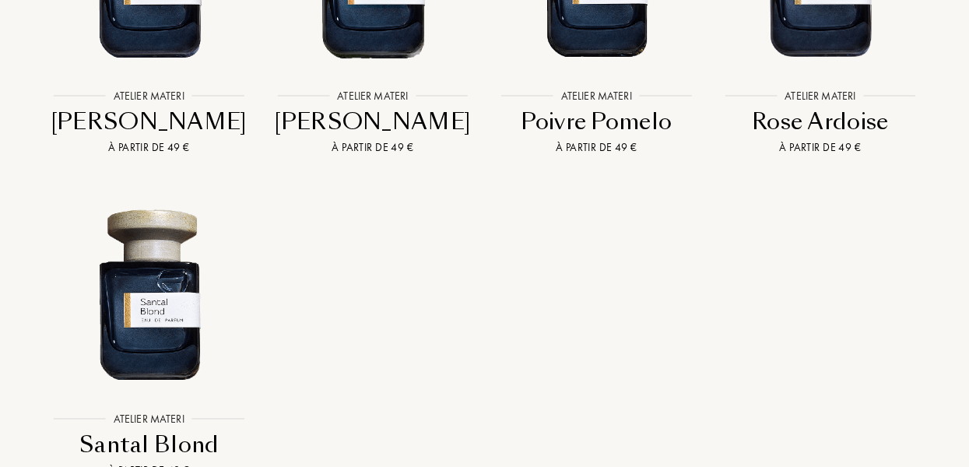
click at [381, 139] on div "À partir de 49 €" at bounding box center [373, 147] width 212 height 16
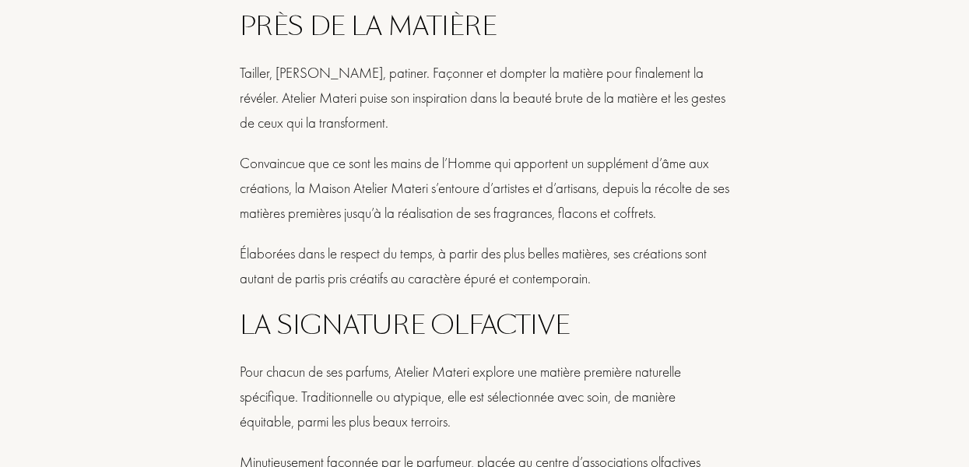
scroll to position [0, 0]
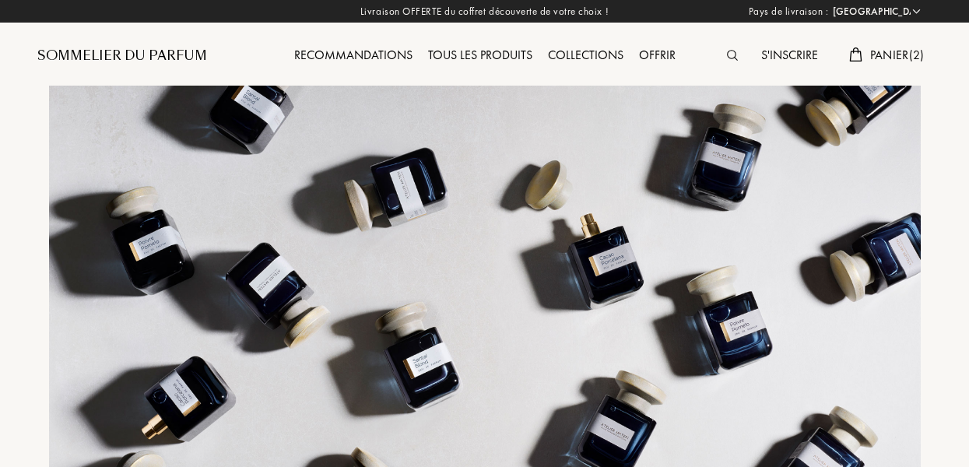
click at [644, 53] on div "Offrir" at bounding box center [657, 56] width 52 height 20
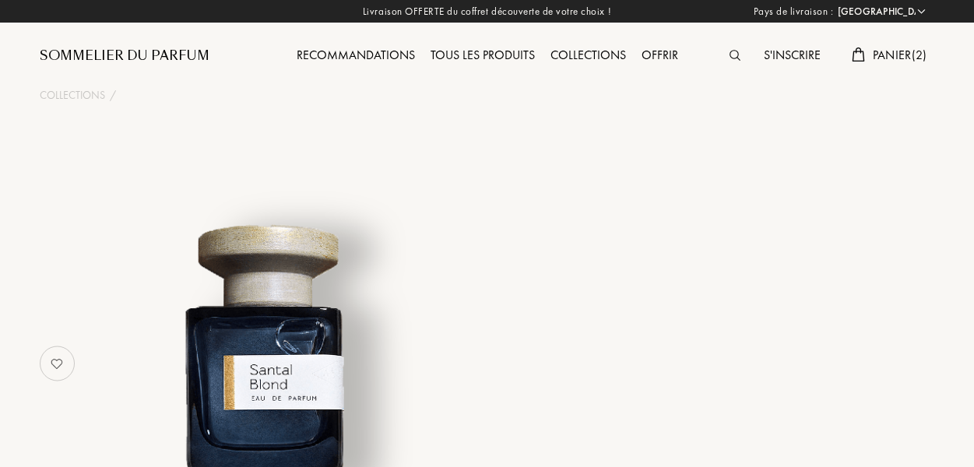
select select "FR"
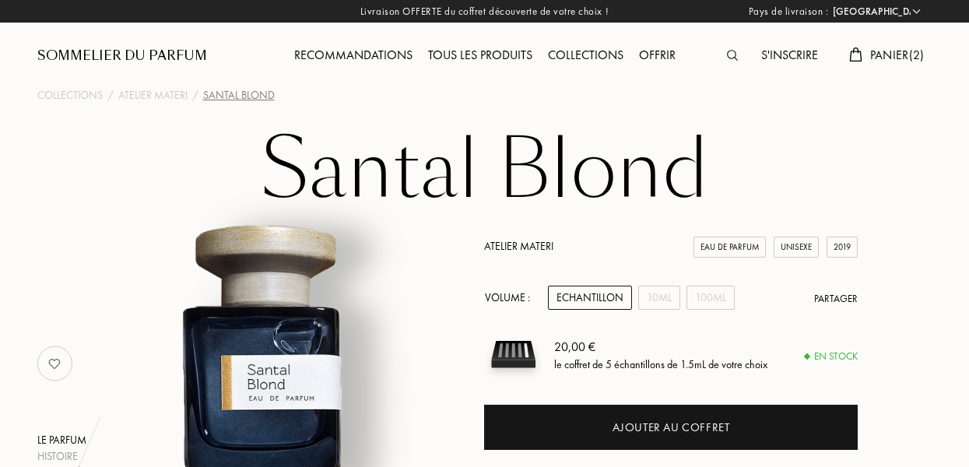
click at [572, 297] on div "Echantillon" at bounding box center [590, 298] width 84 height 24
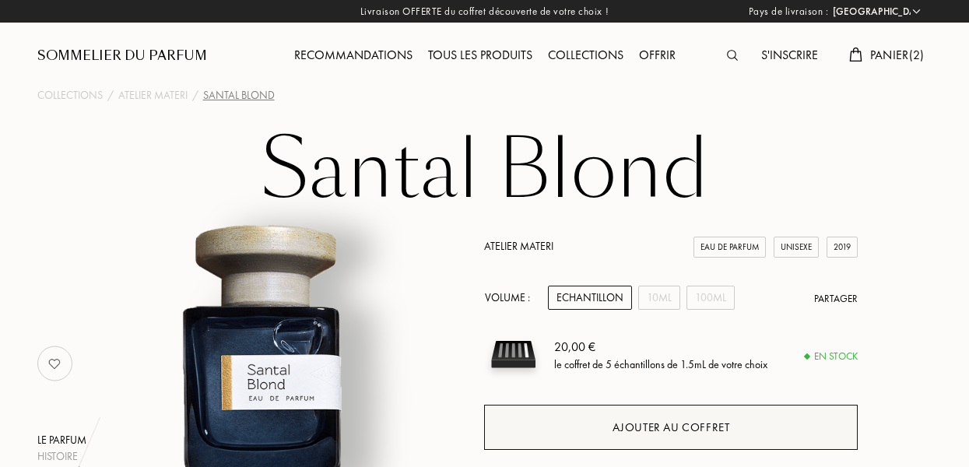
click at [609, 430] on div "Ajouter au coffret" at bounding box center [670, 427] width 373 height 45
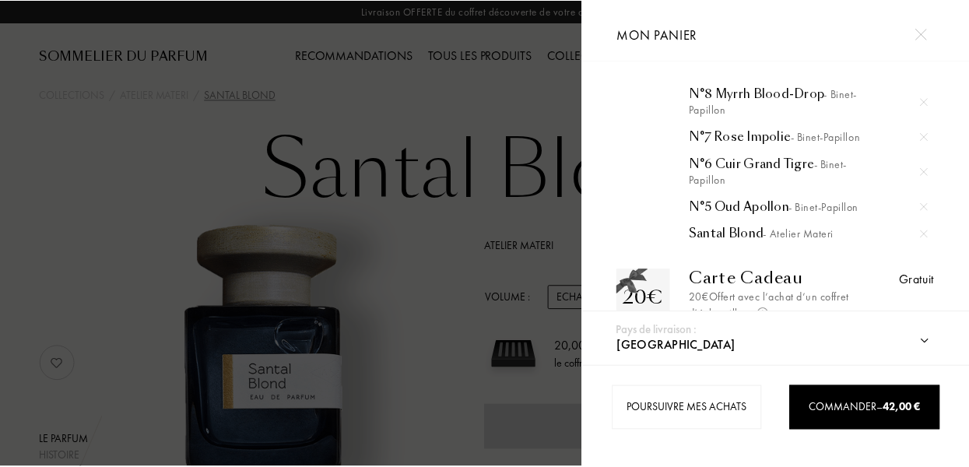
scroll to position [90, 0]
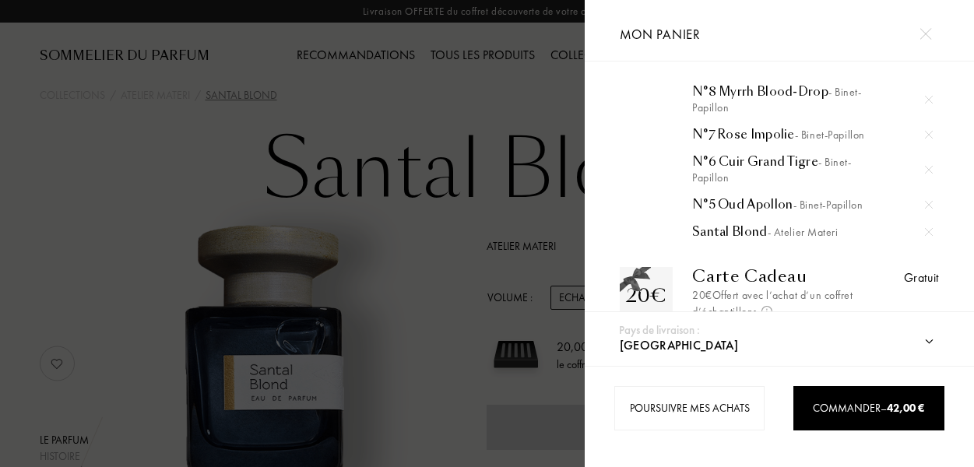
click at [442, 206] on div at bounding box center [292, 233] width 584 height 467
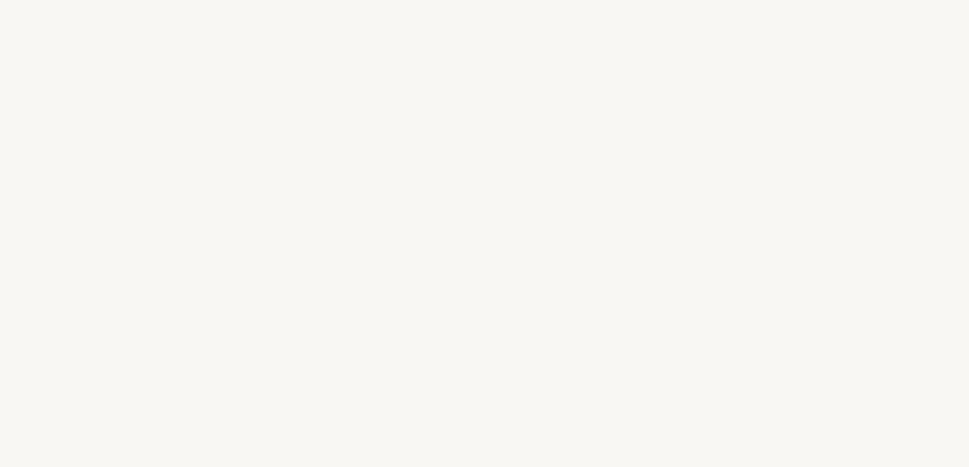
select select "FR"
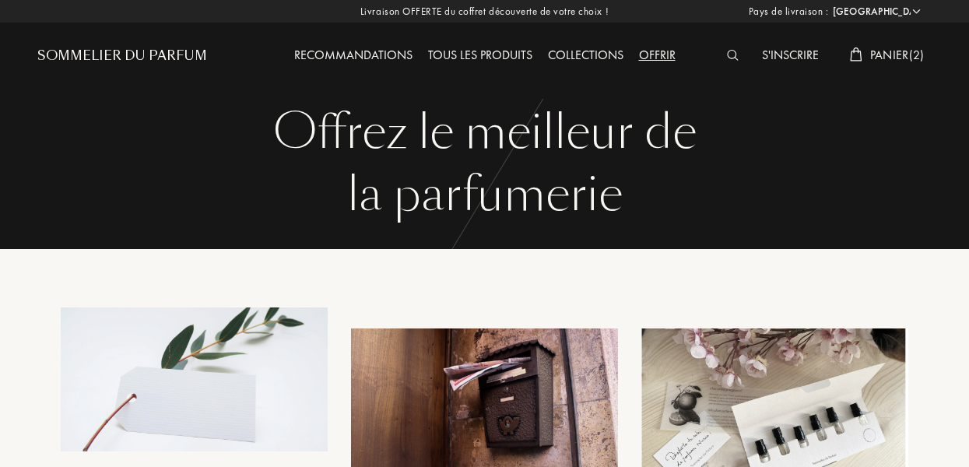
click at [448, 54] on div "Tous les produits" at bounding box center [480, 56] width 120 height 20
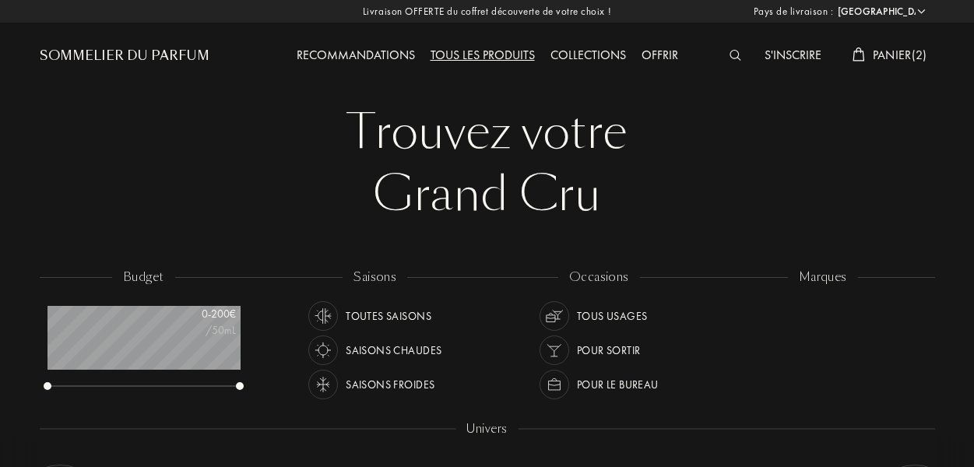
select select "FR"
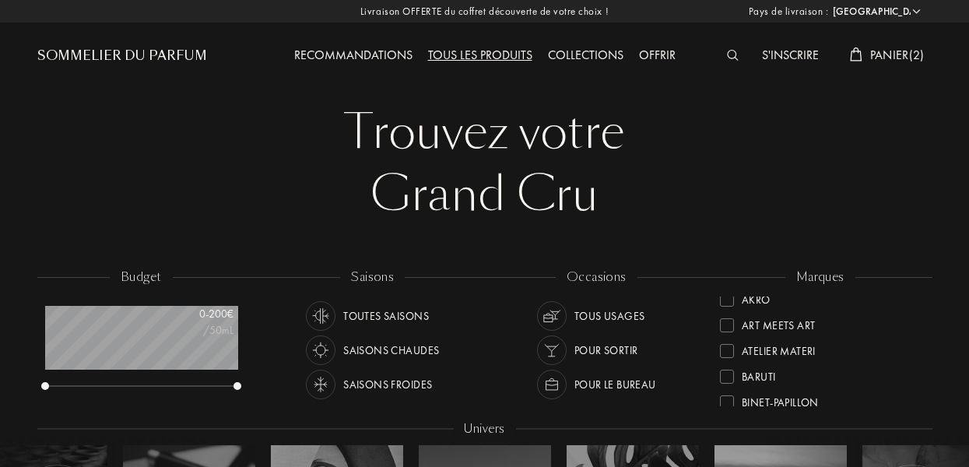
scroll to position [14, 0]
click at [728, 320] on div at bounding box center [727, 321] width 14 height 14
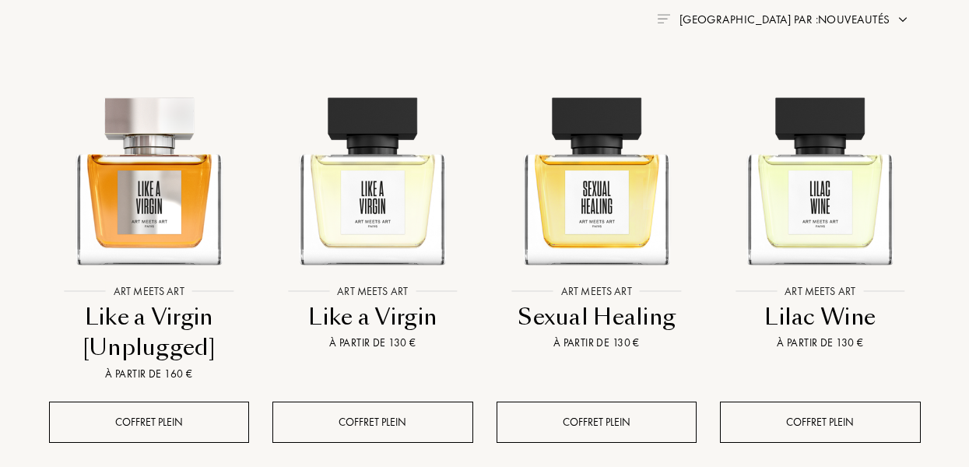
scroll to position [607, 0]
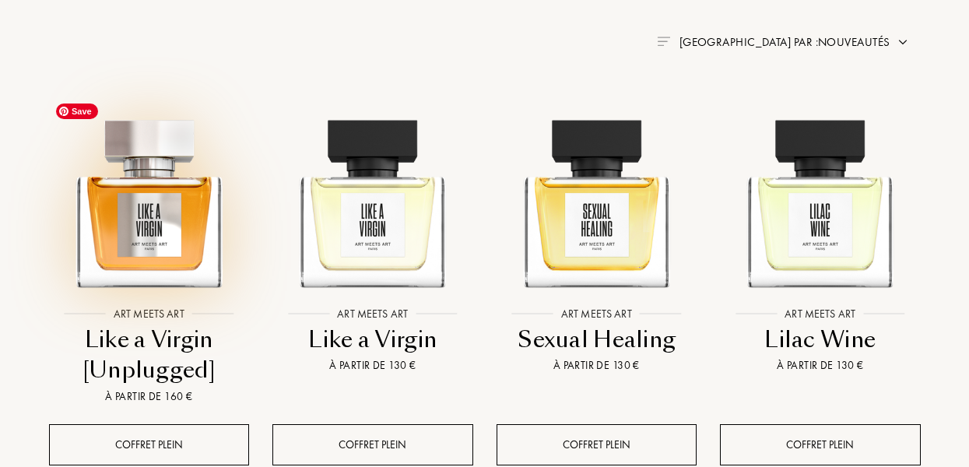
click at [164, 230] on img at bounding box center [149, 197] width 202 height 202
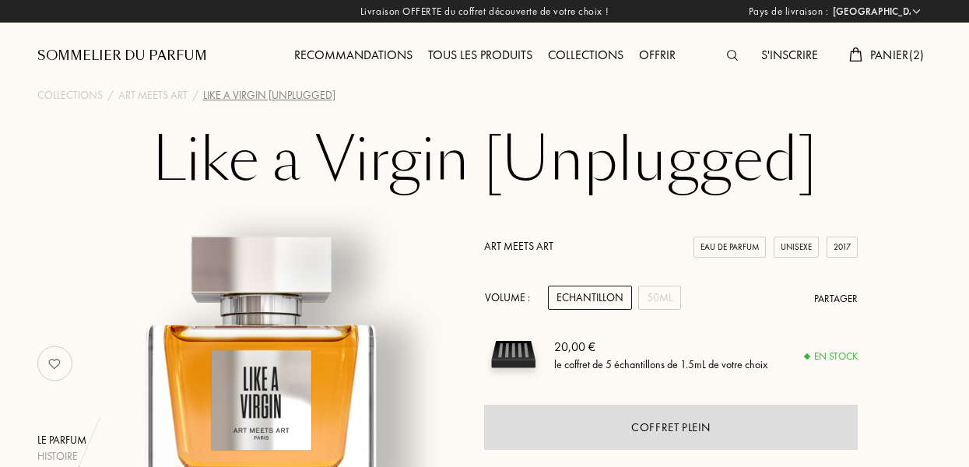
select select "FR"
click at [903, 51] on span "Panier ( 2 )" at bounding box center [897, 55] width 54 height 16
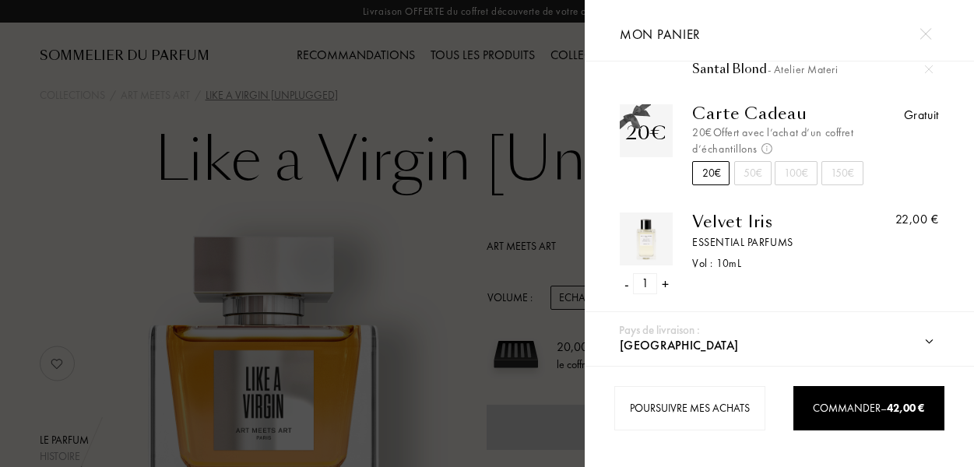
scroll to position [268, 0]
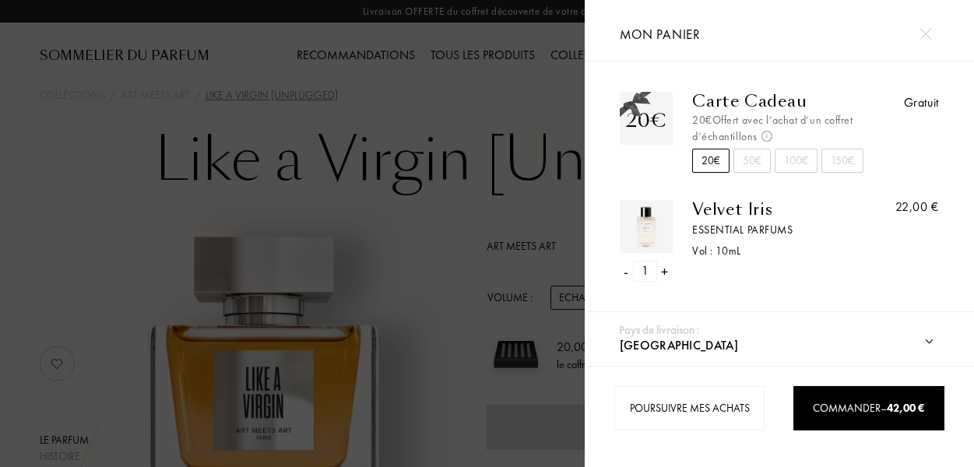
click at [627, 272] on div "-" at bounding box center [625, 271] width 5 height 21
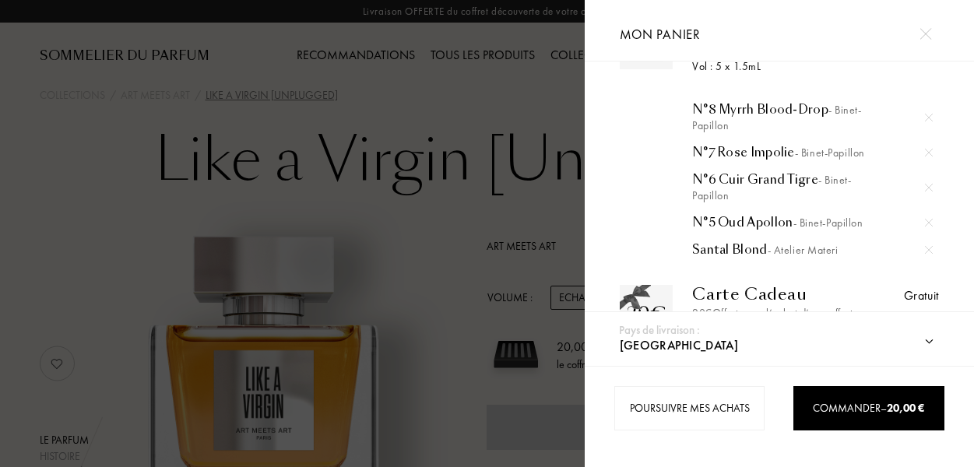
scroll to position [0, 0]
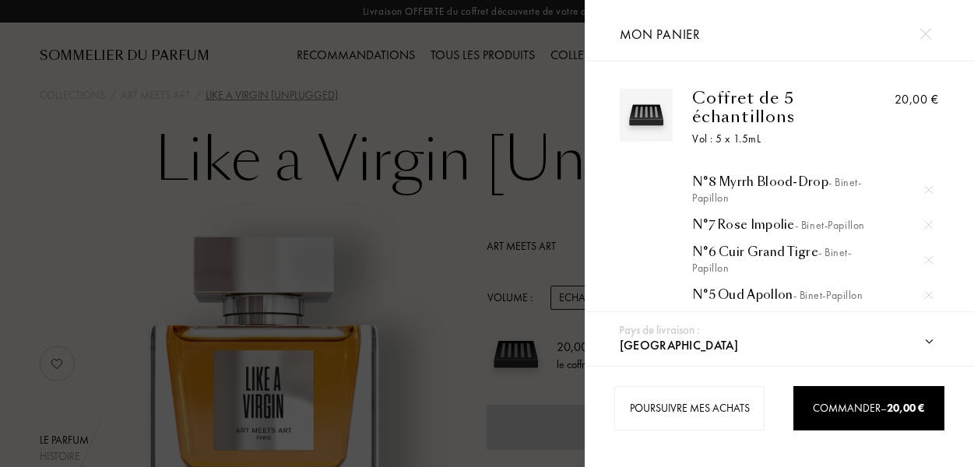
click at [451, 322] on div at bounding box center [292, 233] width 584 height 467
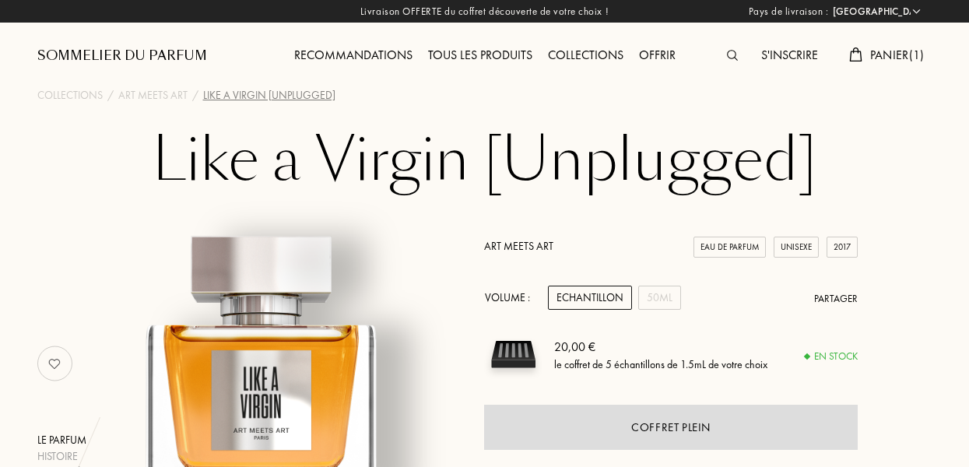
click at [598, 296] on div "Echantillon" at bounding box center [590, 298] width 84 height 24
click at [873, 55] on span "Panier ( 1 )" at bounding box center [897, 55] width 54 height 16
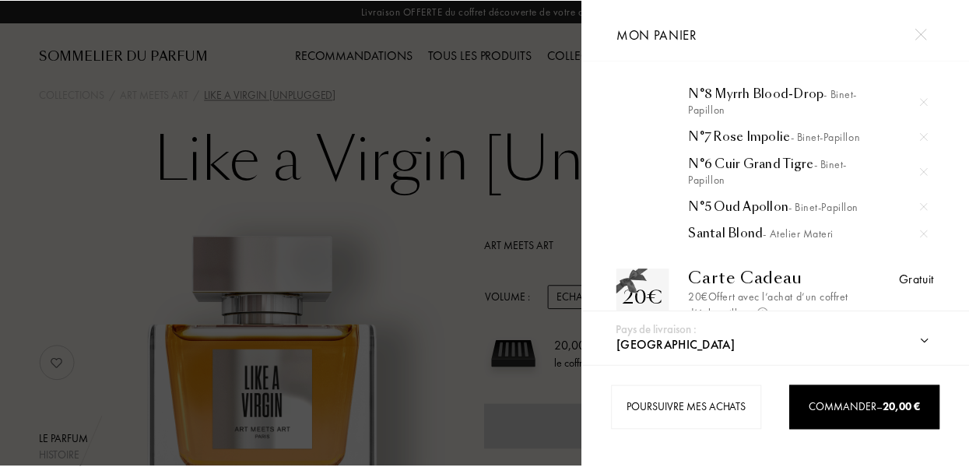
scroll to position [93, 0]
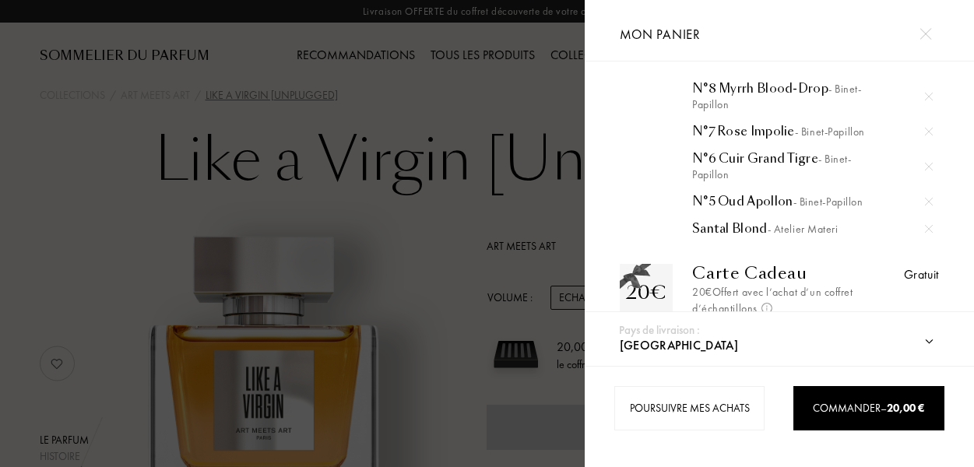
click at [925, 232] on img at bounding box center [929, 229] width 8 height 8
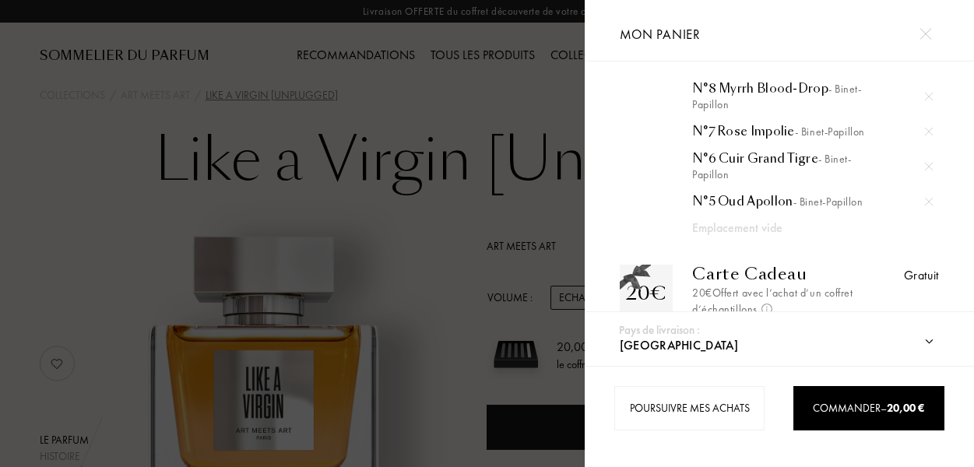
click at [479, 328] on div at bounding box center [292, 233] width 584 height 467
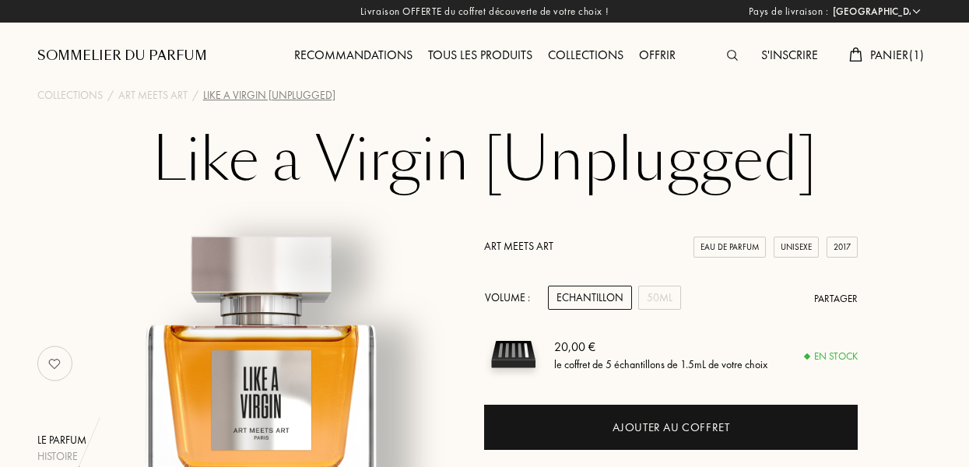
click at [603, 251] on div "Art Meets Art Eau de Parfum Unisexe 2017" at bounding box center [670, 246] width 373 height 16
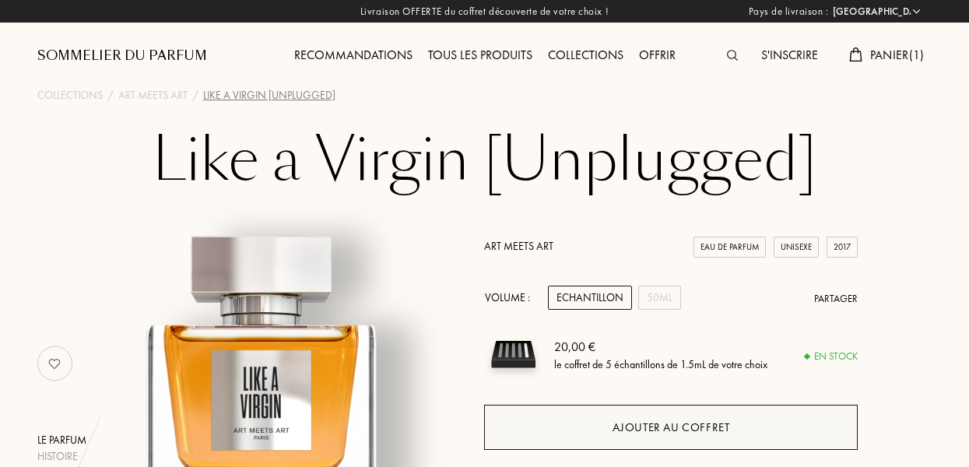
click at [633, 419] on div "Ajouter au coffret" at bounding box center [672, 428] width 118 height 18
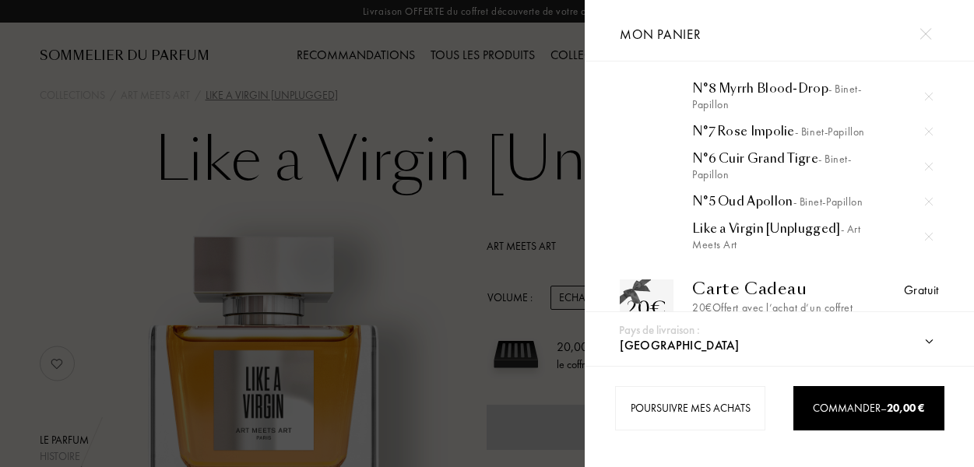
click at [409, 222] on div at bounding box center [292, 233] width 584 height 467
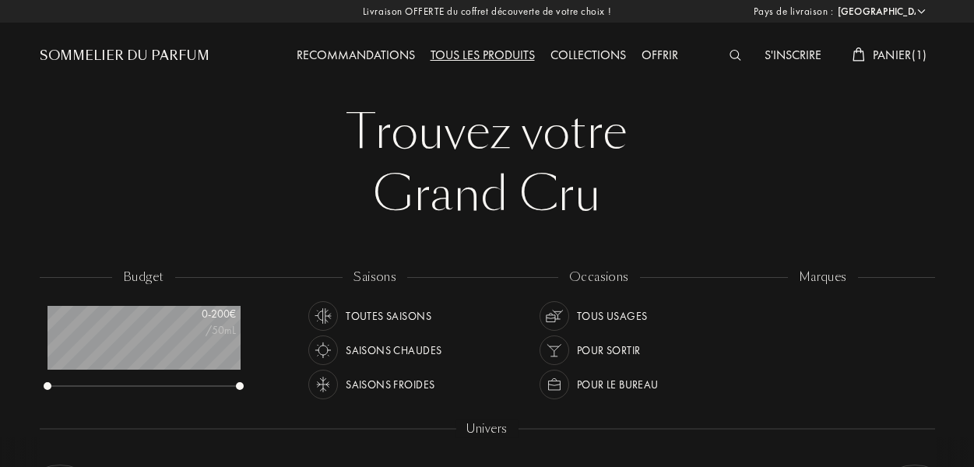
select select "FR"
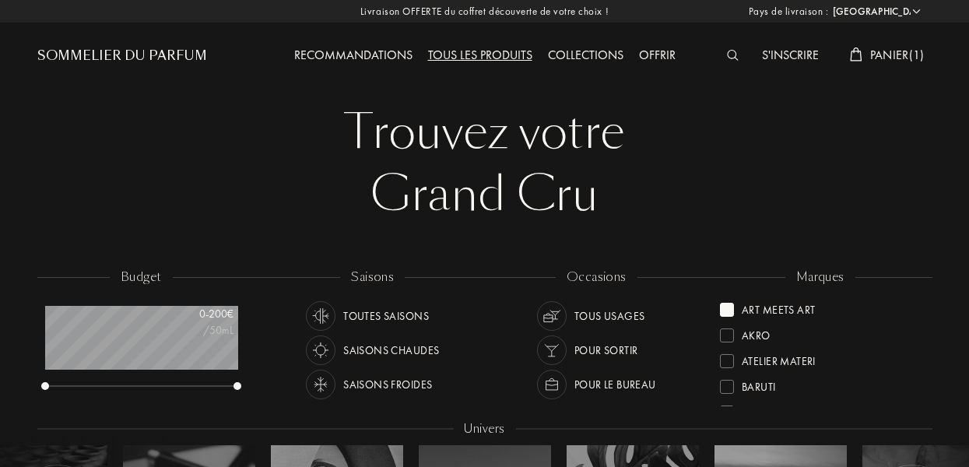
click at [727, 307] on div at bounding box center [727, 310] width 14 height 14
click at [724, 363] on div at bounding box center [727, 363] width 14 height 14
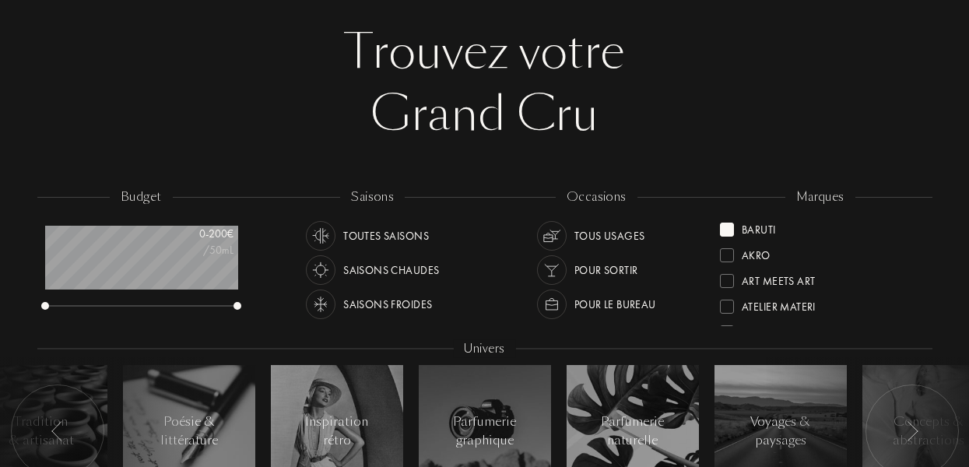
click at [726, 234] on div at bounding box center [727, 230] width 14 height 14
click at [731, 305] on div at bounding box center [727, 308] width 14 height 14
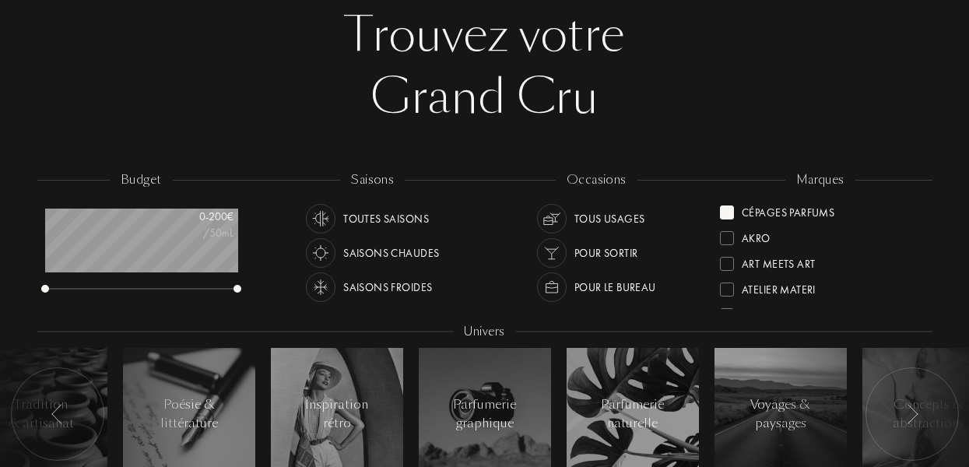
click at [728, 213] on div at bounding box center [727, 212] width 14 height 14
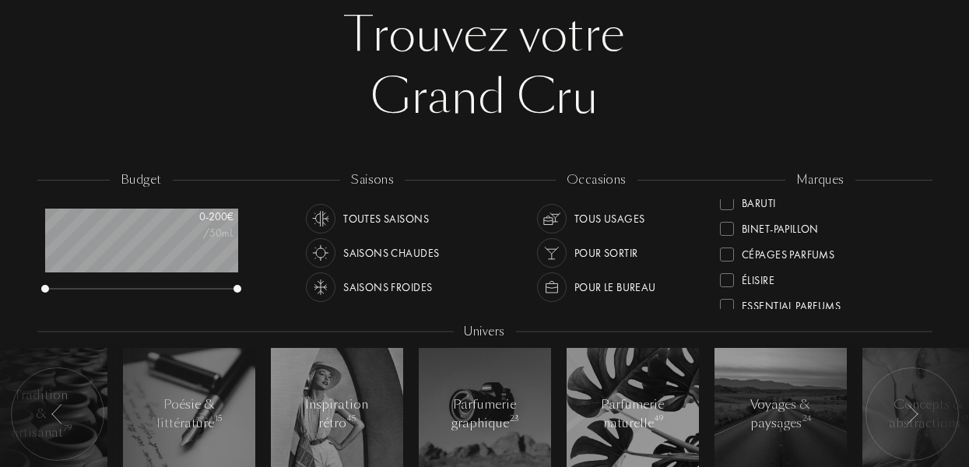
click at [728, 281] on div at bounding box center [727, 280] width 14 height 14
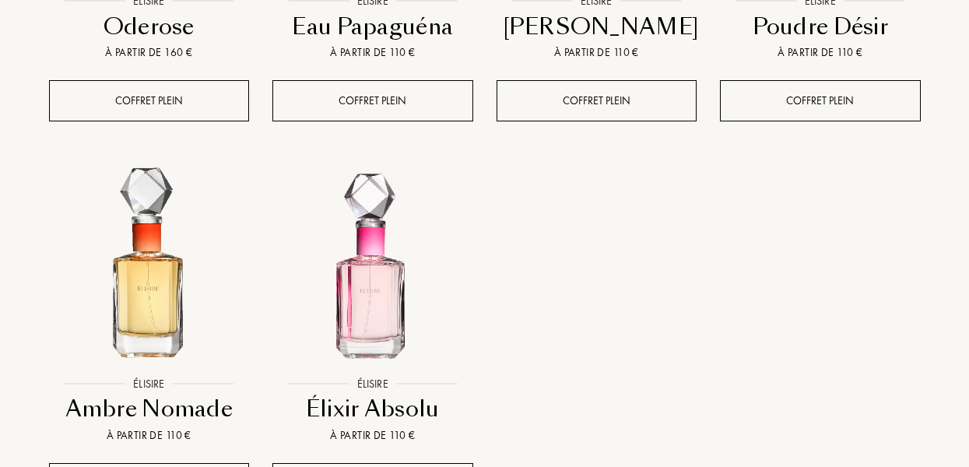
scroll to position [1308, 0]
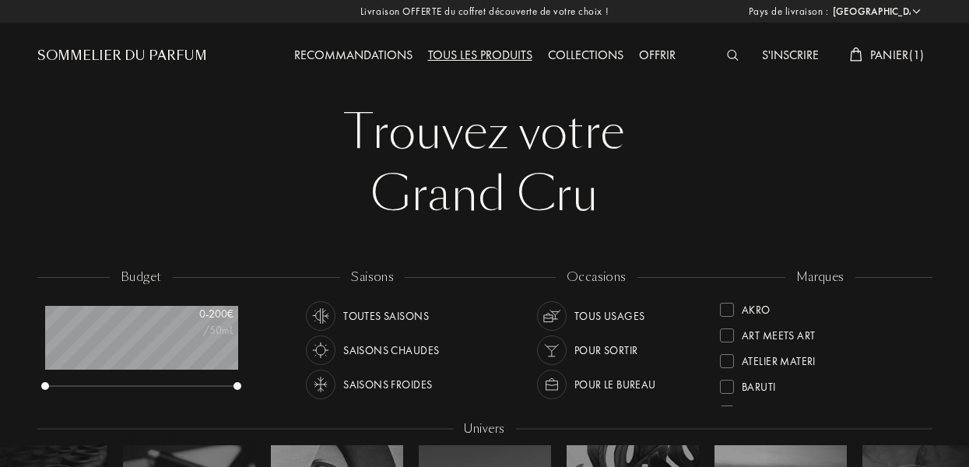
select select "FR"
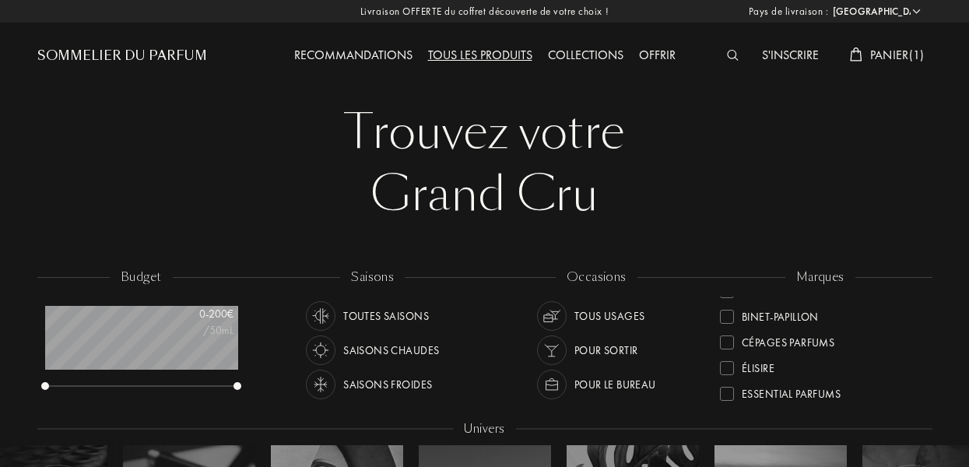
scroll to position [98, 0]
click at [728, 339] on div at bounding box center [727, 340] width 14 height 14
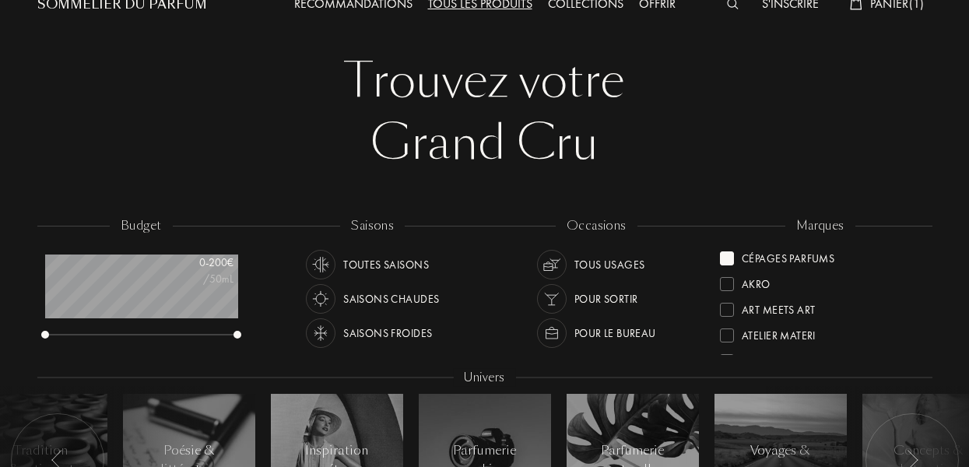
click at [730, 262] on div at bounding box center [727, 258] width 14 height 14
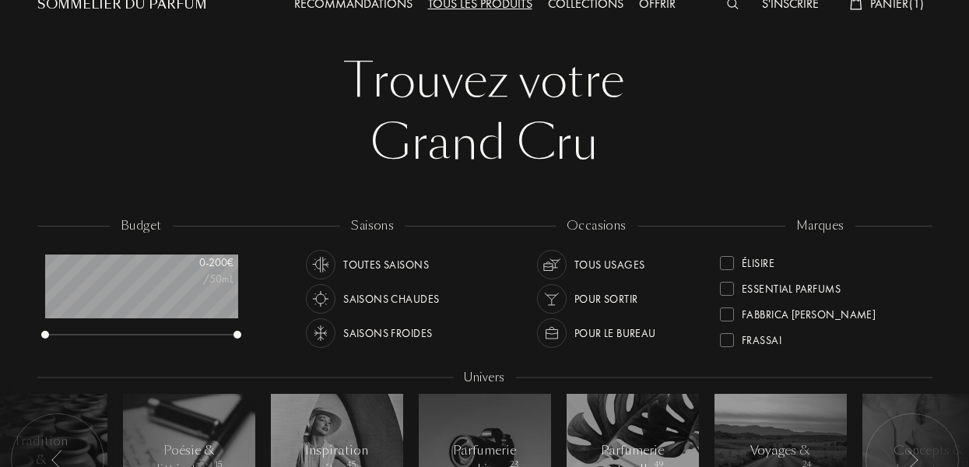
scroll to position [151, 0]
click at [728, 310] on div at bounding box center [727, 313] width 14 height 14
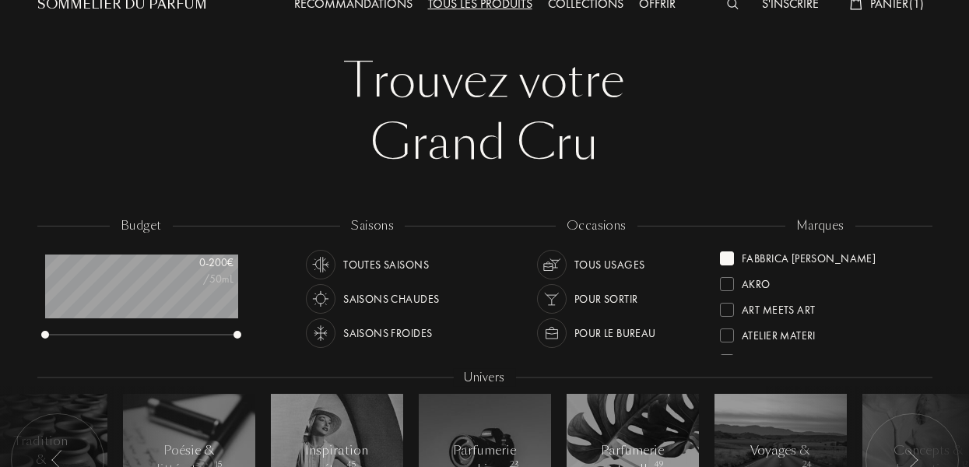
scroll to position [0, 0]
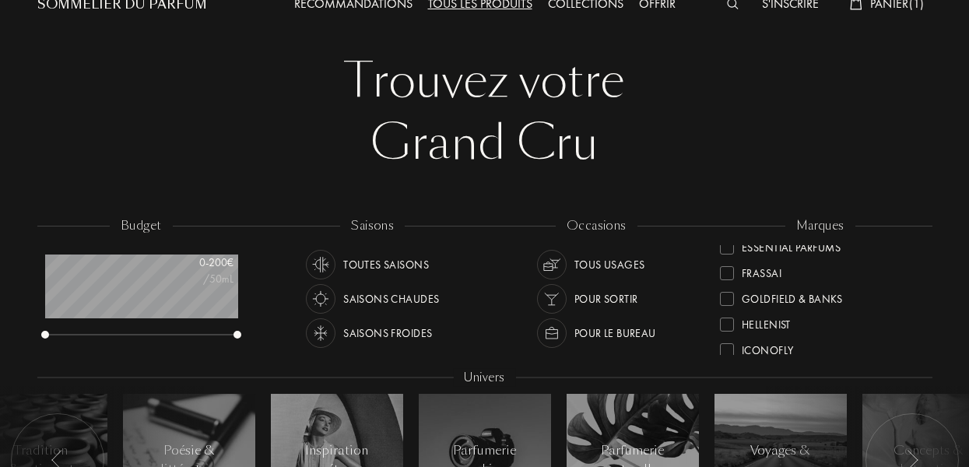
scroll to position [217, 0]
click at [726, 322] on div at bounding box center [727, 324] width 14 height 14
click at [727, 269] on div at bounding box center [727, 270] width 14 height 14
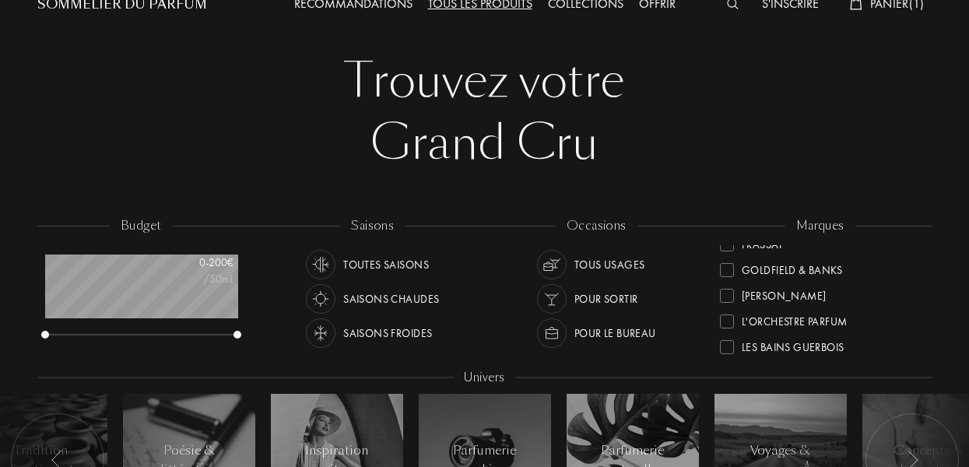
scroll to position [0, 0]
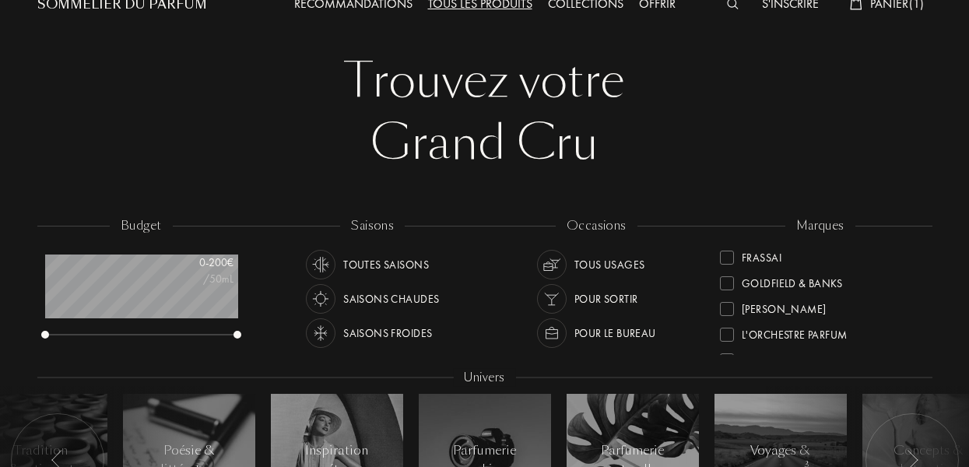
scroll to position [290, 0]
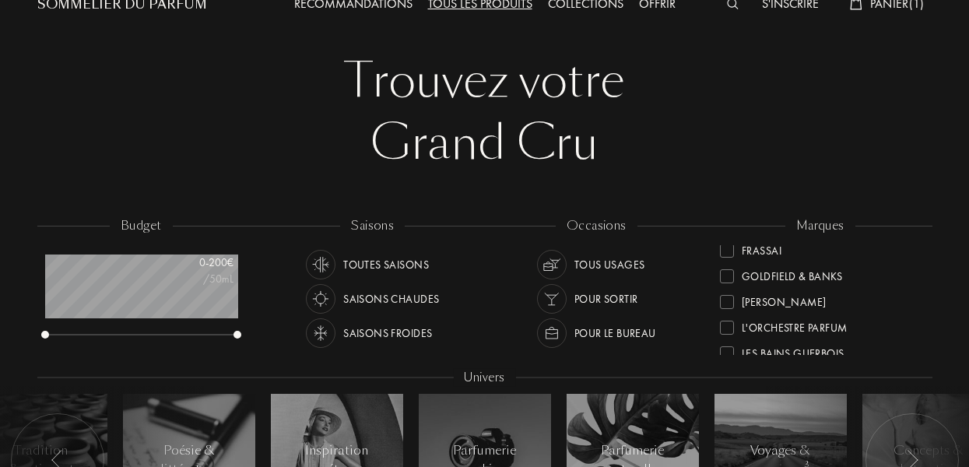
click at [728, 304] on div at bounding box center [727, 302] width 14 height 14
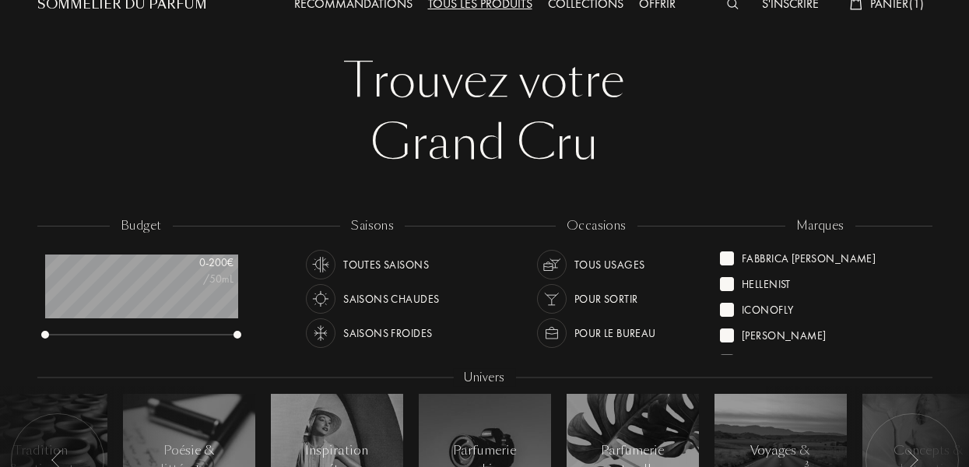
scroll to position [0, 0]
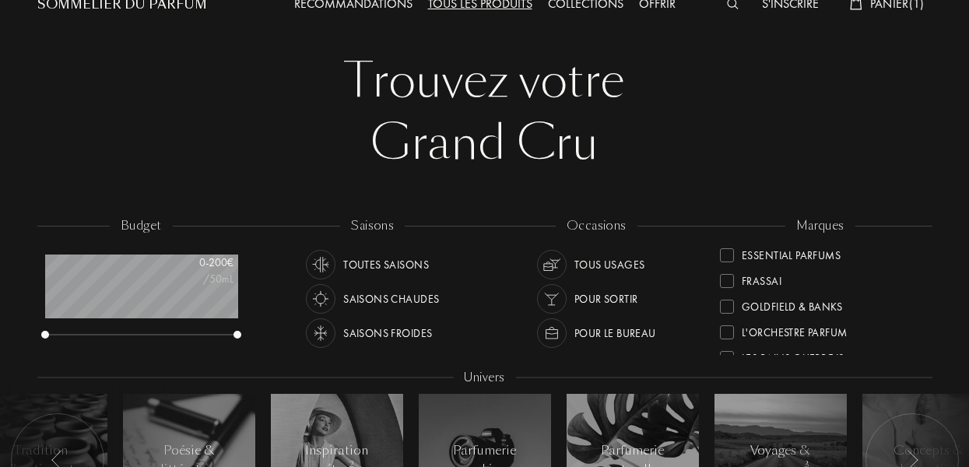
click at [729, 331] on div at bounding box center [727, 332] width 14 height 14
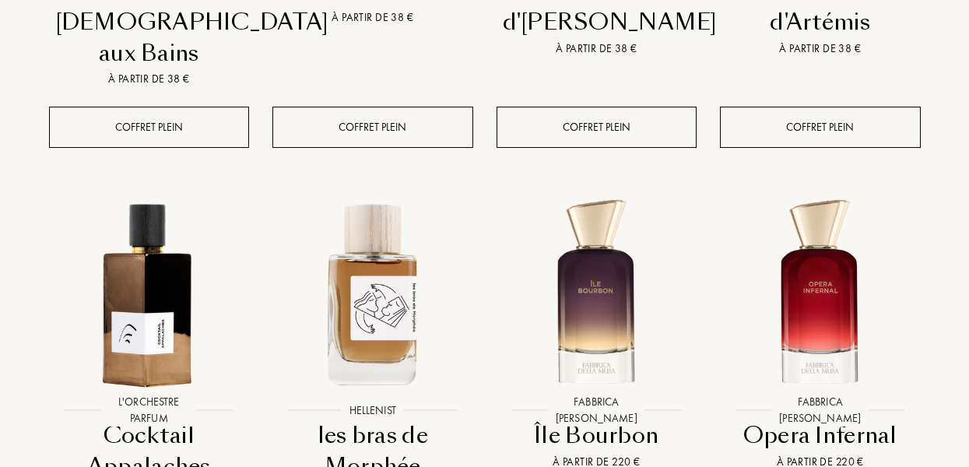
scroll to position [958, 0]
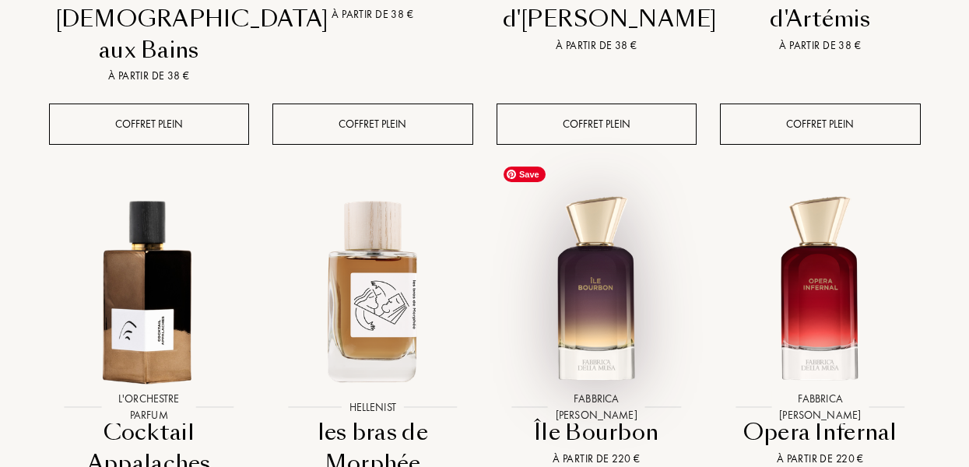
click at [591, 279] on img at bounding box center [597, 290] width 202 height 202
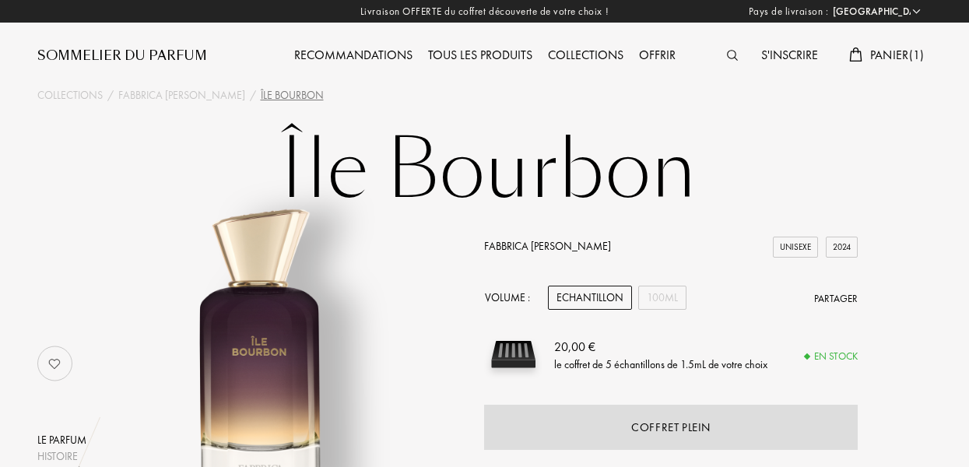
select select "FR"
click at [507, 241] on link "Fabbrica [PERSON_NAME]" at bounding box center [547, 246] width 127 height 14
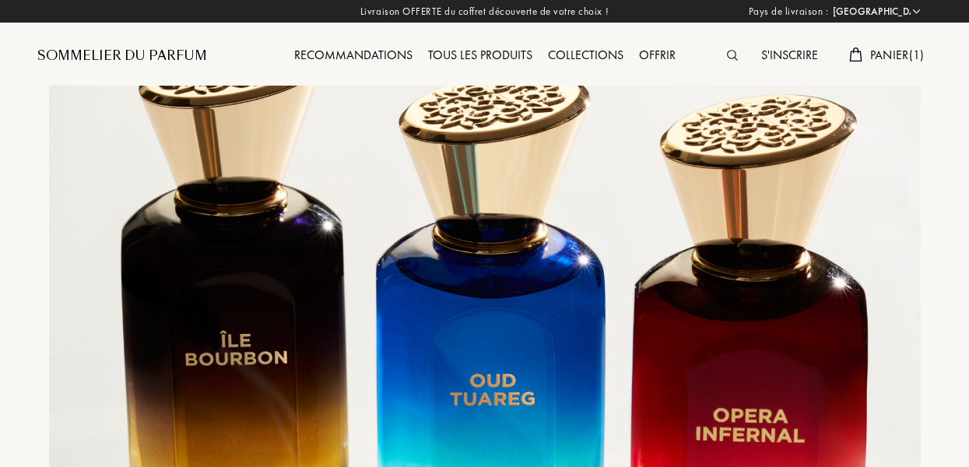
select select "FR"
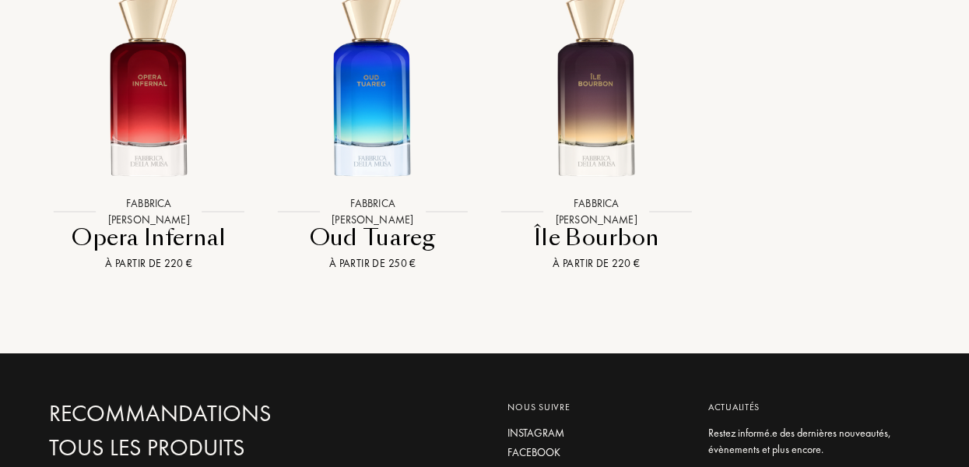
scroll to position [1155, 0]
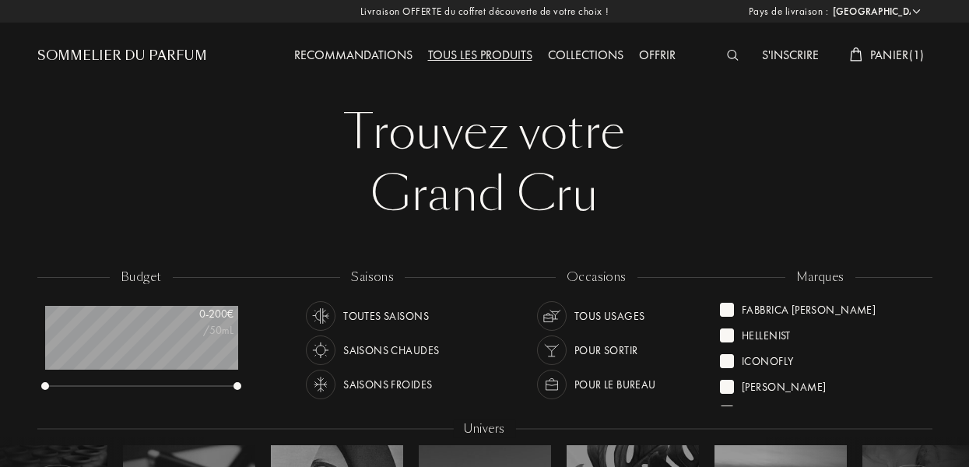
select select "FR"
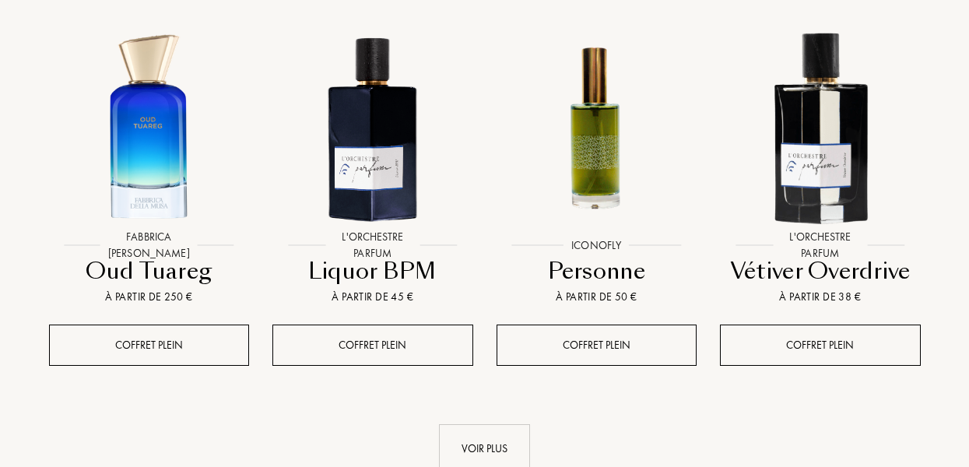
scroll to position [1538, 0]
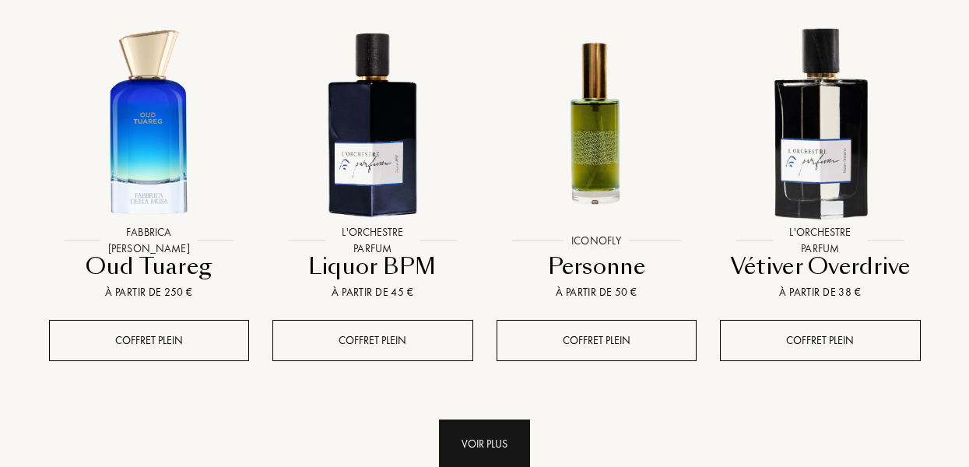
click at [476, 423] on div "Voir plus" at bounding box center [484, 443] width 91 height 49
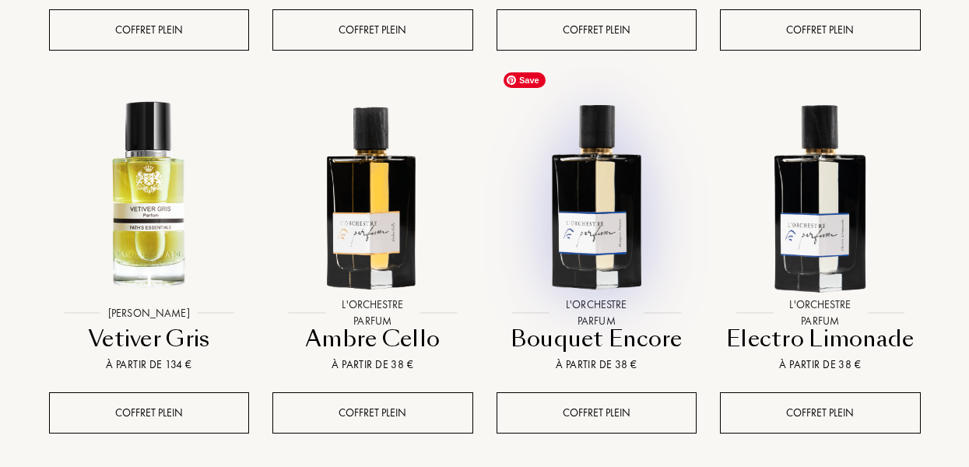
scroll to position [1849, 0]
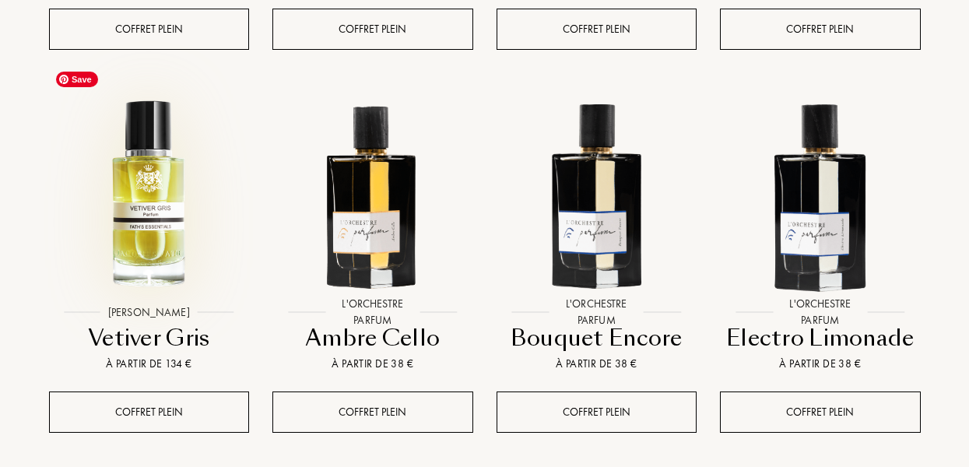
click at [141, 191] on img at bounding box center [149, 195] width 202 height 202
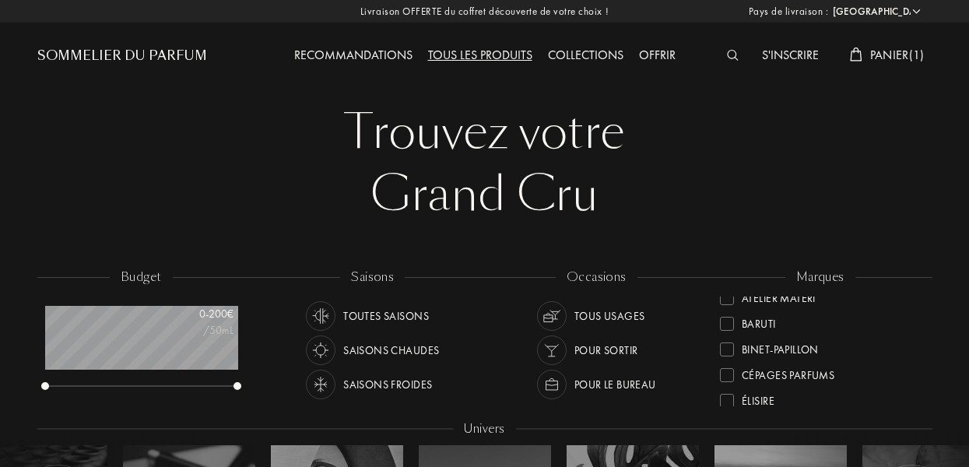
scroll to position [0, 0]
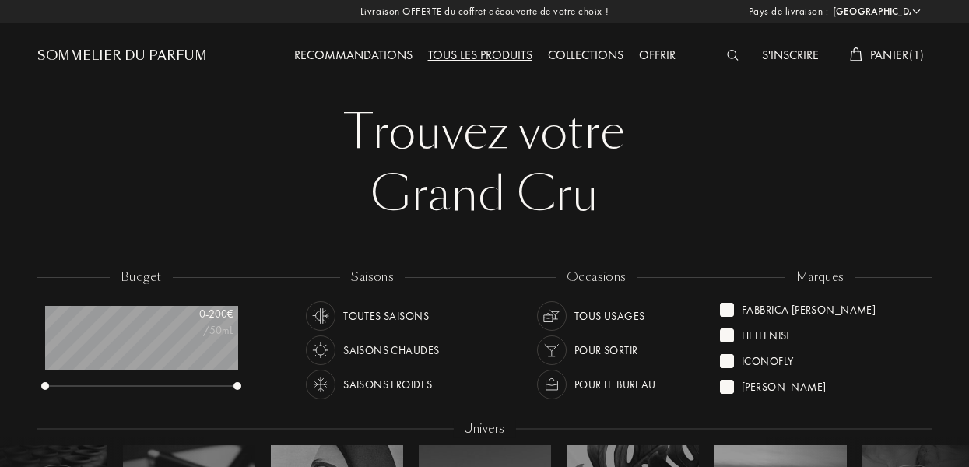
click at [729, 307] on div at bounding box center [727, 310] width 14 height 14
click at [729, 311] on div at bounding box center [727, 310] width 14 height 14
click at [728, 311] on div at bounding box center [727, 310] width 14 height 14
click at [727, 309] on div at bounding box center [727, 310] width 14 height 14
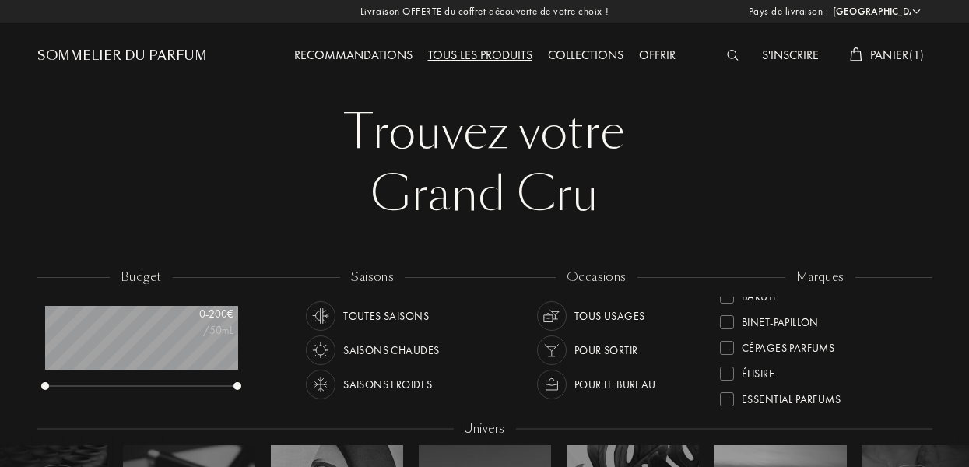
scroll to position [93, 0]
click at [728, 346] on div at bounding box center [727, 345] width 14 height 14
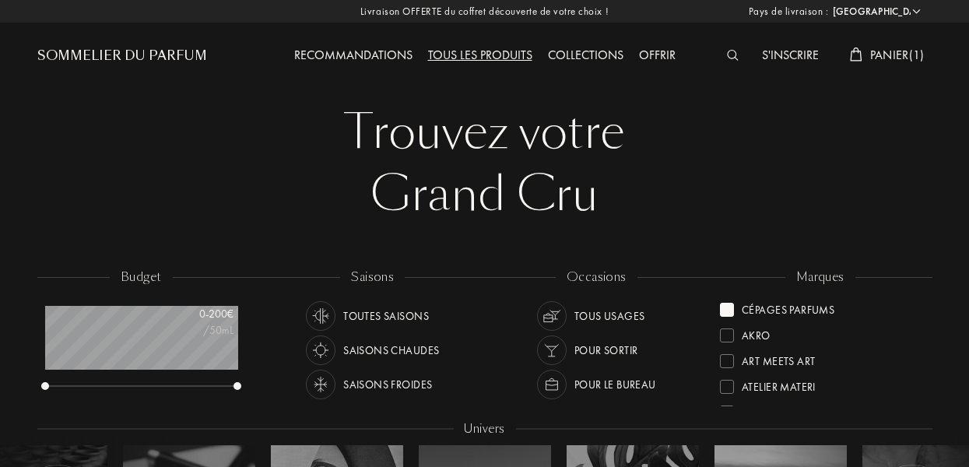
scroll to position [0, 0]
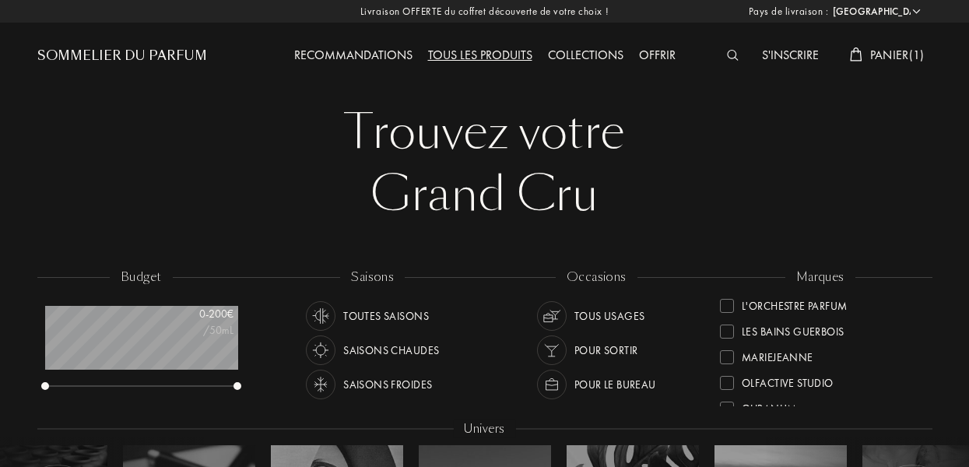
scroll to position [365, 0]
click at [728, 334] on div at bounding box center [727, 330] width 14 height 14
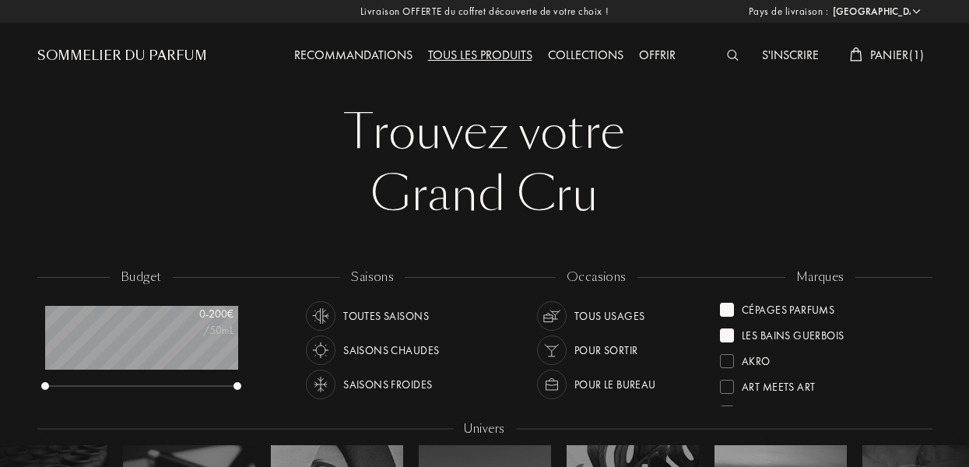
scroll to position [0, 0]
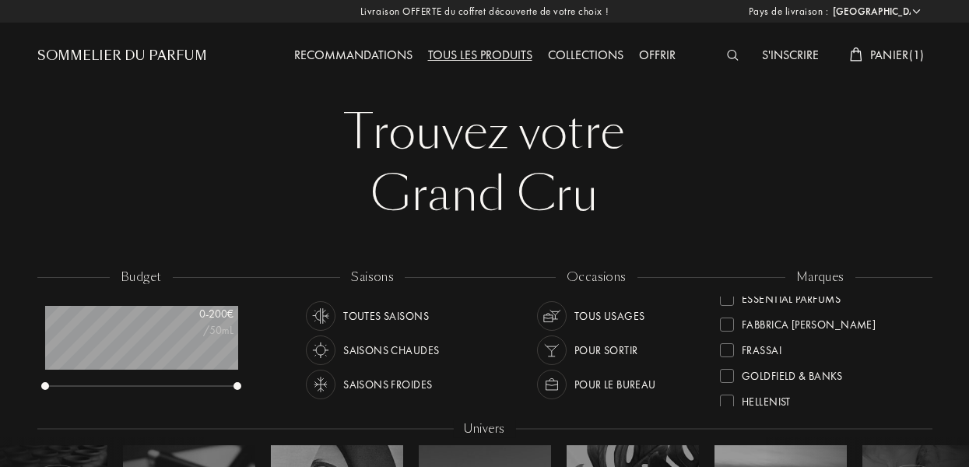
scroll to position [217, 0]
click at [728, 348] on div at bounding box center [727, 349] width 14 height 14
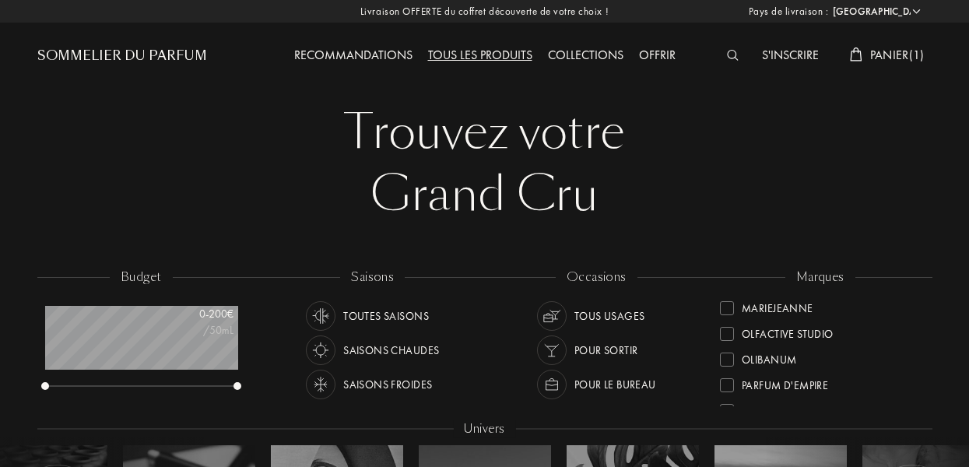
click at [730, 310] on div at bounding box center [727, 308] width 14 height 14
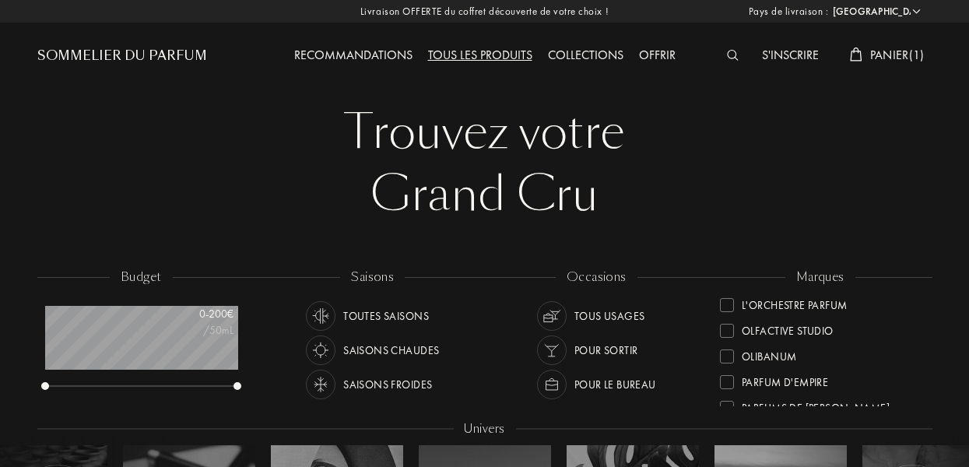
scroll to position [408, 0]
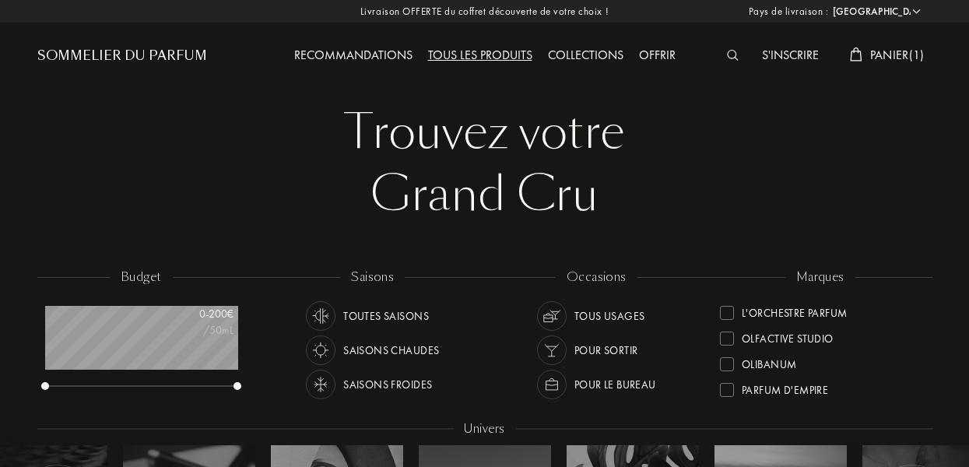
click at [728, 342] on div at bounding box center [727, 339] width 14 height 14
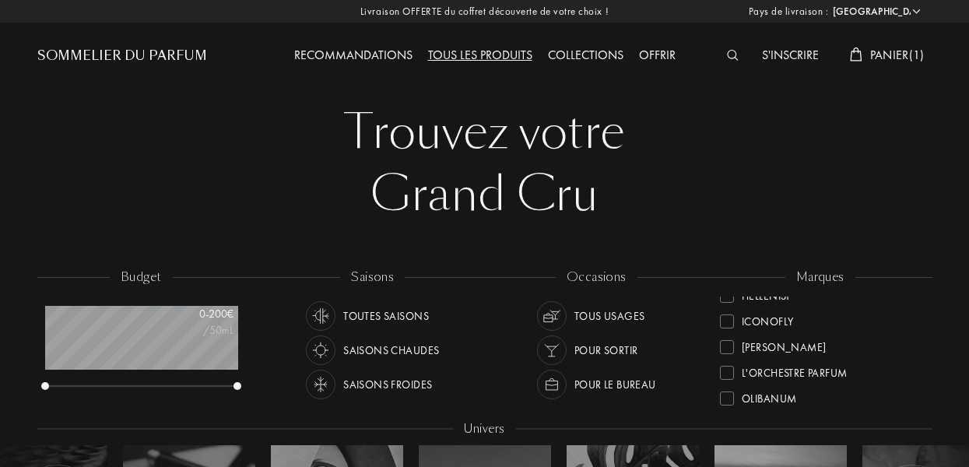
scroll to position [383, 0]
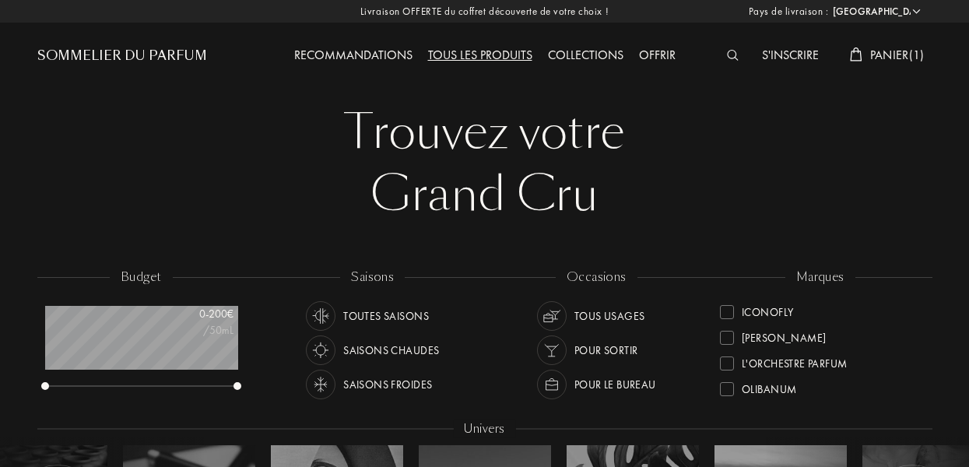
click at [731, 390] on div at bounding box center [727, 389] width 14 height 14
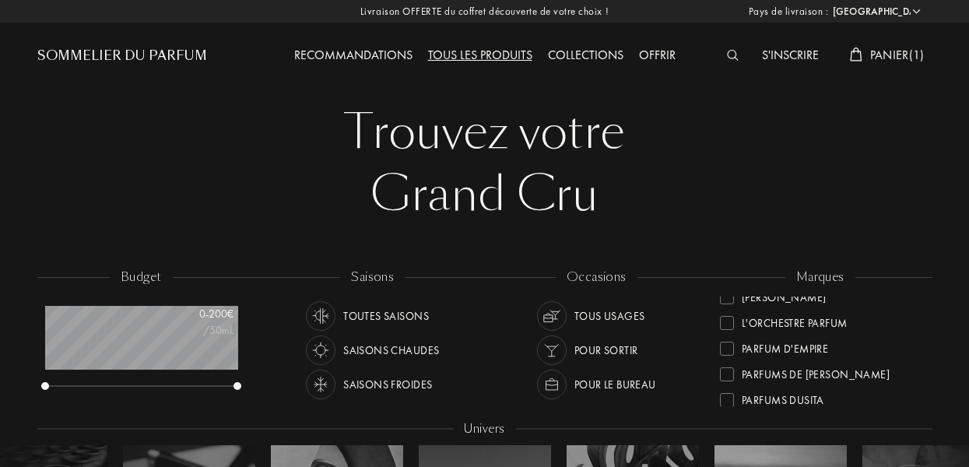
scroll to position [448, 0]
click at [729, 373] on div at bounding box center [727, 375] width 14 height 14
click at [730, 349] on div at bounding box center [727, 349] width 14 height 14
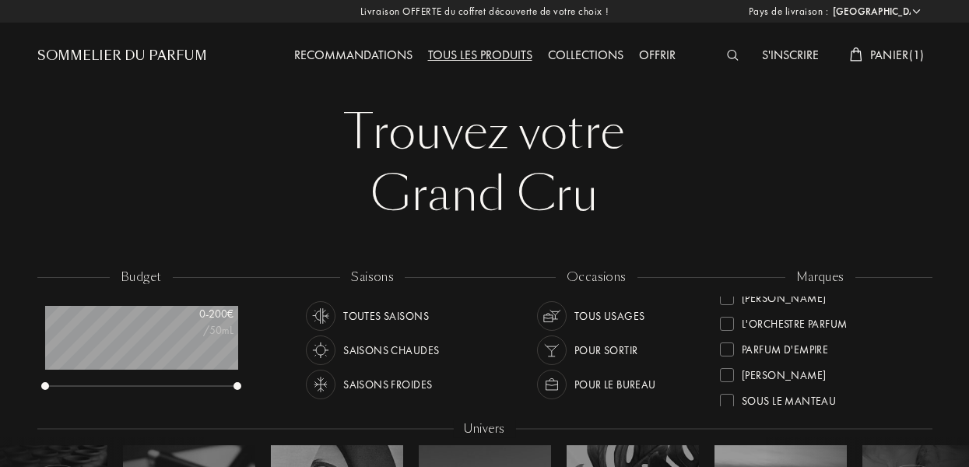
scroll to position [0, 0]
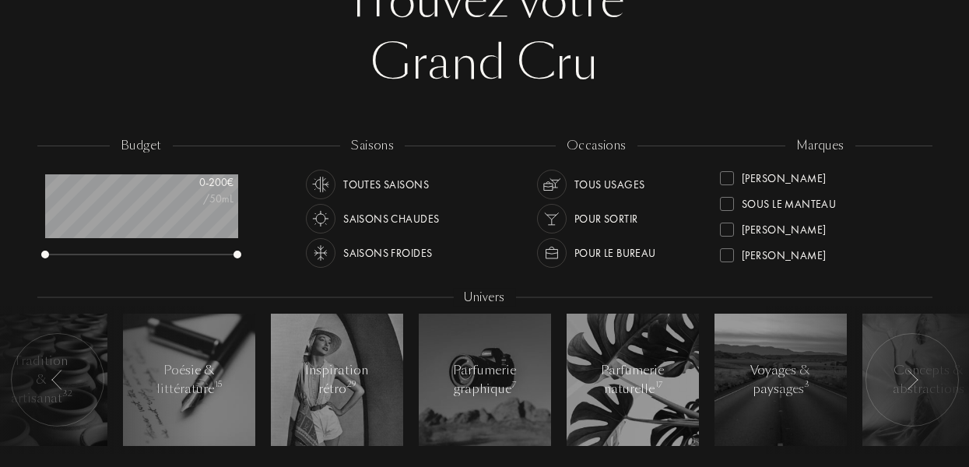
scroll to position [118, 0]
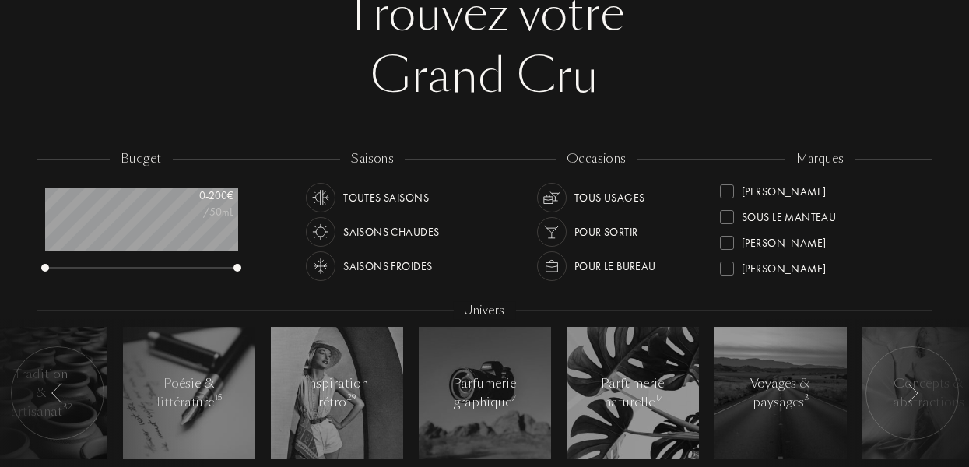
click at [727, 272] on div at bounding box center [727, 269] width 14 height 14
click at [729, 240] on div at bounding box center [727, 243] width 14 height 14
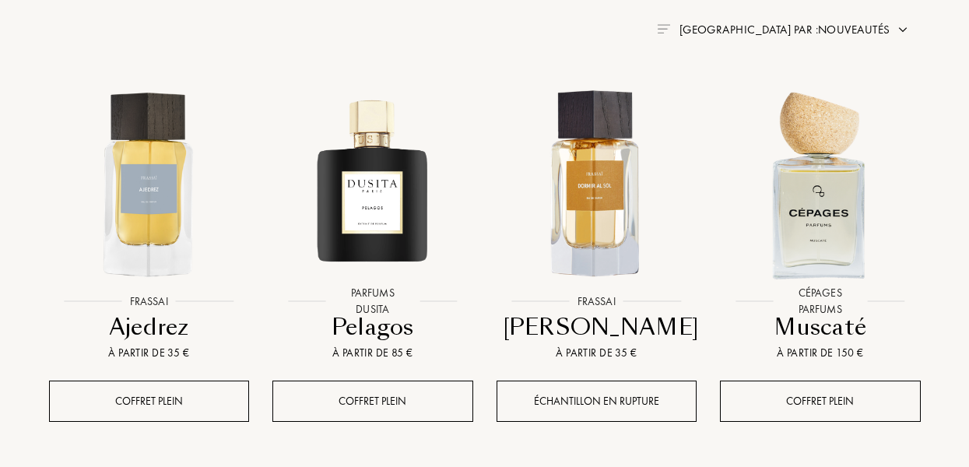
scroll to position [633, 0]
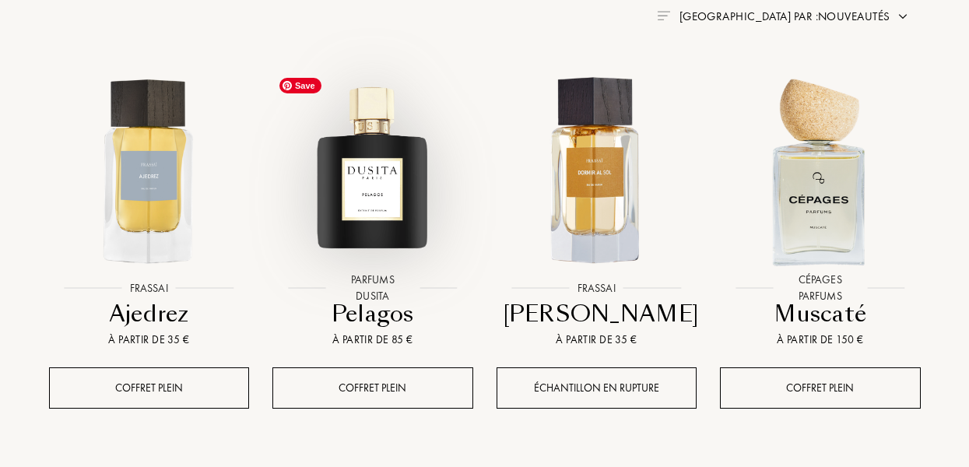
click at [374, 220] on img at bounding box center [373, 171] width 202 height 202
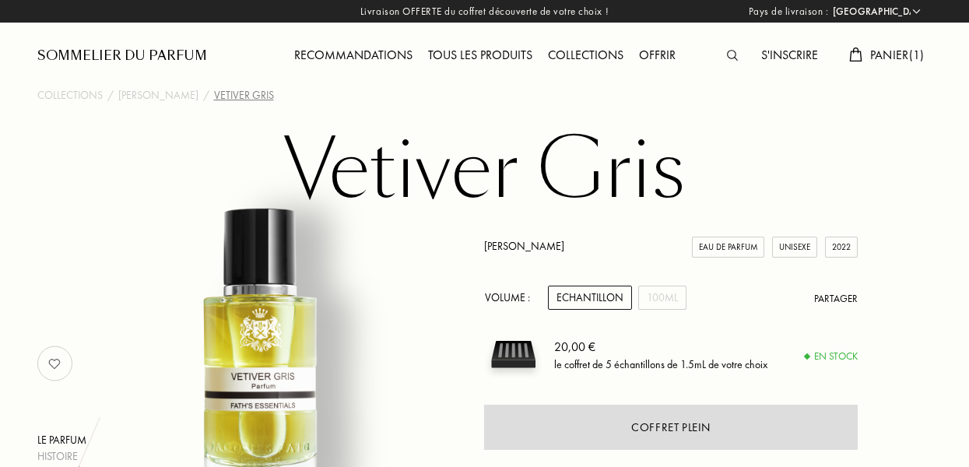
select select "FR"
click at [524, 246] on link "[PERSON_NAME]" at bounding box center [524, 246] width 80 height 14
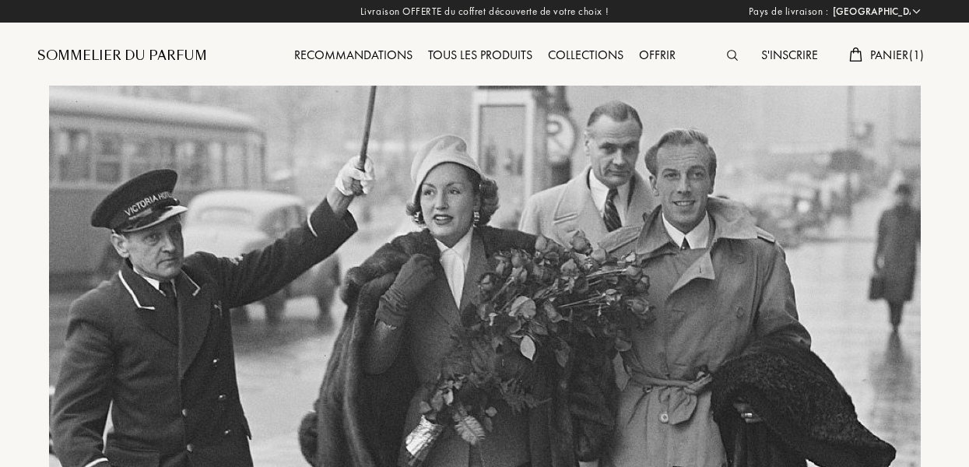
select select "FR"
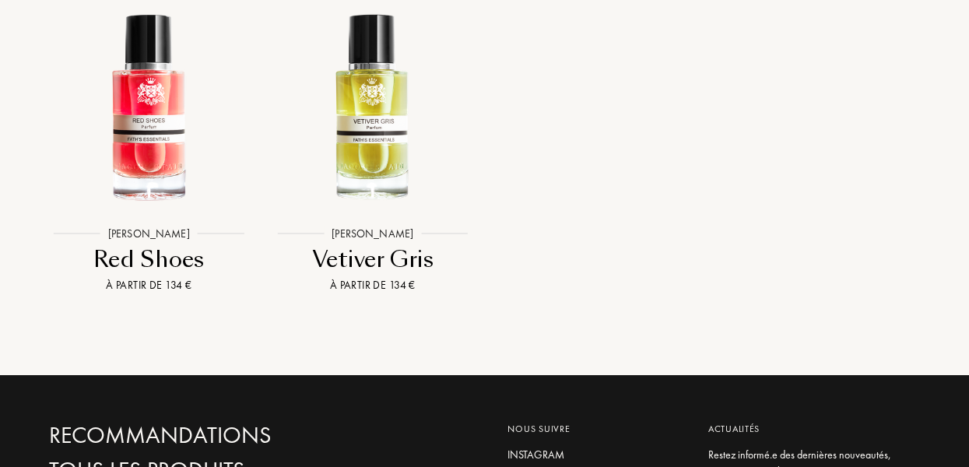
scroll to position [1782, 0]
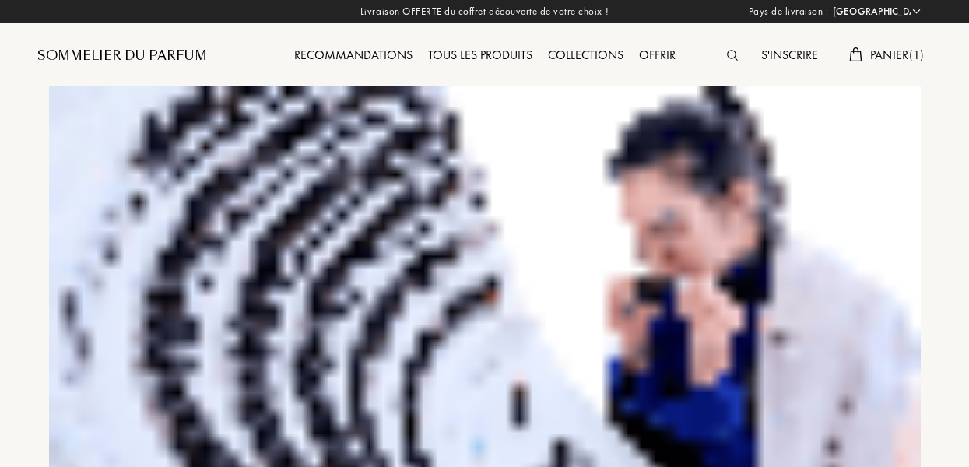
select select "FR"
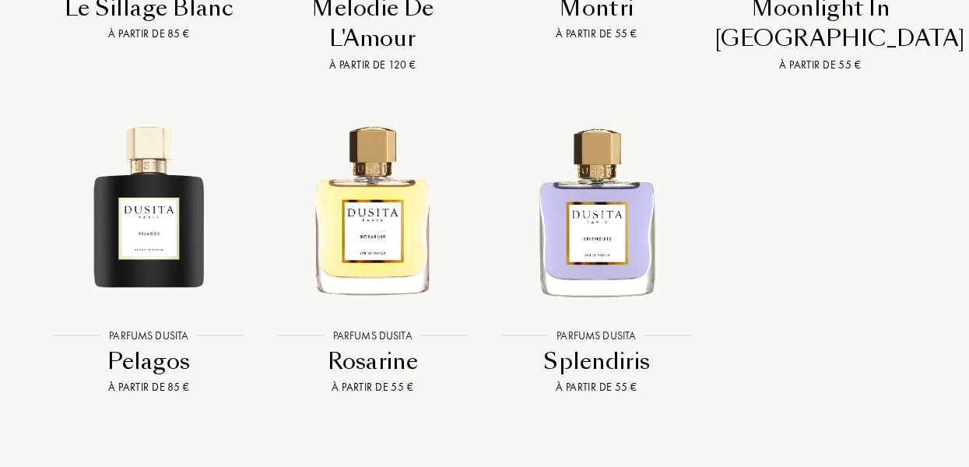
scroll to position [3193, 0]
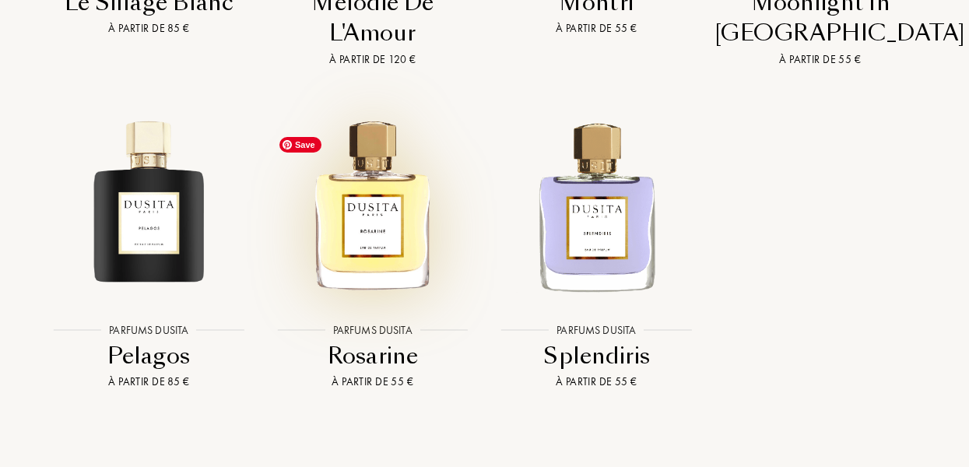
click at [365, 256] on img at bounding box center [373, 205] width 202 height 202
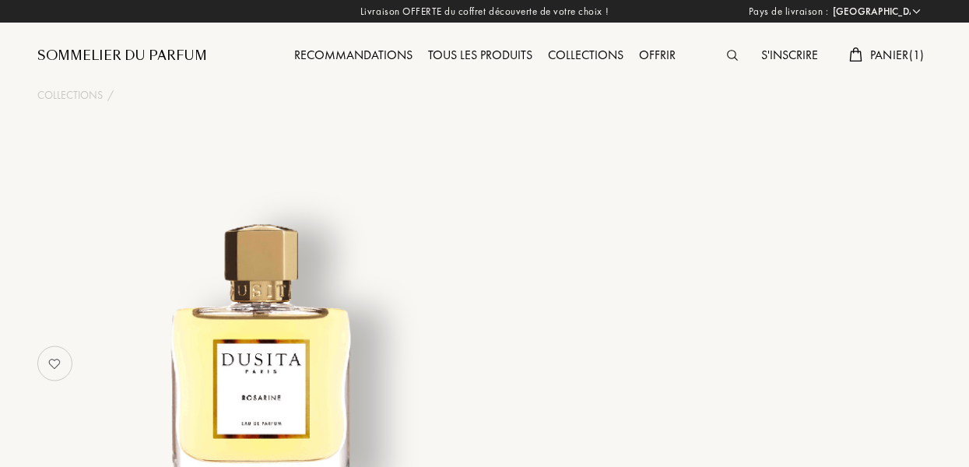
select select "FR"
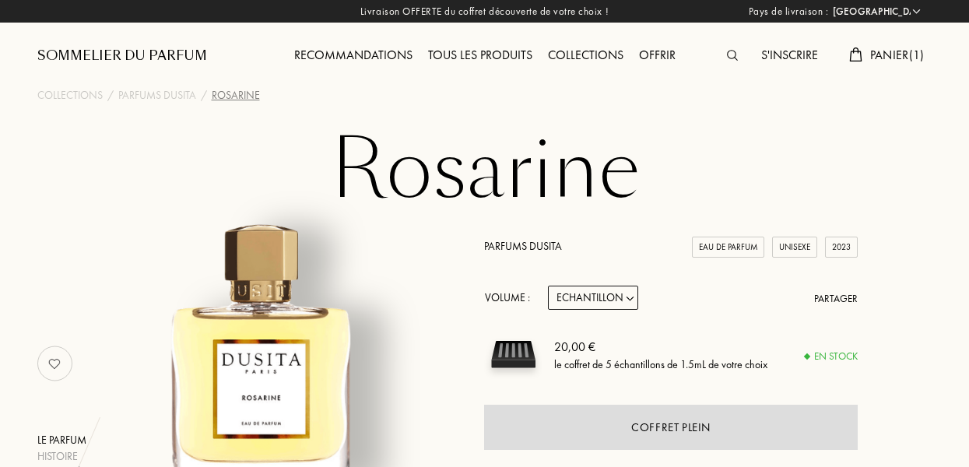
click at [878, 50] on span "Panier ( 1 )" at bounding box center [897, 55] width 54 height 16
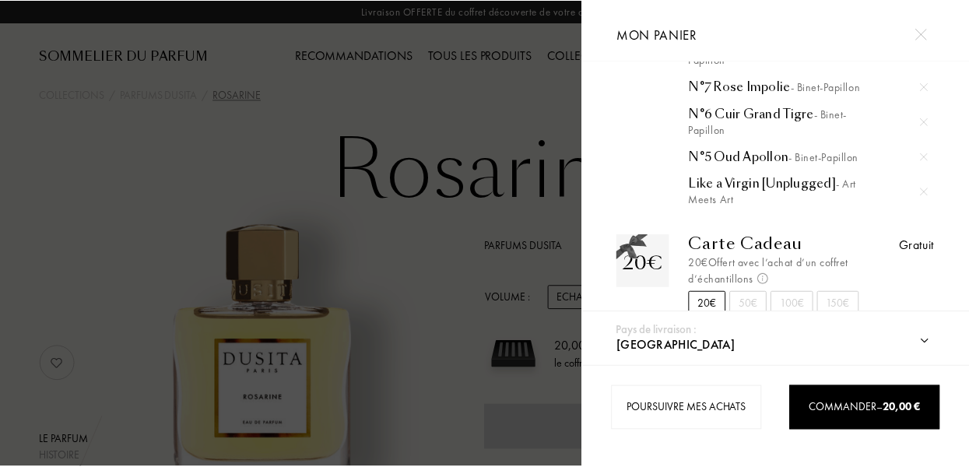
scroll to position [148, 0]
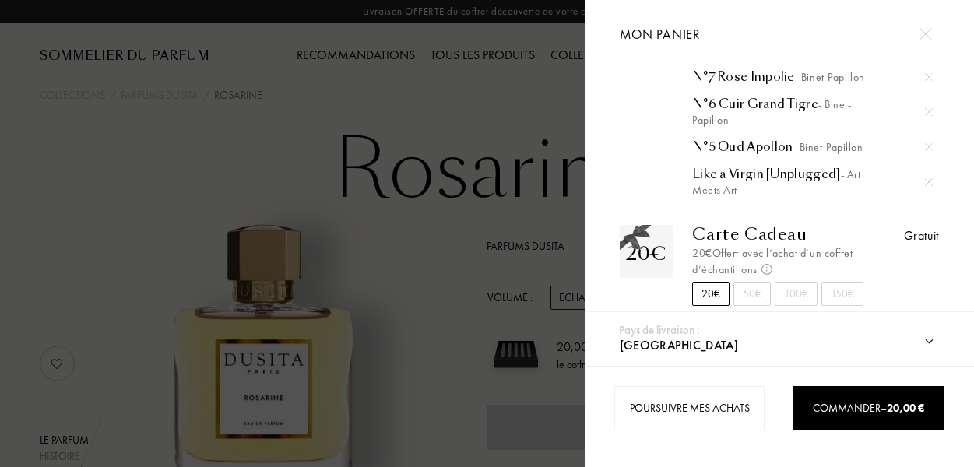
click at [453, 270] on div at bounding box center [292, 233] width 584 height 467
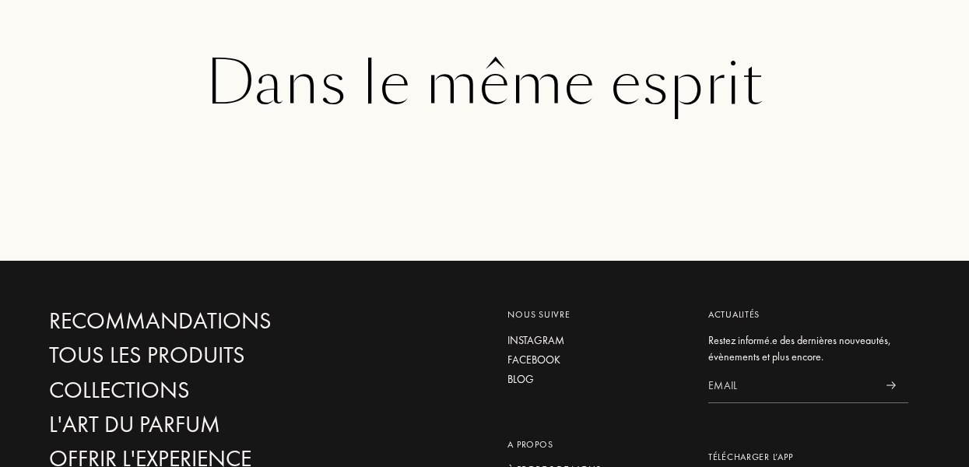
scroll to position [2482, 0]
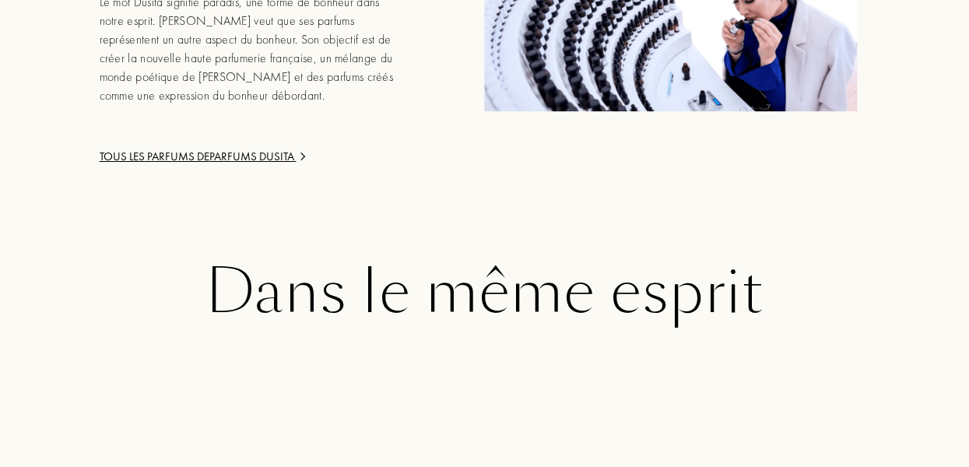
click at [479, 281] on div "Dans le même esprit" at bounding box center [485, 291] width 872 height 67
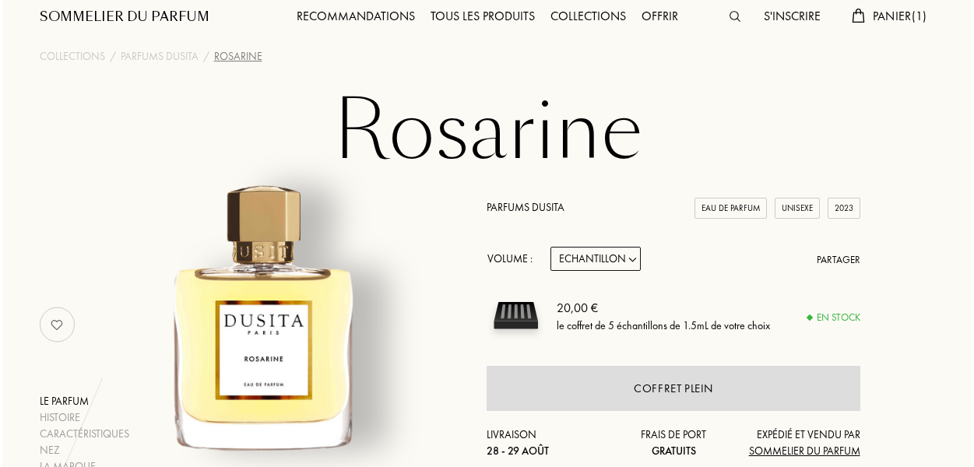
scroll to position [0, 0]
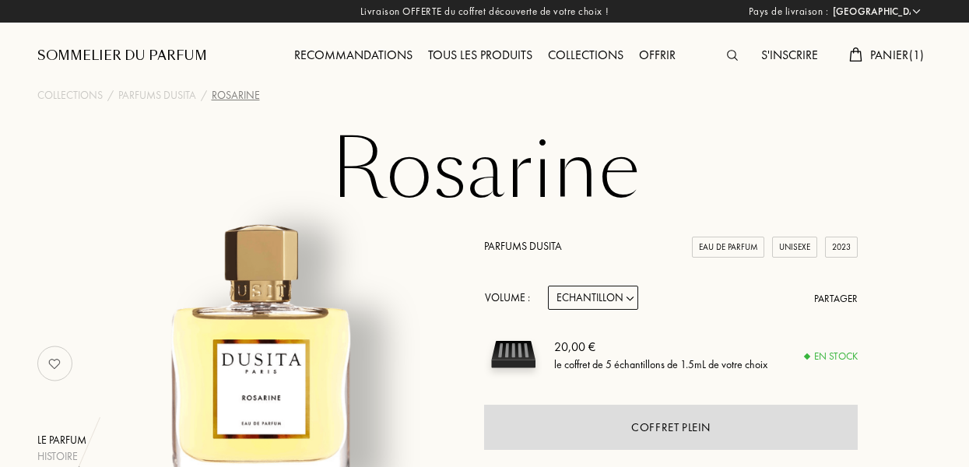
click at [890, 54] on span "Panier ( 1 )" at bounding box center [897, 55] width 54 height 16
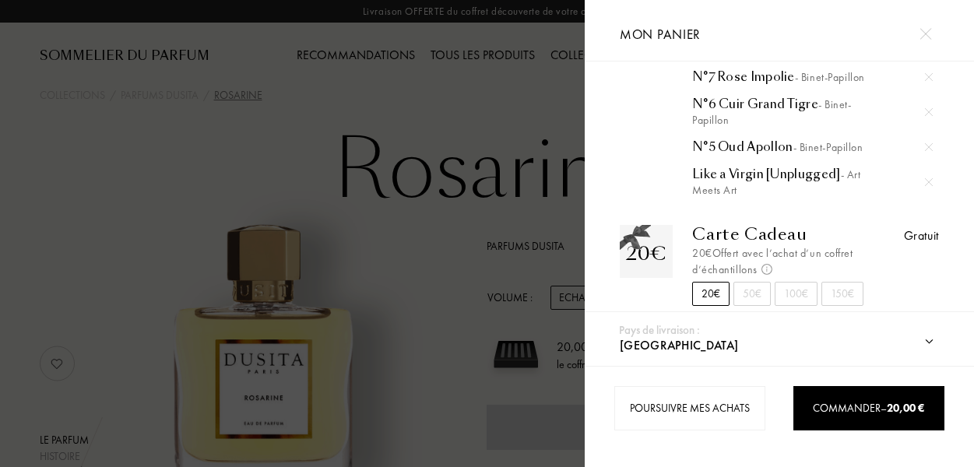
click at [551, 82] on div at bounding box center [292, 233] width 584 height 467
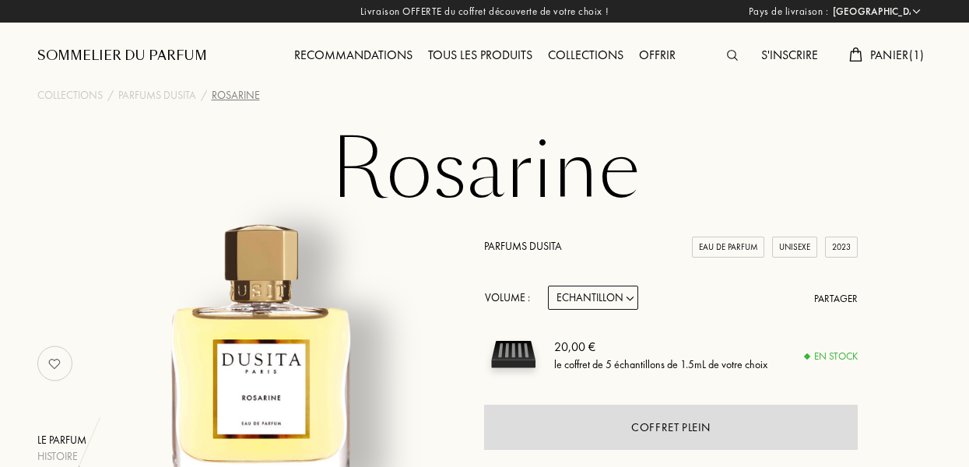
click at [891, 53] on span "Panier ( 1 )" at bounding box center [897, 55] width 54 height 16
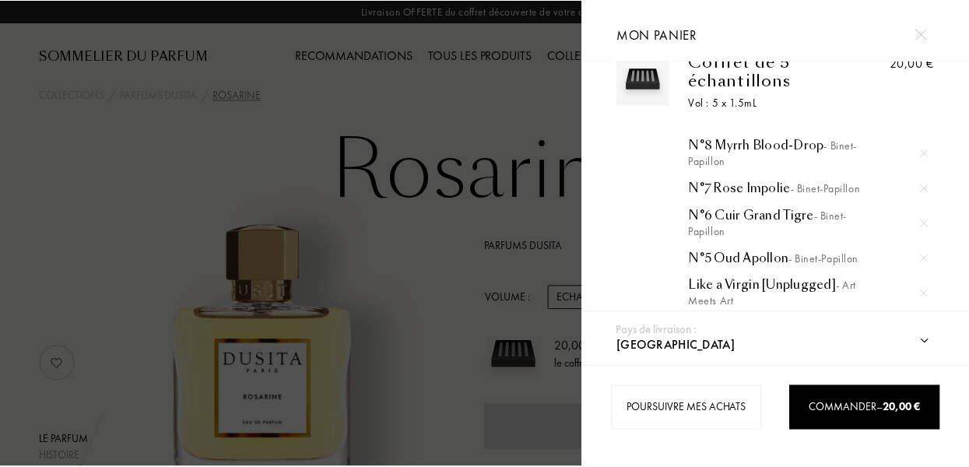
scroll to position [36, 0]
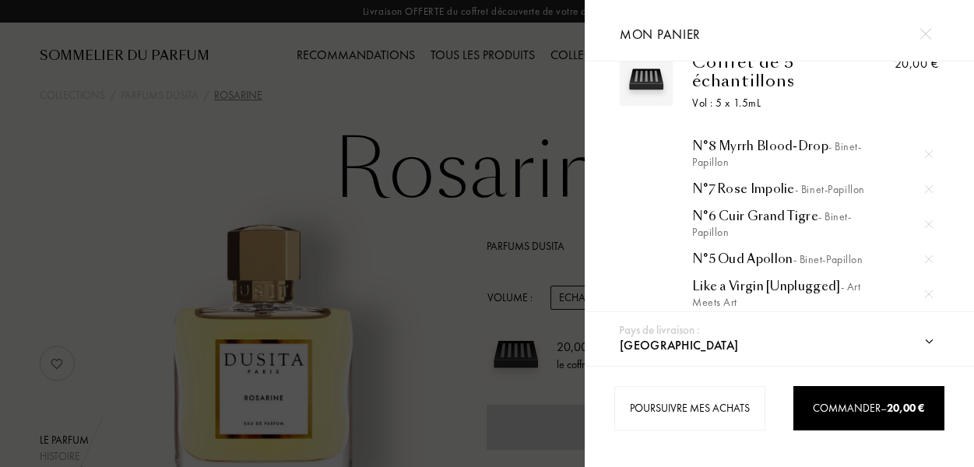
click at [445, 258] on div at bounding box center [292, 233] width 584 height 467
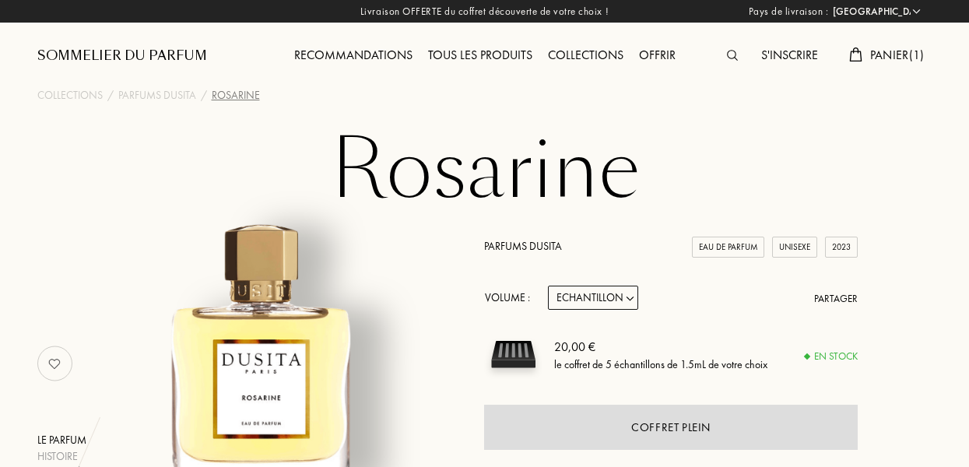
click at [728, 59] on img at bounding box center [732, 55] width 11 height 11
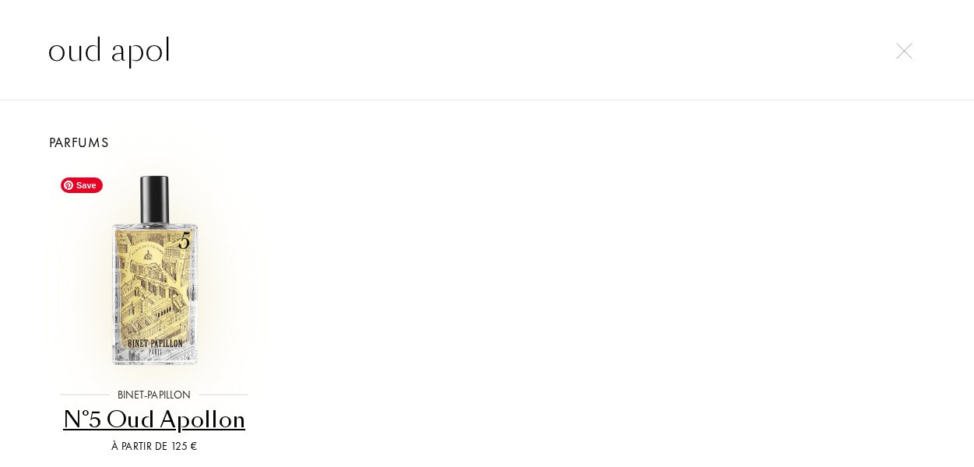
type input "oud apol"
click at [135, 335] on img at bounding box center [154, 270] width 200 height 200
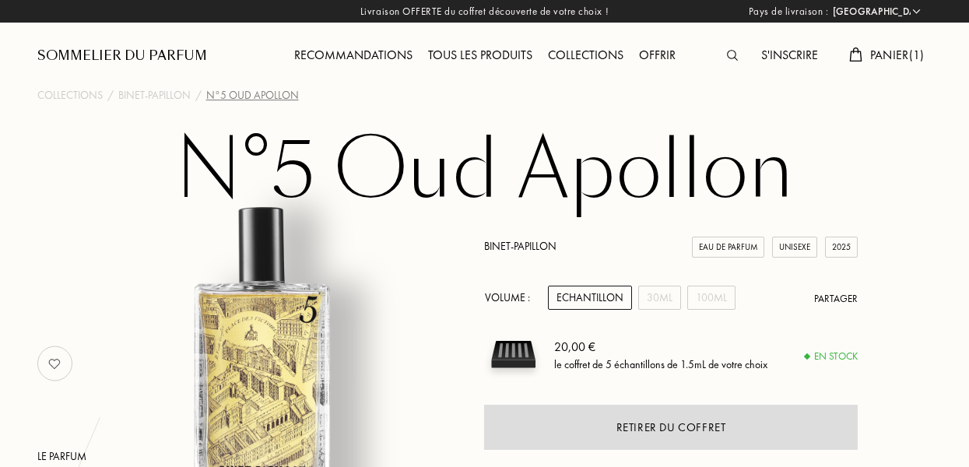
select select "FR"
click at [877, 61] on span "Panier ( 1 )" at bounding box center [897, 55] width 54 height 16
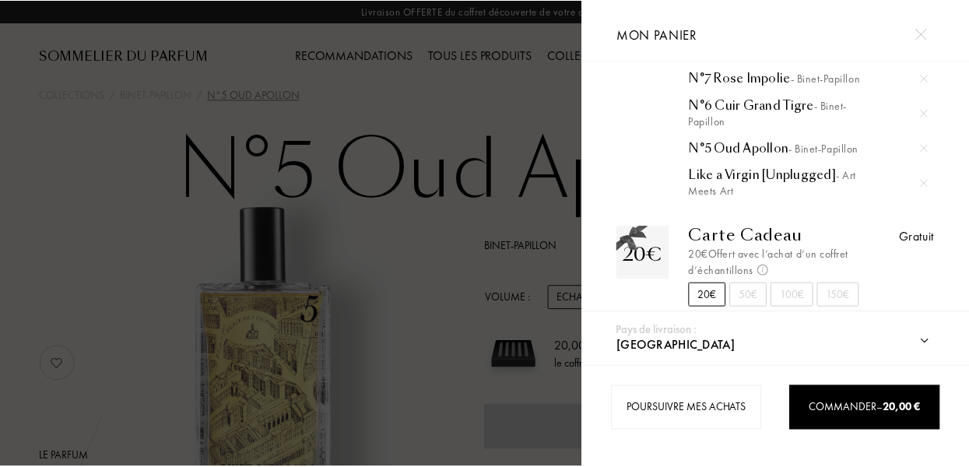
scroll to position [175, 0]
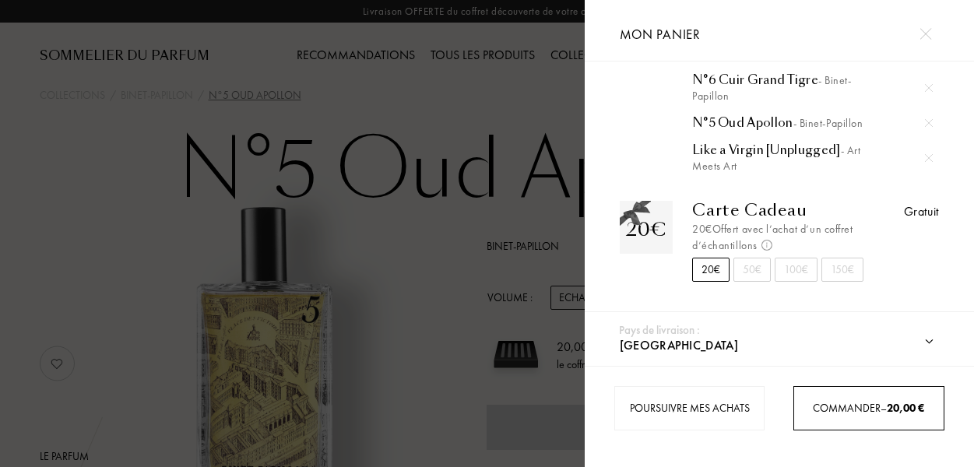
click at [840, 405] on span "Commander – 20,00 €" at bounding box center [868, 408] width 111 height 14
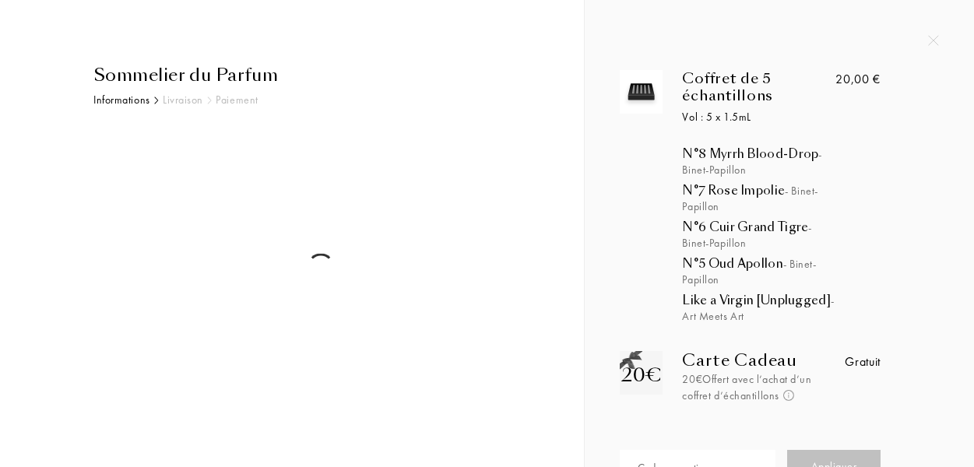
select select "FR"
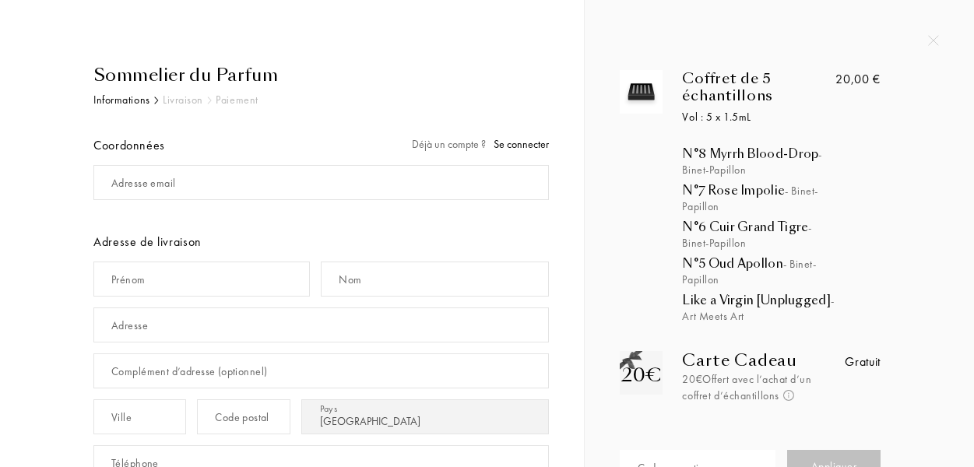
click at [532, 146] on span "Se connecter" at bounding box center [520, 144] width 55 height 14
click at [145, 181] on div "Adresse email" at bounding box center [143, 183] width 64 height 16
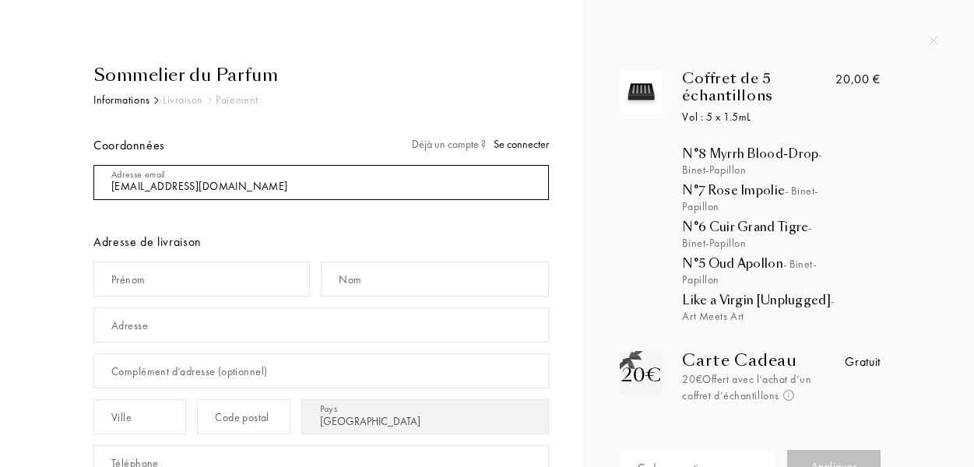
type input "[EMAIL_ADDRESS][DOMAIN_NAME]"
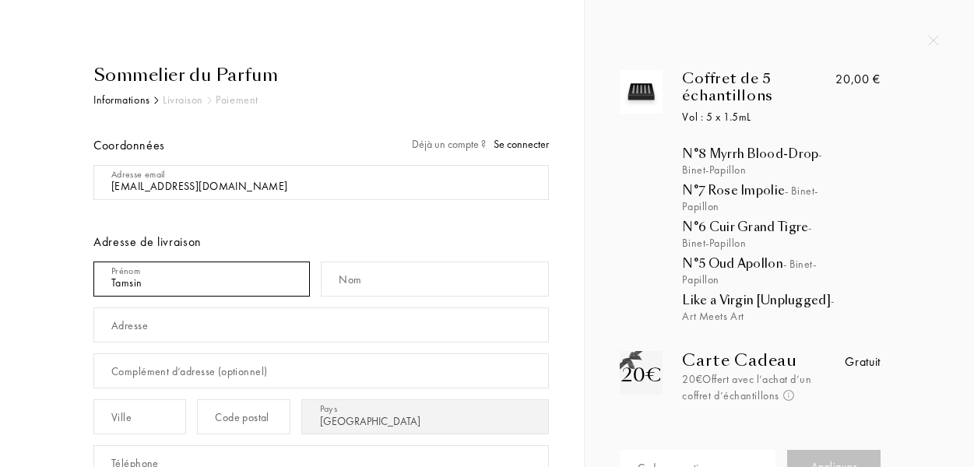
type input "Tamsin"
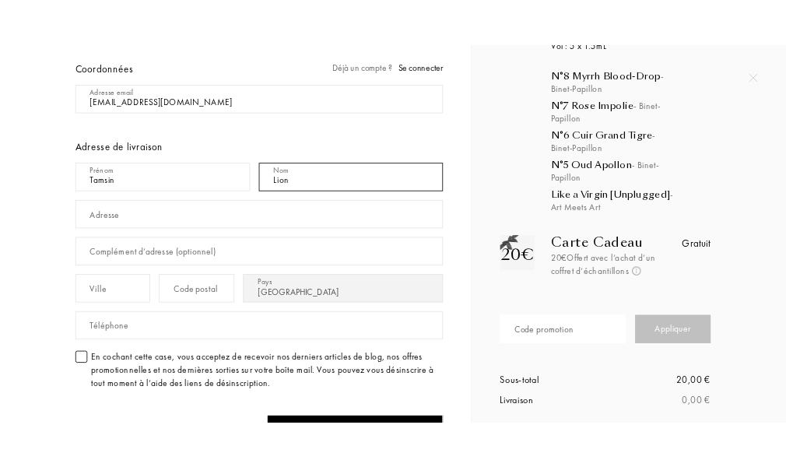
scroll to position [121, 0]
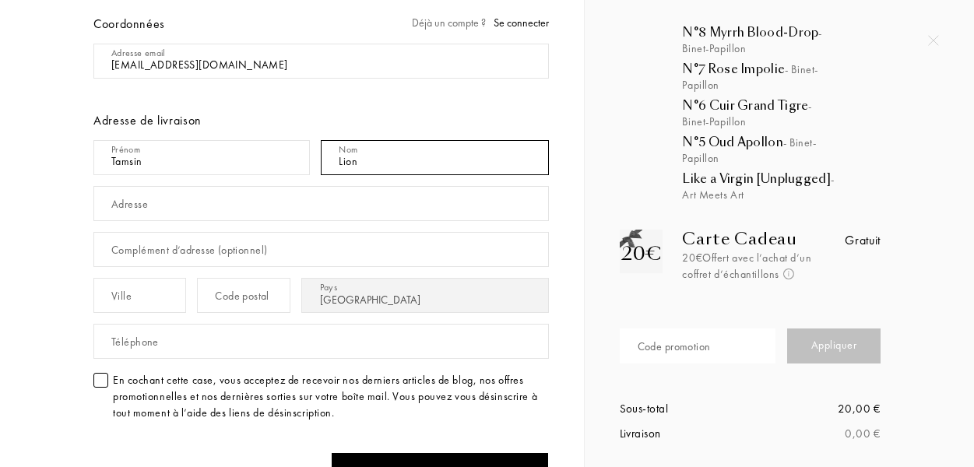
type input "Lion"
click at [123, 209] on div "Adresse" at bounding box center [129, 204] width 37 height 16
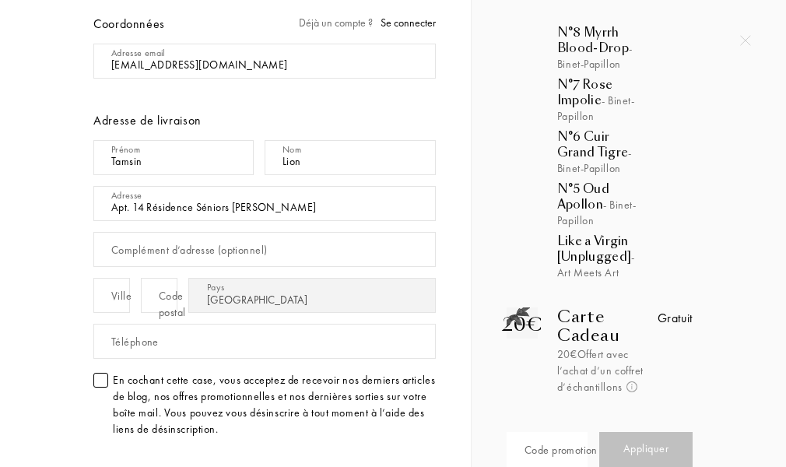
type input "Apt. 14 Résidence Séniors Anne"
click at [126, 251] on div "Complément d’adresse (optionnel)" at bounding box center [189, 250] width 156 height 16
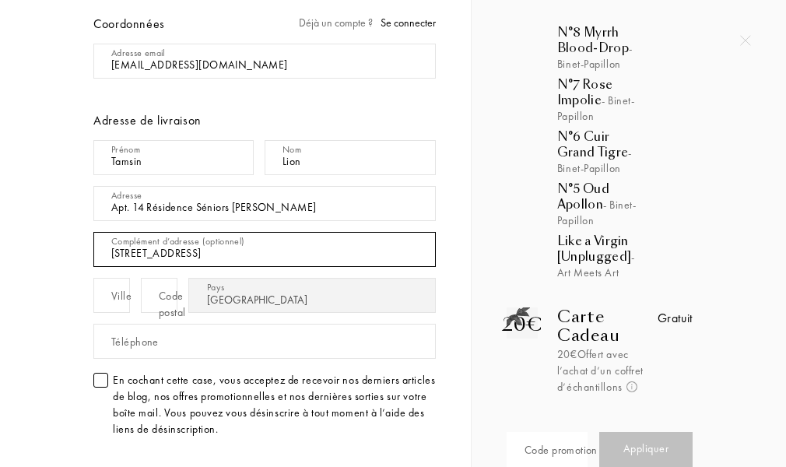
type input "83 Chemin des Poissonniers"
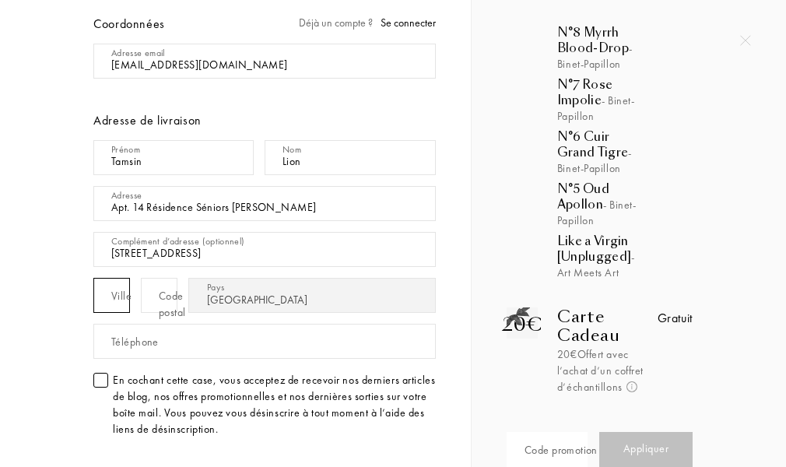
click at [109, 299] on input "text" at bounding box center [111, 295] width 37 height 35
type input "Grasse"
click at [177, 300] on input "text" at bounding box center [159, 295] width 37 height 35
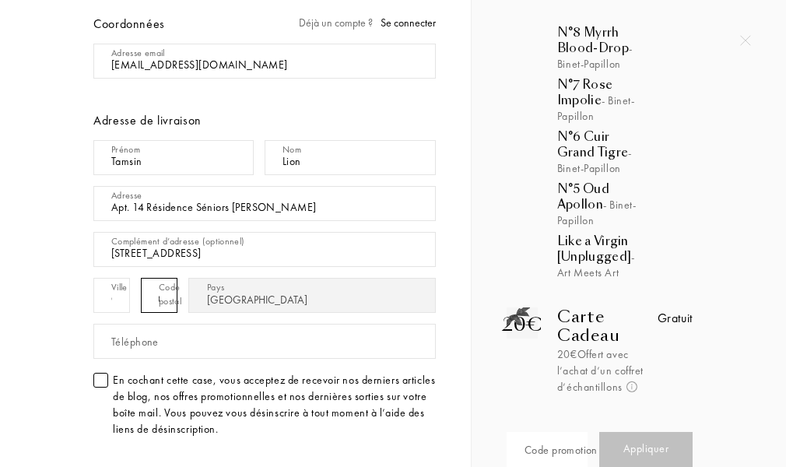
scroll to position [0, 8]
type input "06130"
click at [279, 290] on div "Pays Afghanistan Afrique du Sud Albanie Algérie Allemagne Andorre Angola Anguil…" at bounding box center [311, 295] width 247 height 35
click at [135, 342] on div "Téléphone" at bounding box center [134, 342] width 47 height 16
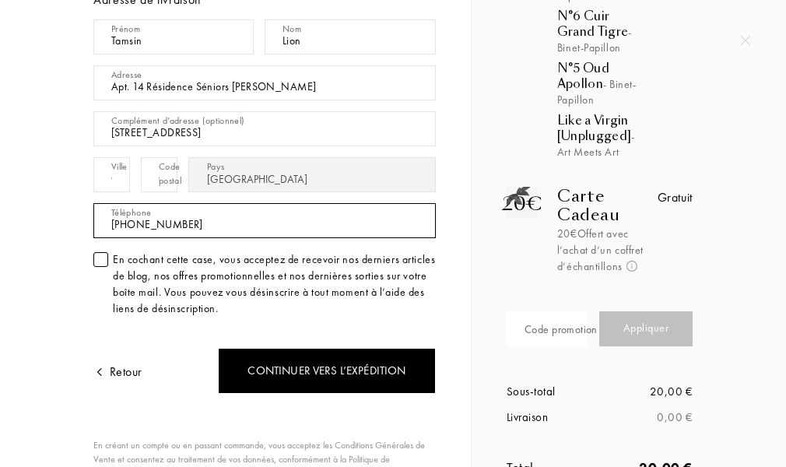
scroll to position [244, 0]
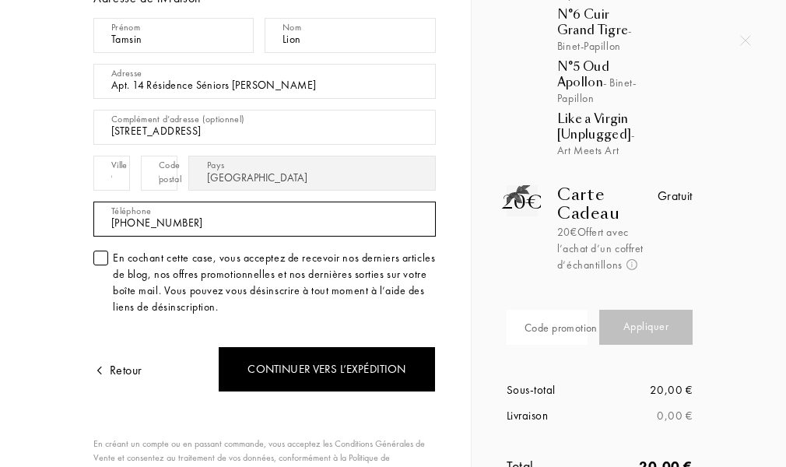
type input "+447823329444"
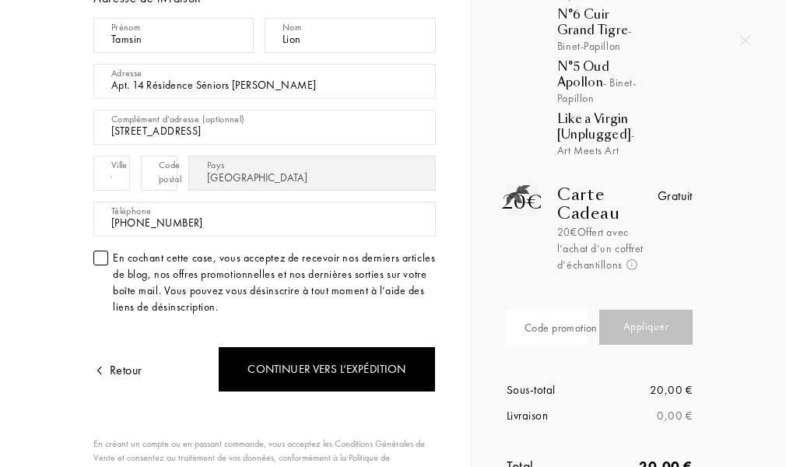
click at [99, 252] on div at bounding box center [100, 258] width 15 height 15
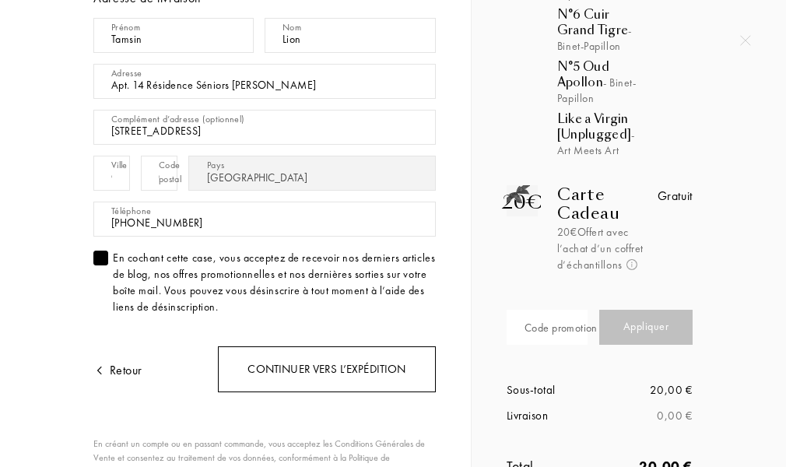
click at [316, 362] on div "Continuer vers l’expédition" at bounding box center [327, 369] width 218 height 46
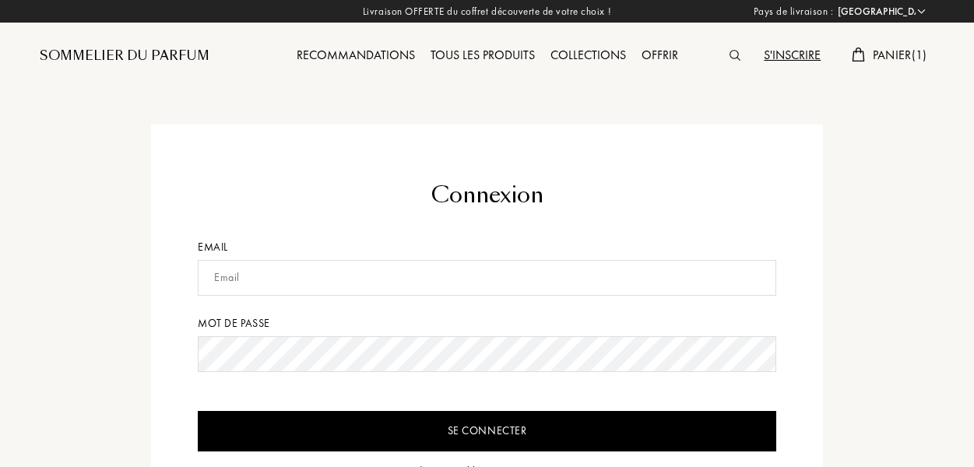
select select "FR"
click at [228, 273] on input "text" at bounding box center [484, 278] width 578 height 36
type input "[EMAIL_ADDRESS][DOMAIN_NAME]"
click at [195, 411] on input "Se connecter" at bounding box center [484, 431] width 578 height 40
click at [448, 434] on input "Se connecter" at bounding box center [484, 431] width 578 height 40
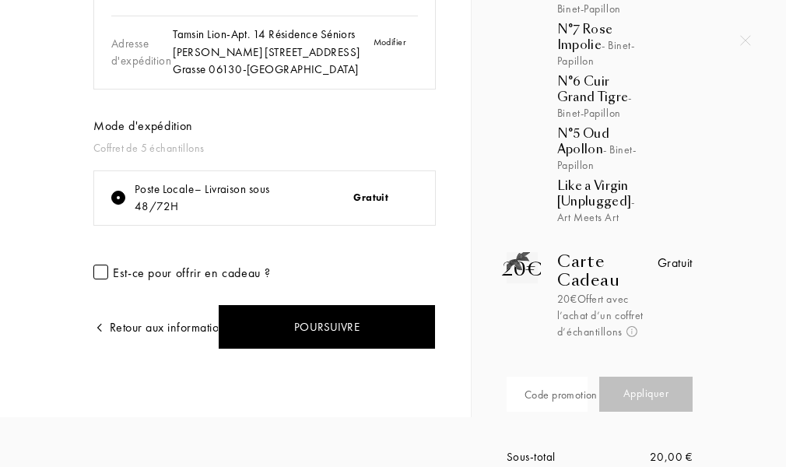
scroll to position [185, 0]
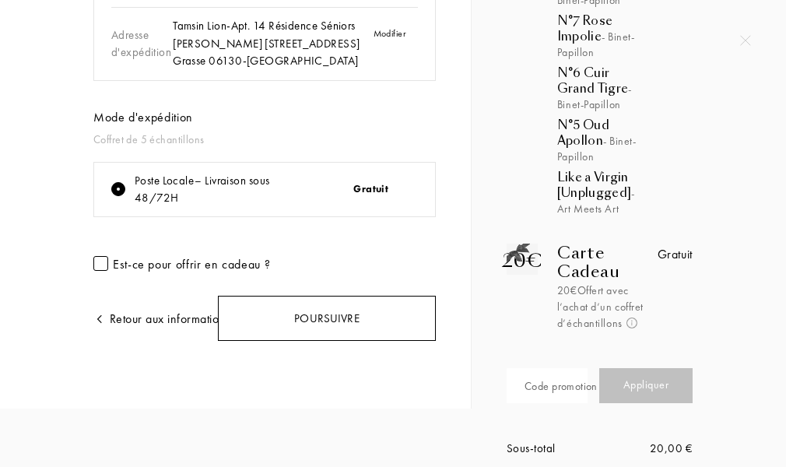
click at [355, 317] on div "Poursuivre" at bounding box center [327, 319] width 218 height 46
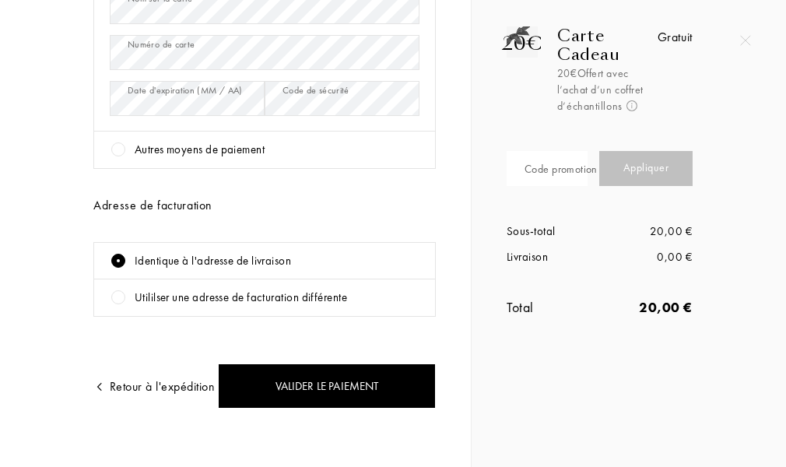
scroll to position [412, 0]
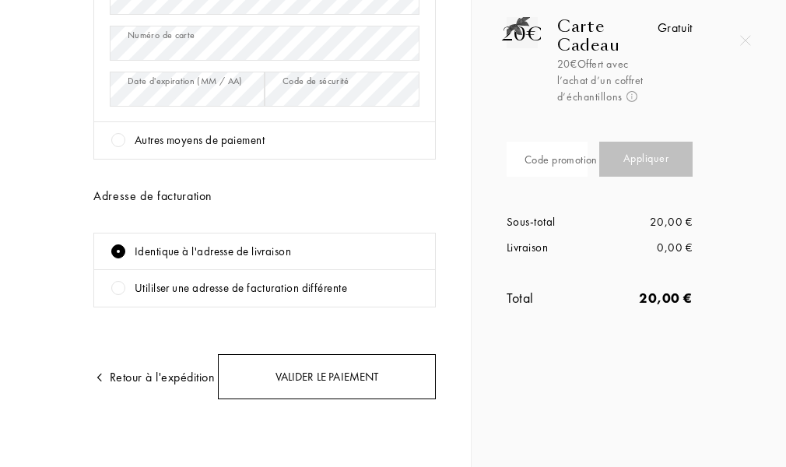
click at [275, 380] on div "Valider le paiement" at bounding box center [327, 377] width 218 height 46
